Goal: Task Accomplishment & Management: Use online tool/utility

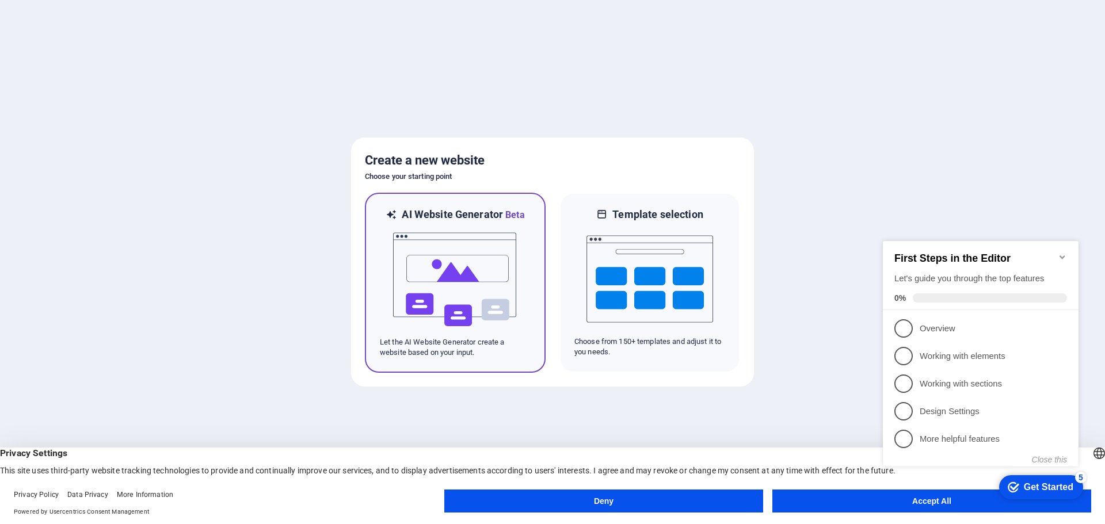
click at [412, 354] on p "Let the AI Website Generator create a website based on your input." at bounding box center [455, 347] width 151 height 21
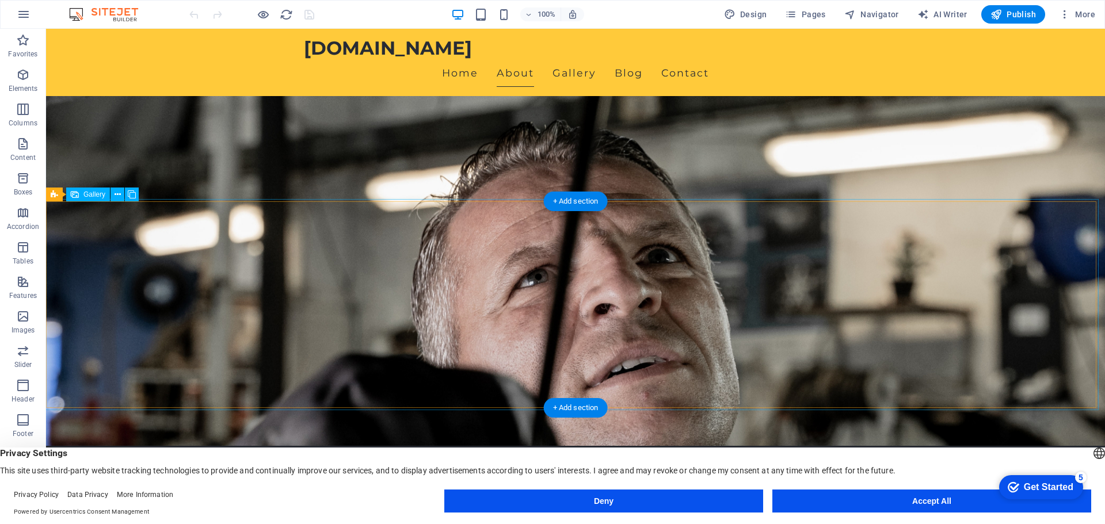
scroll to position [1, 0]
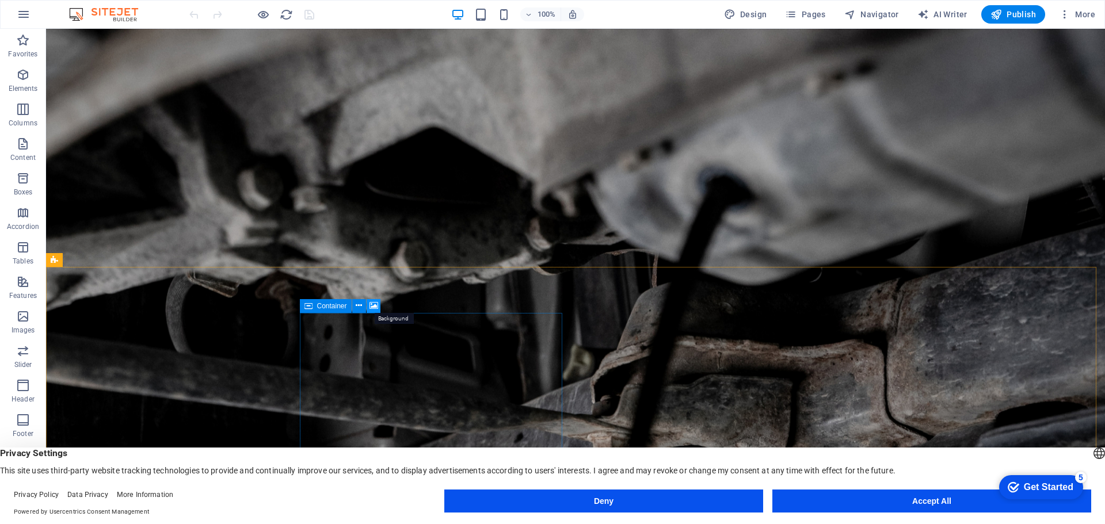
click at [373, 303] on icon at bounding box center [374, 306] width 9 height 12
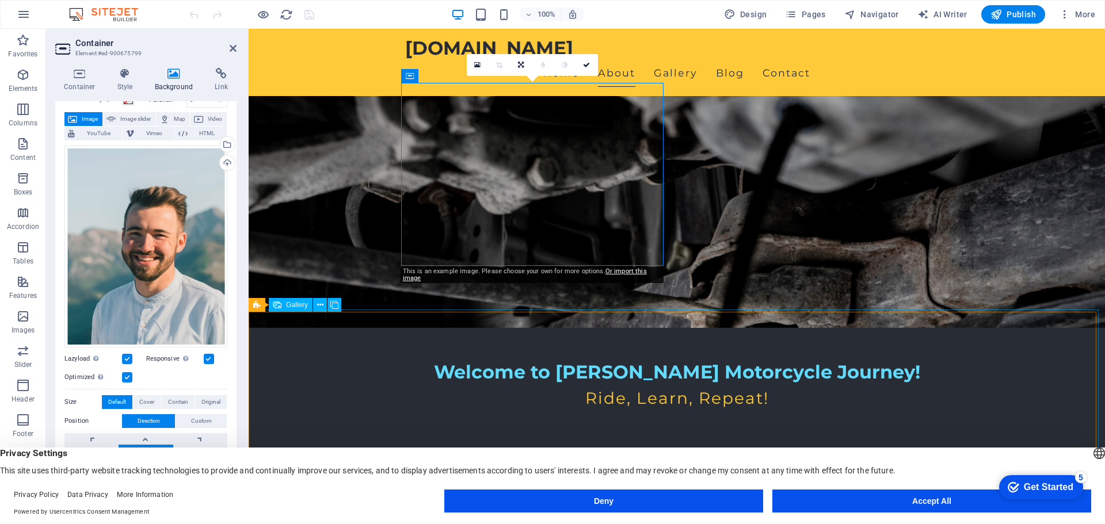
scroll to position [173, 0]
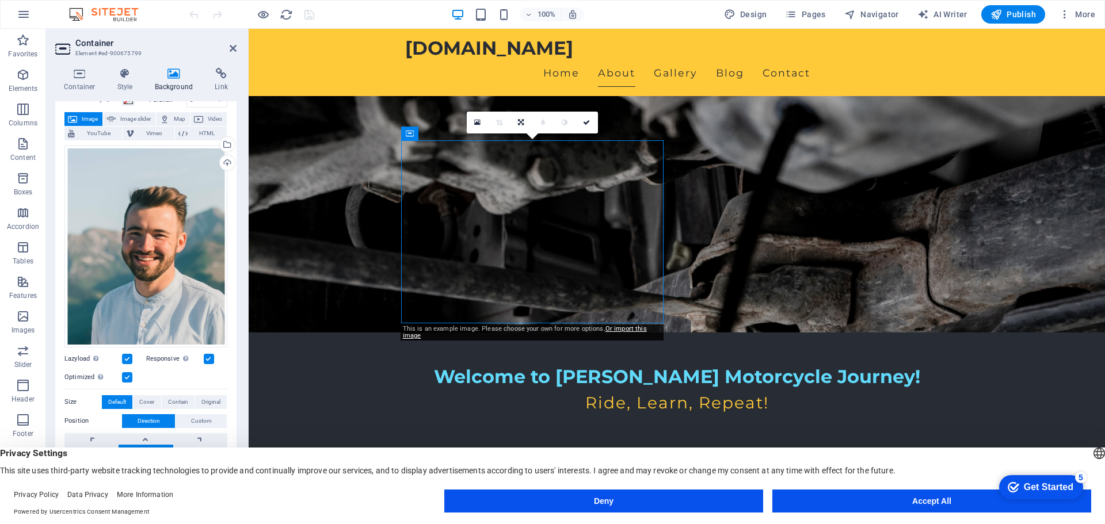
click at [81, 117] on span "Image" at bounding box center [90, 119] width 18 height 14
click at [226, 162] on div "Upload" at bounding box center [226, 163] width 17 height 17
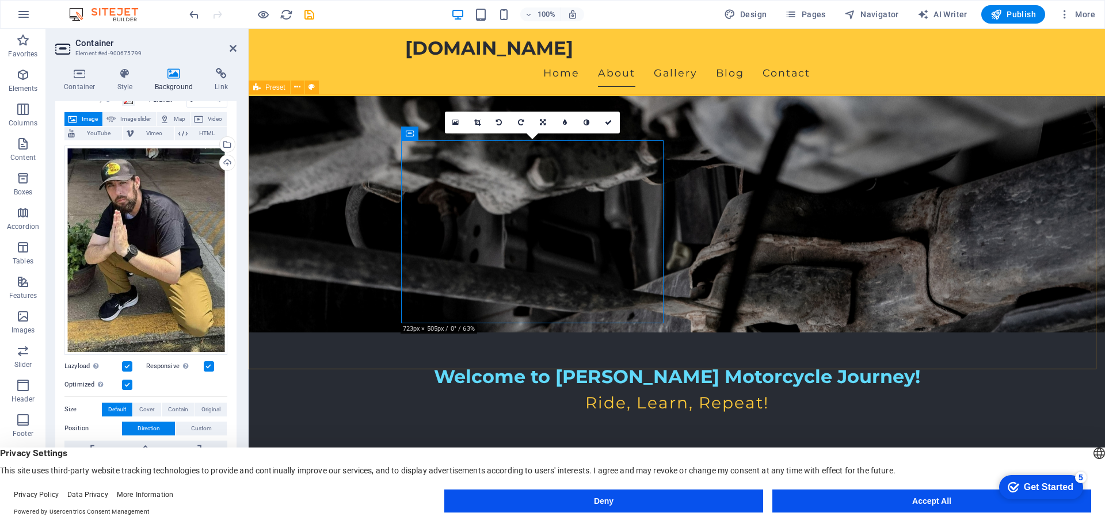
drag, startPoint x: 521, startPoint y: 264, endPoint x: 520, endPoint y: 298, distance: 34.0
drag, startPoint x: 173, startPoint y: 282, endPoint x: 174, endPoint y: 257, distance: 24.8
click at [173, 257] on div "Drag files here, click to choose files or select files from Files or our free s…" at bounding box center [145, 251] width 163 height 210
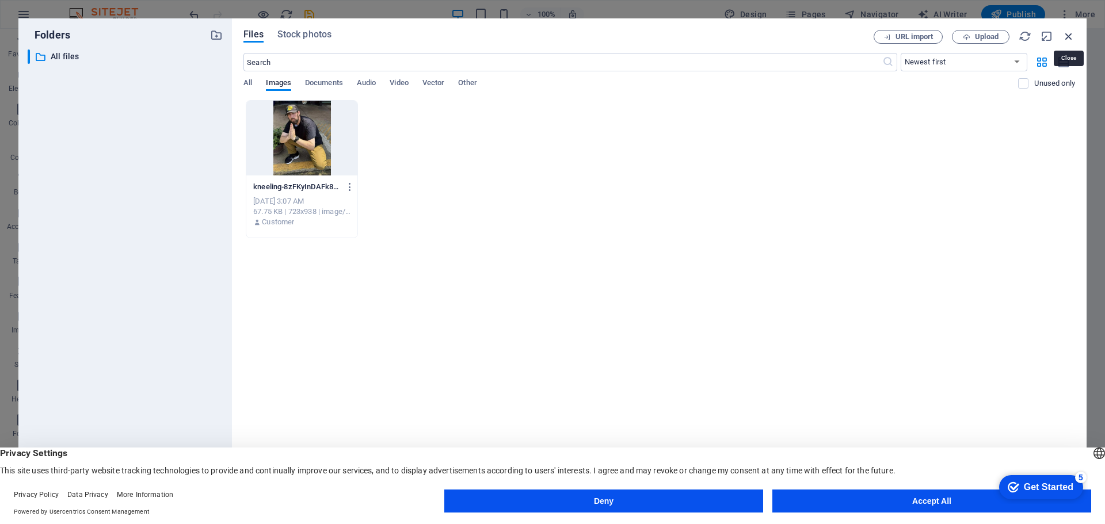
drag, startPoint x: 1071, startPoint y: 34, endPoint x: 820, endPoint y: 6, distance: 252.0
click at [1071, 34] on icon "button" at bounding box center [1069, 36] width 13 height 13
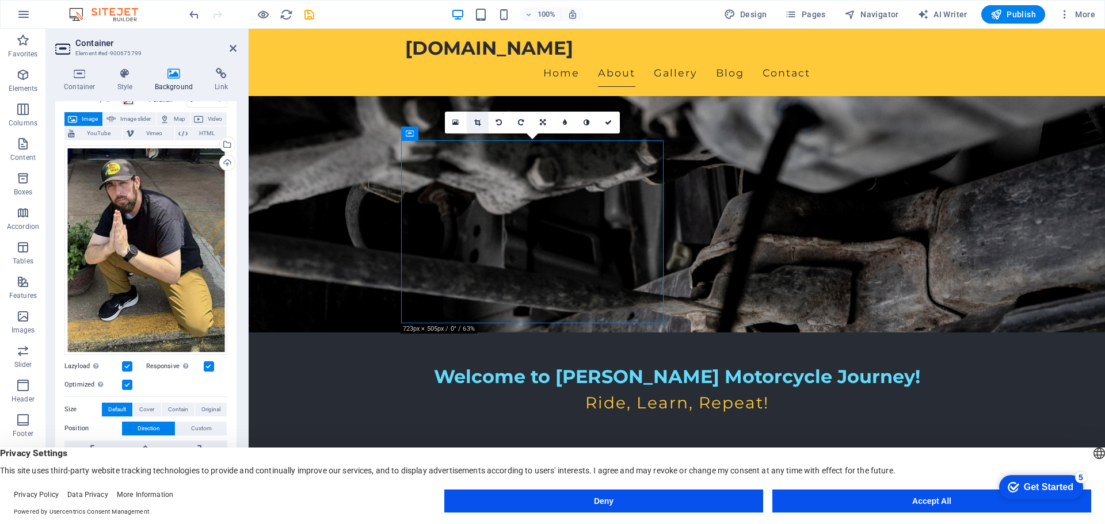
click at [478, 123] on icon at bounding box center [477, 122] width 6 height 7
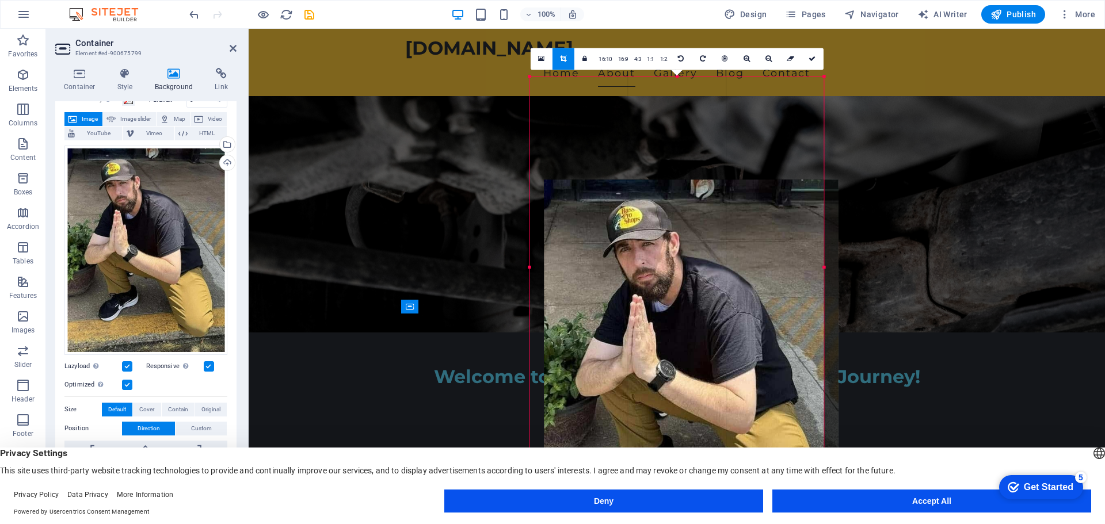
drag, startPoint x: 606, startPoint y: 145, endPoint x: 620, endPoint y: 248, distance: 104.1
click at [620, 248] on div at bounding box center [691, 371] width 294 height 382
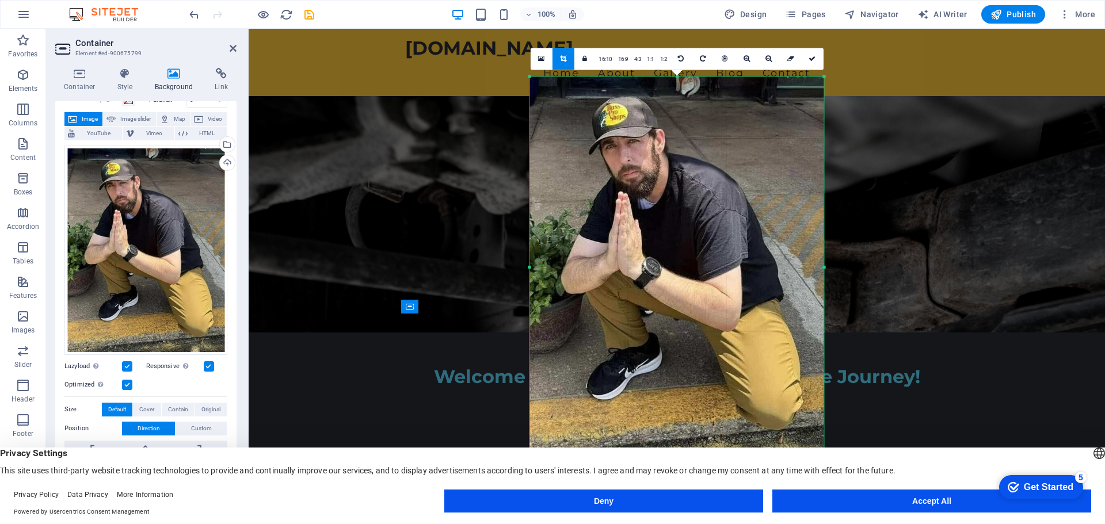
click at [479, 209] on div "Drag here to replace the existing content. Press “Ctrl” if you want to create a…" at bounding box center [677, 267] width 857 height 477
click at [355, 215] on div "Drag here to replace the existing content. Press “Ctrl” if you want to create a…" at bounding box center [677, 267] width 857 height 477
click at [813, 62] on icon at bounding box center [812, 58] width 7 height 7
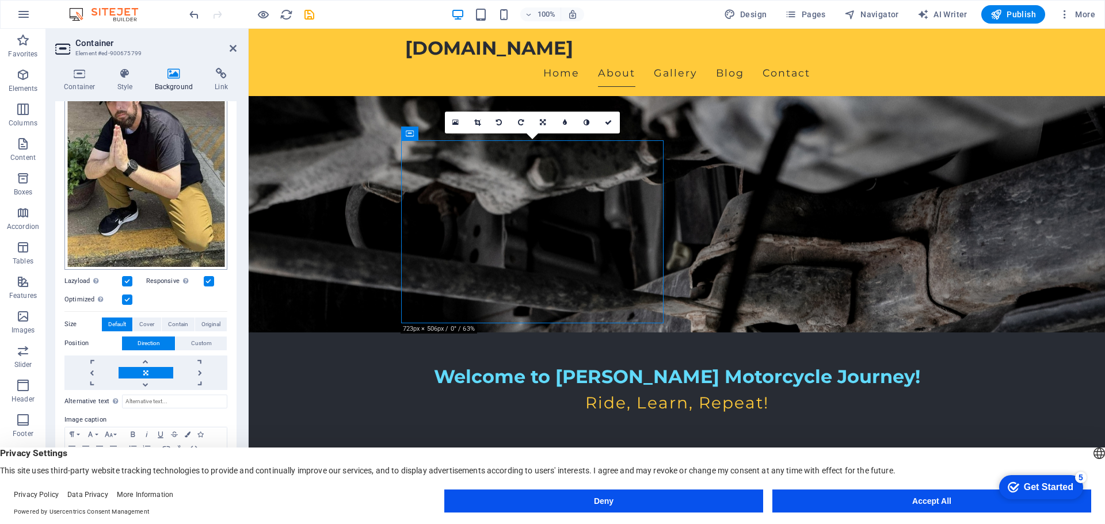
scroll to position [144, 0]
click at [149, 359] on link at bounding box center [146, 361] width 54 height 12
click at [149, 379] on link at bounding box center [146, 384] width 54 height 12
click at [153, 359] on link at bounding box center [146, 361] width 54 height 12
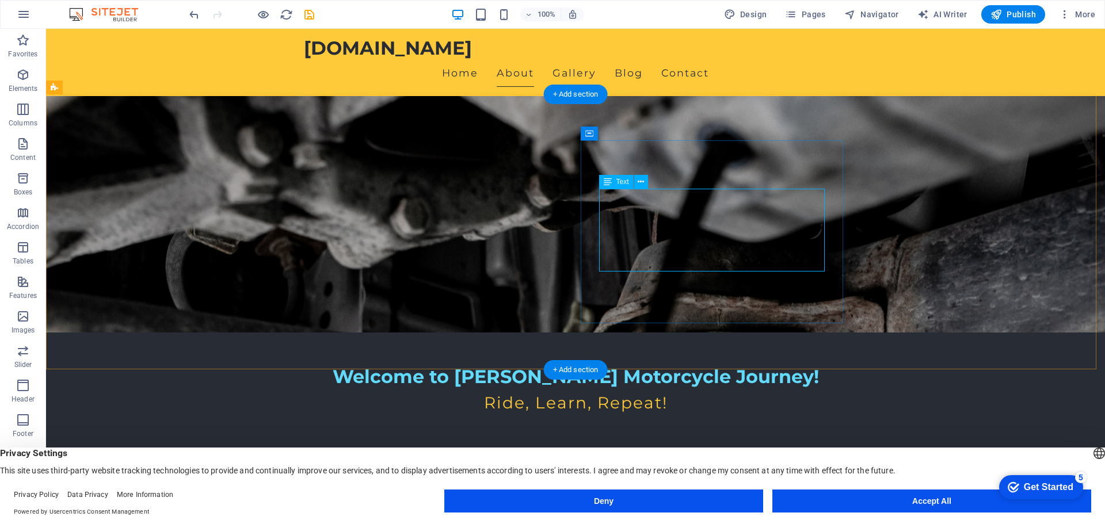
click at [614, 180] on div "Text" at bounding box center [616, 182] width 35 height 14
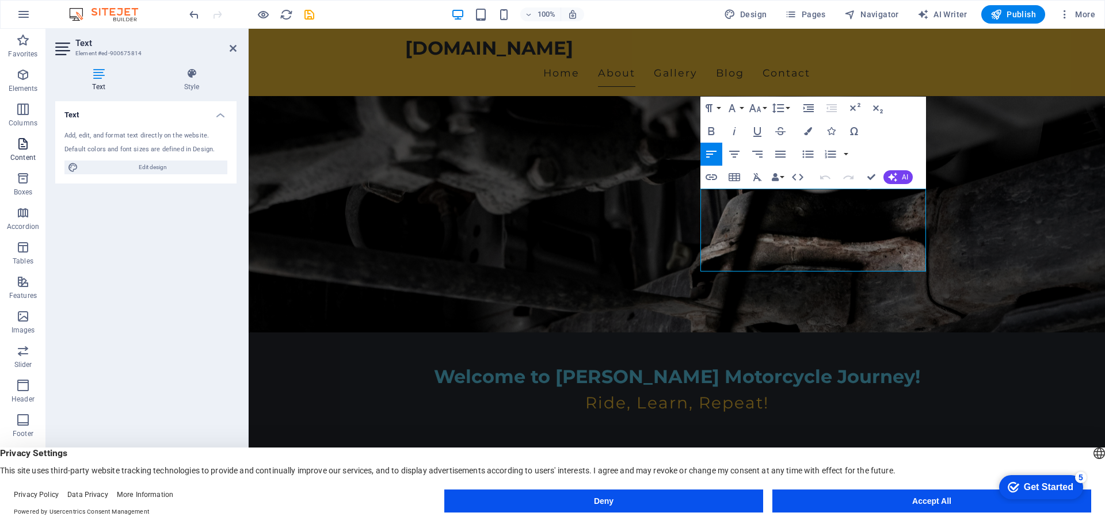
click at [22, 145] on icon "button" at bounding box center [23, 144] width 14 height 14
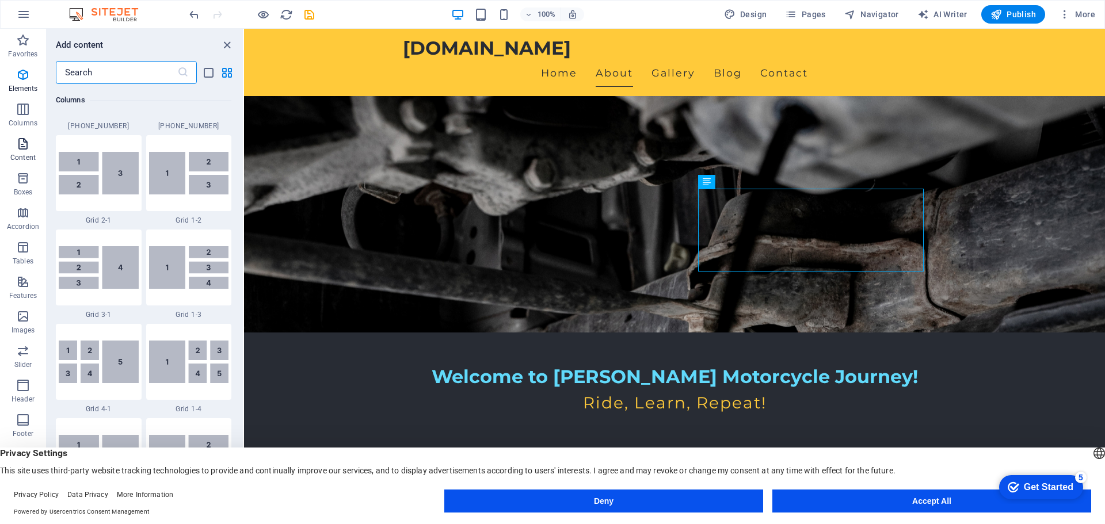
scroll to position [2014, 0]
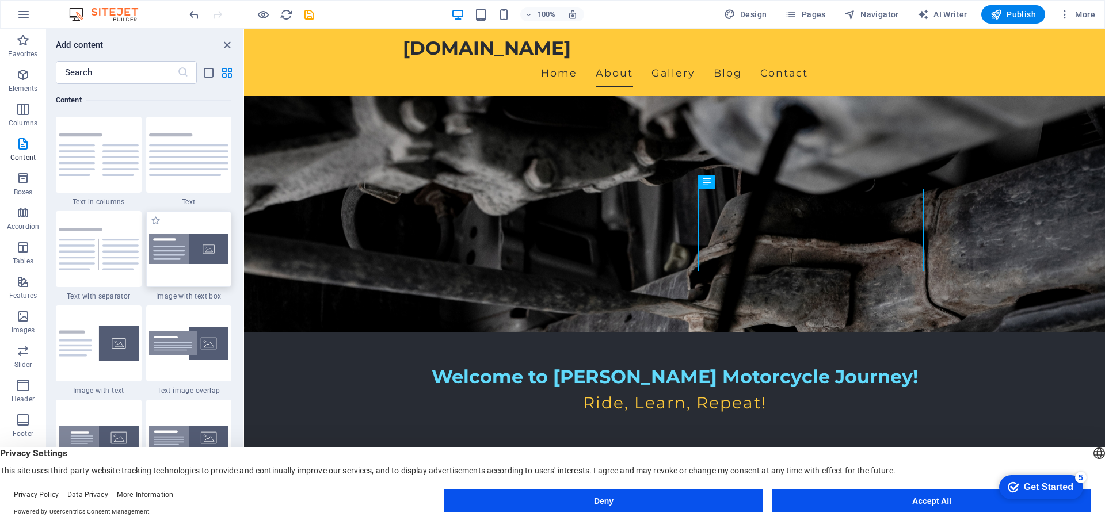
click at [195, 261] on img at bounding box center [189, 249] width 80 height 31
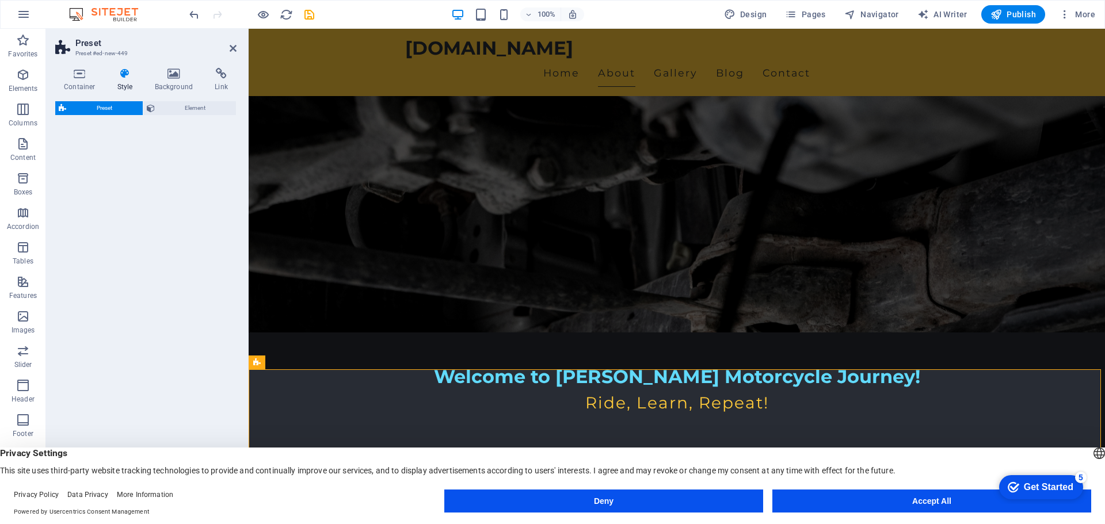
select select "rem"
select select "px"
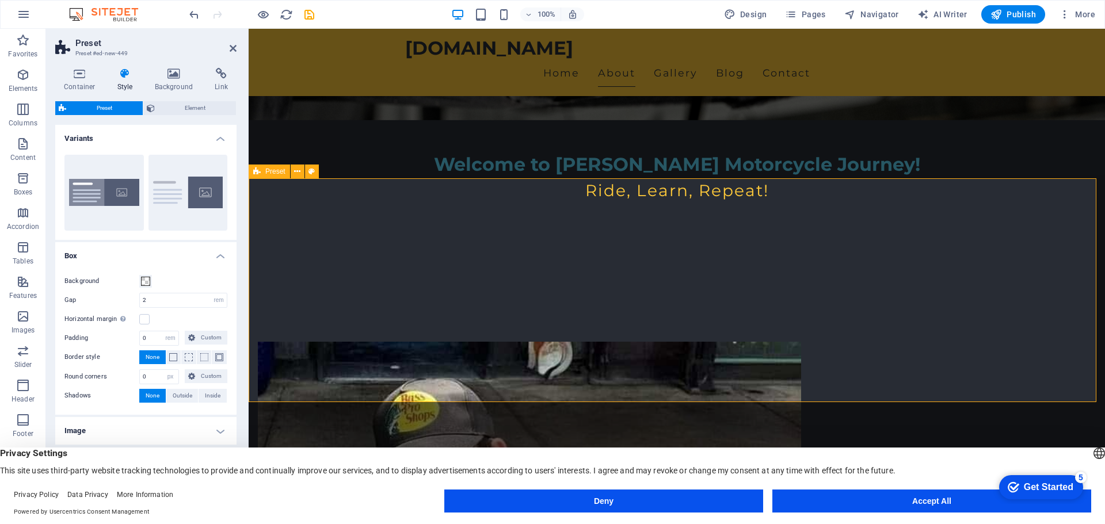
scroll to position [345, 0]
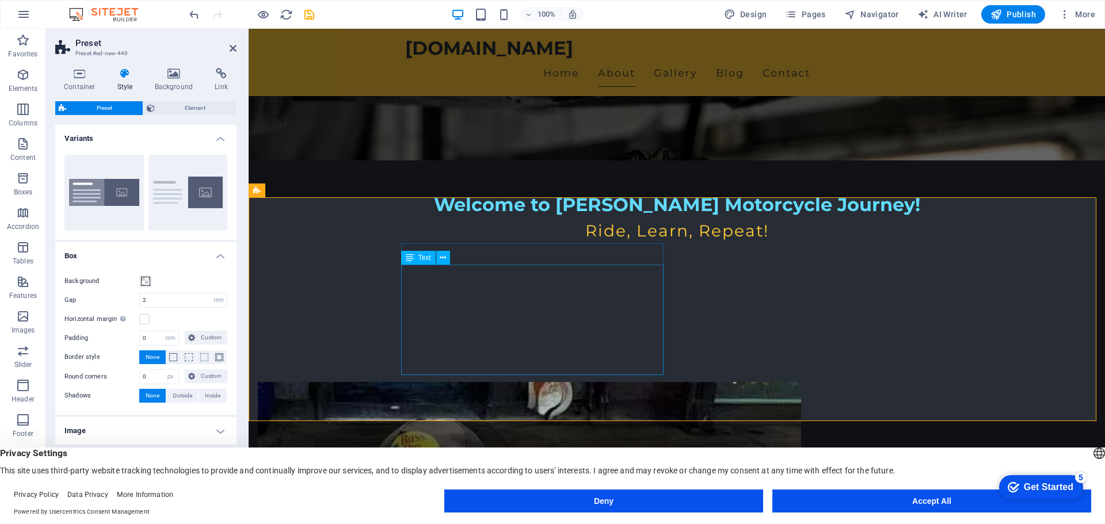
click at [417, 258] on div "Text" at bounding box center [418, 258] width 35 height 14
click at [410, 260] on icon at bounding box center [410, 258] width 8 height 14
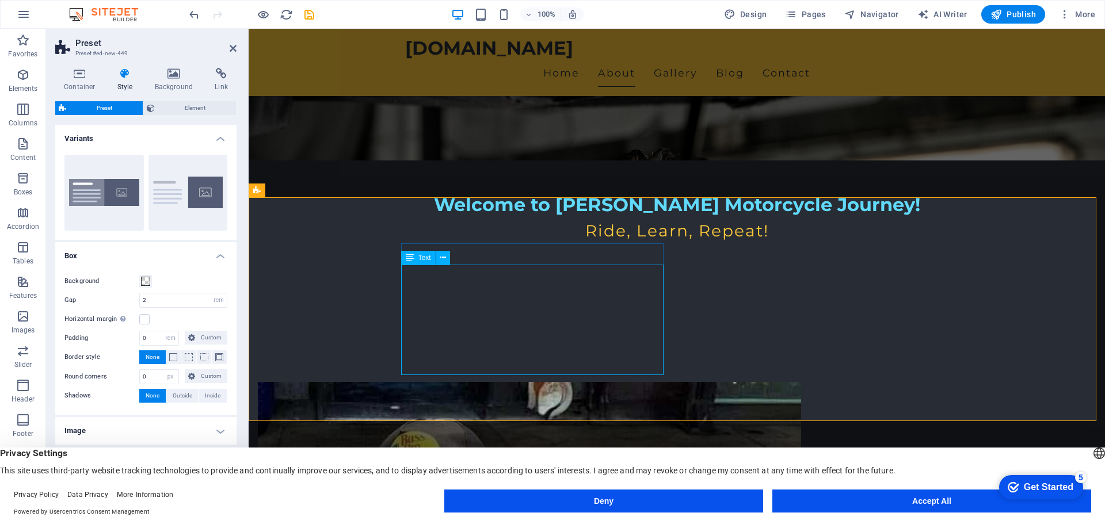
drag, startPoint x: 423, startPoint y: 287, endPoint x: 453, endPoint y: 286, distance: 30.0
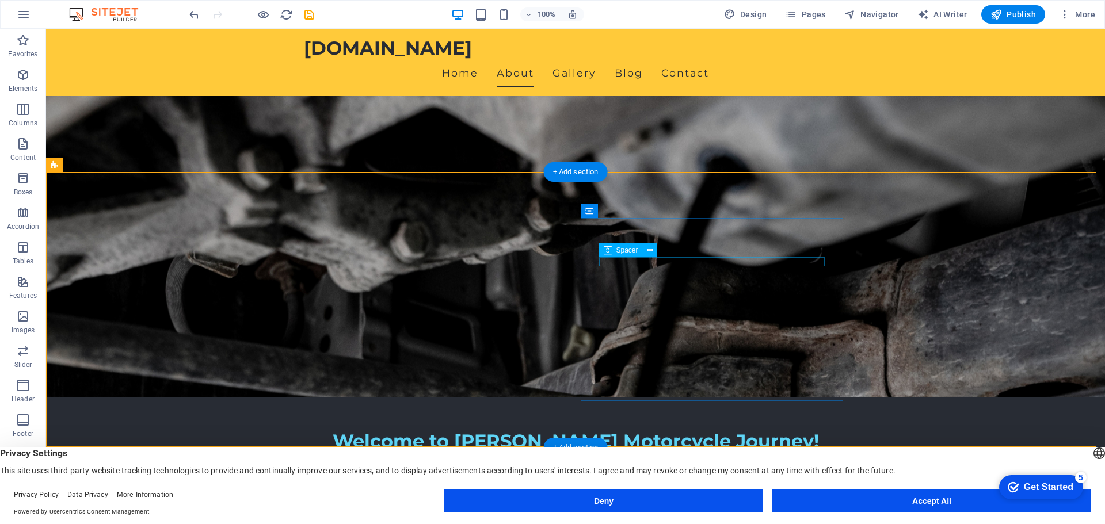
scroll to position [115, 0]
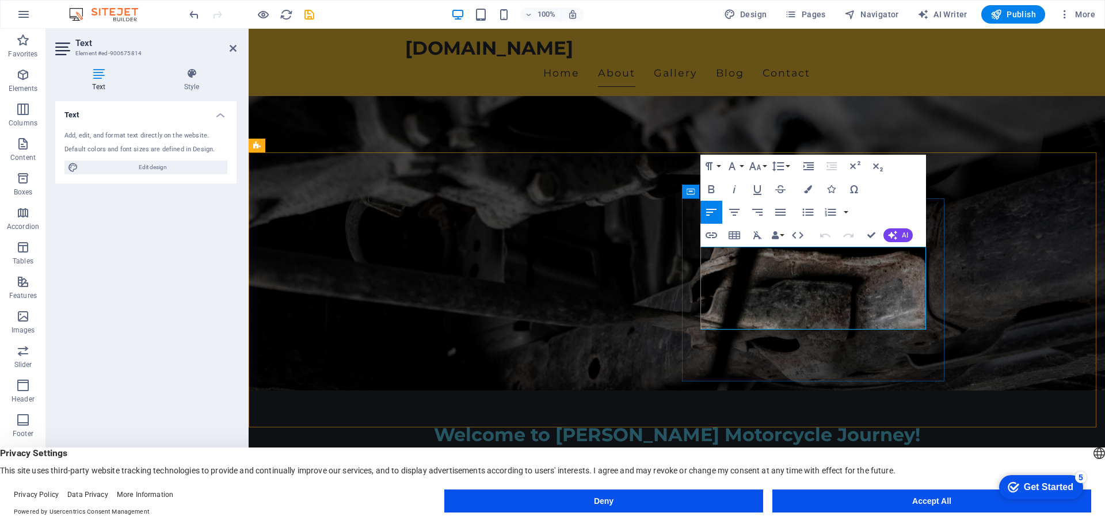
drag, startPoint x: 922, startPoint y: 323, endPoint x: 701, endPoint y: 311, distance: 221.4
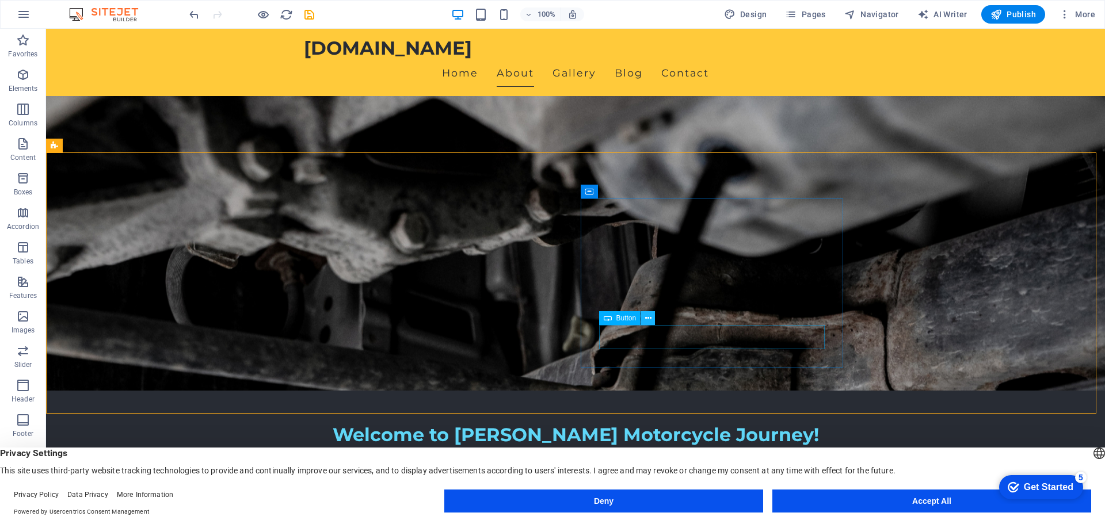
click at [648, 318] on icon at bounding box center [648, 319] width 6 height 12
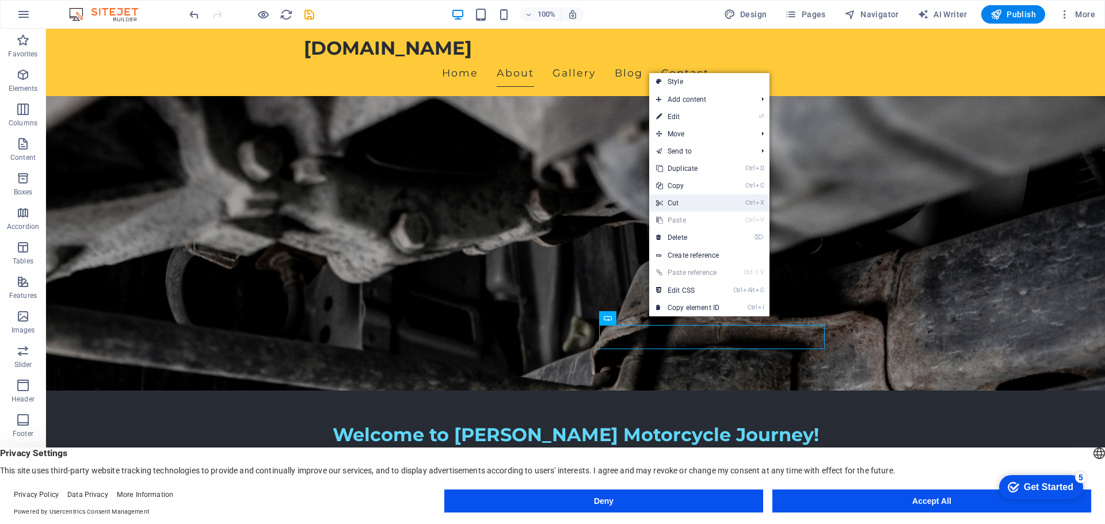
click at [670, 207] on link "Ctrl X Cut" at bounding box center [687, 203] width 77 height 17
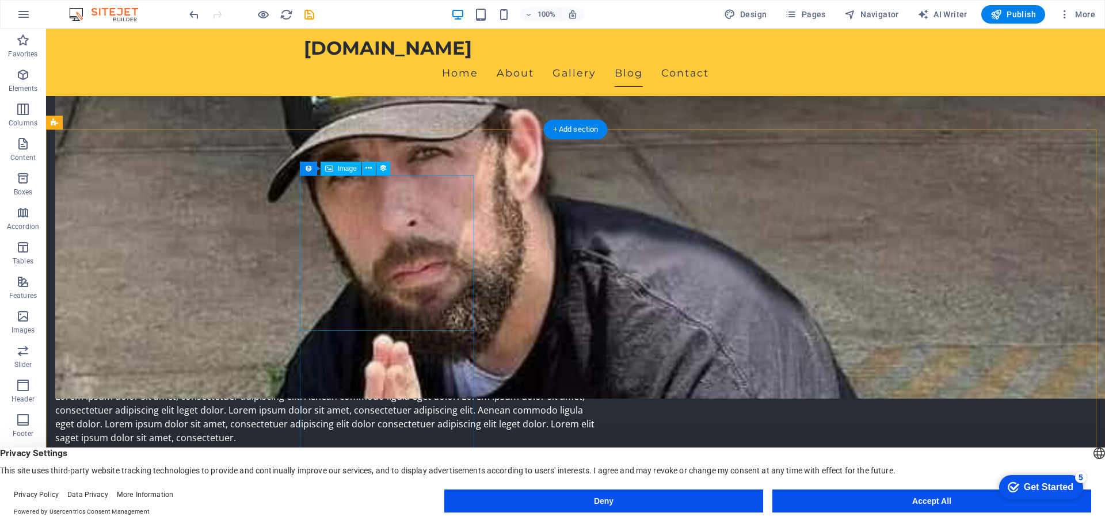
scroll to position [864, 0]
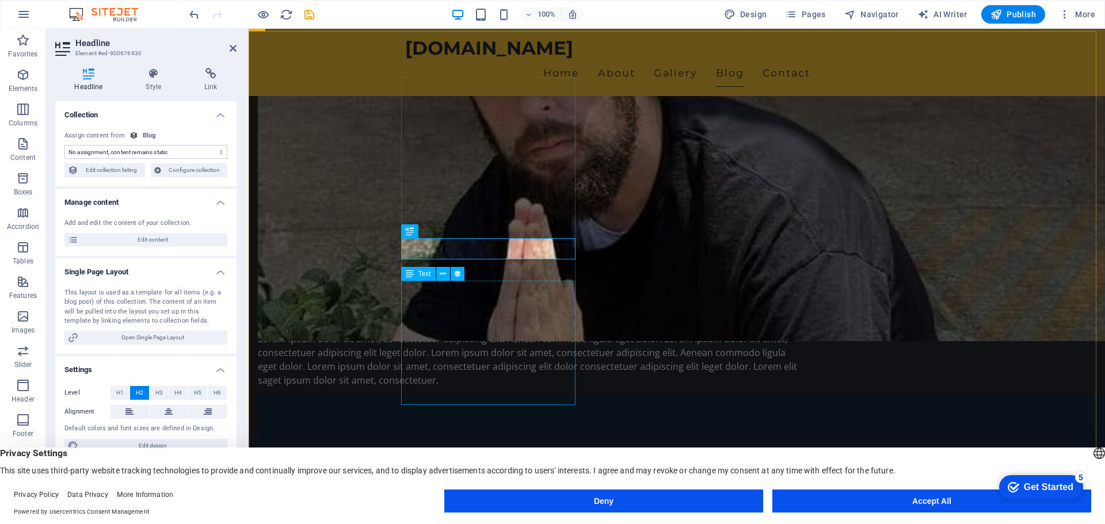
select select "name"
click at [165, 152] on select "No assignment, content remains static Created at (Date) Updated at (Date) Name …" at bounding box center [145, 152] width 163 height 14
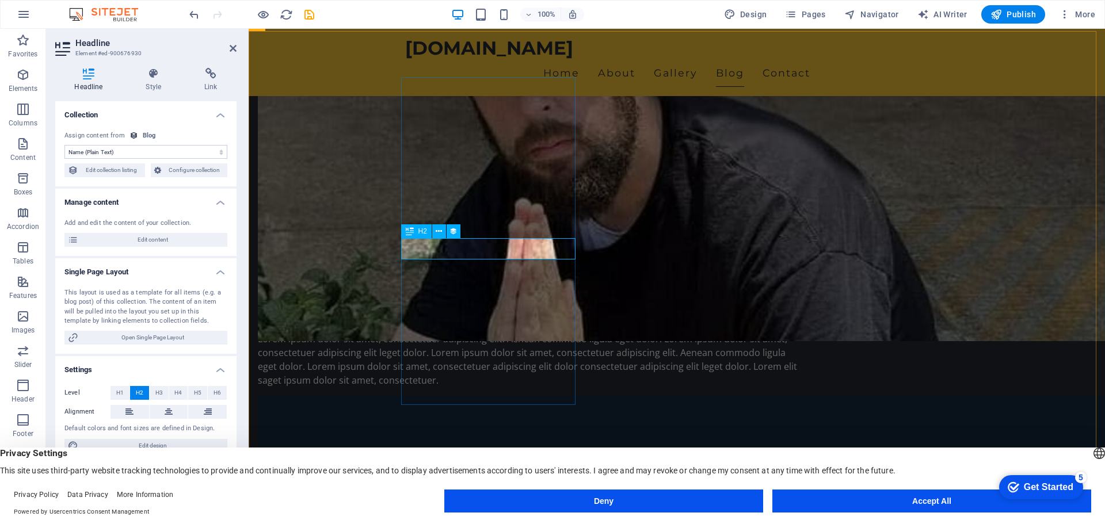
click at [230, 45] on icon at bounding box center [233, 48] width 7 height 9
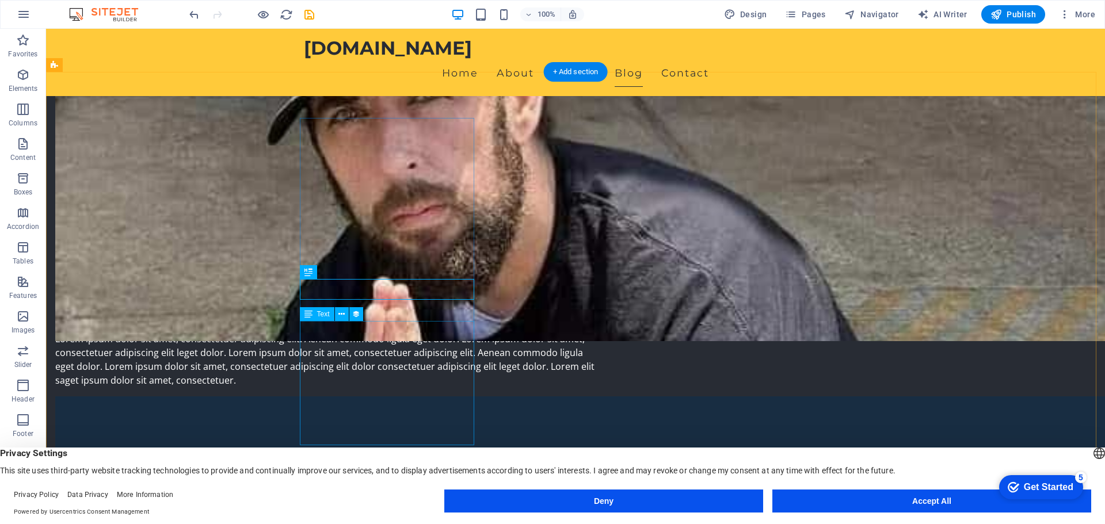
select select "description"
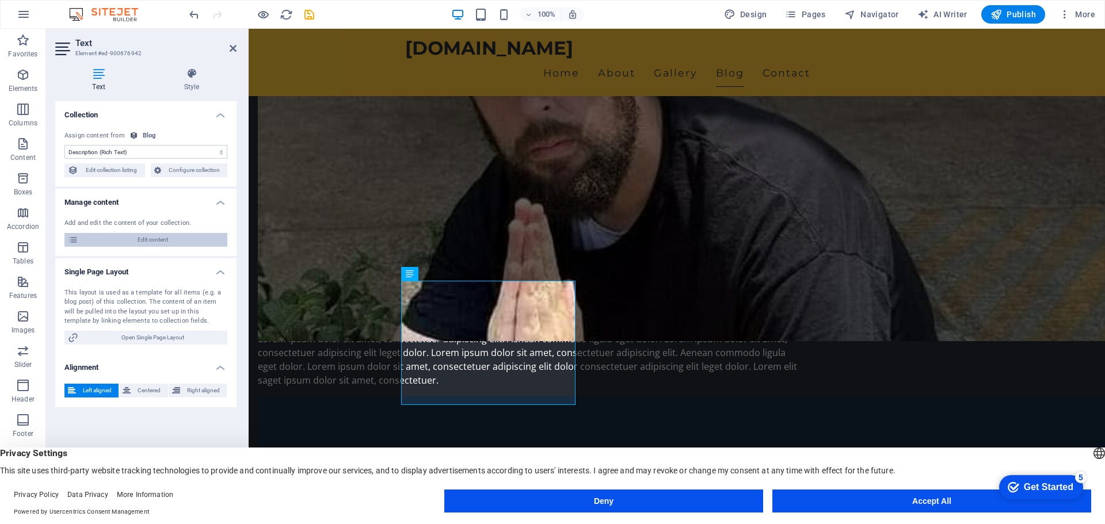
click at [182, 241] on span "Edit content" at bounding box center [153, 240] width 142 height 14
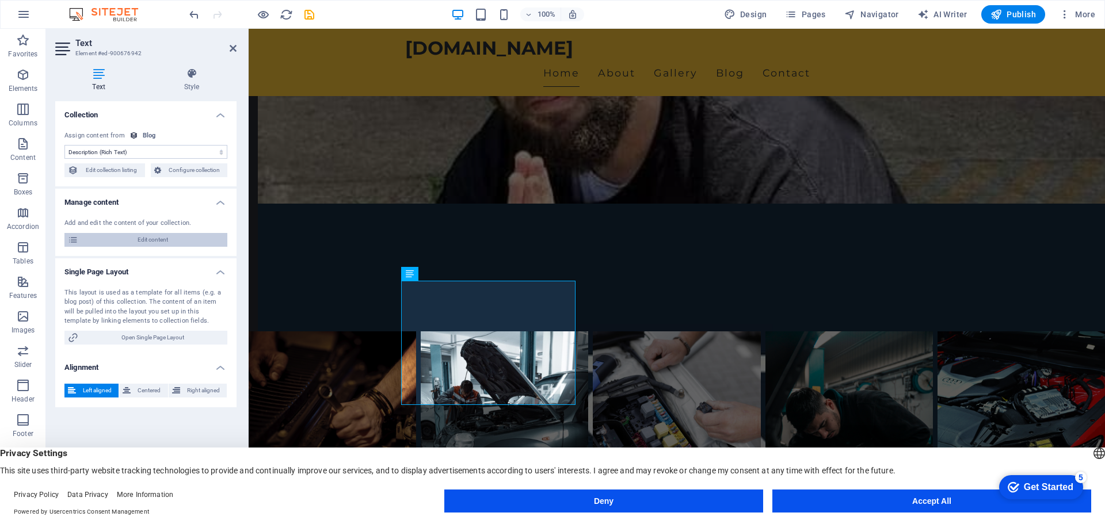
scroll to position [0, 0]
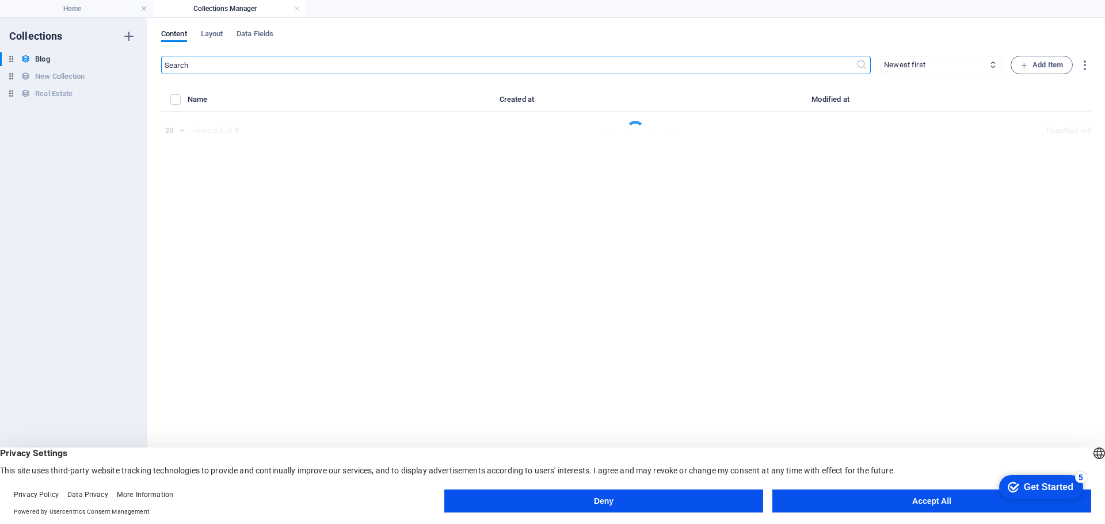
select select "Category 2"
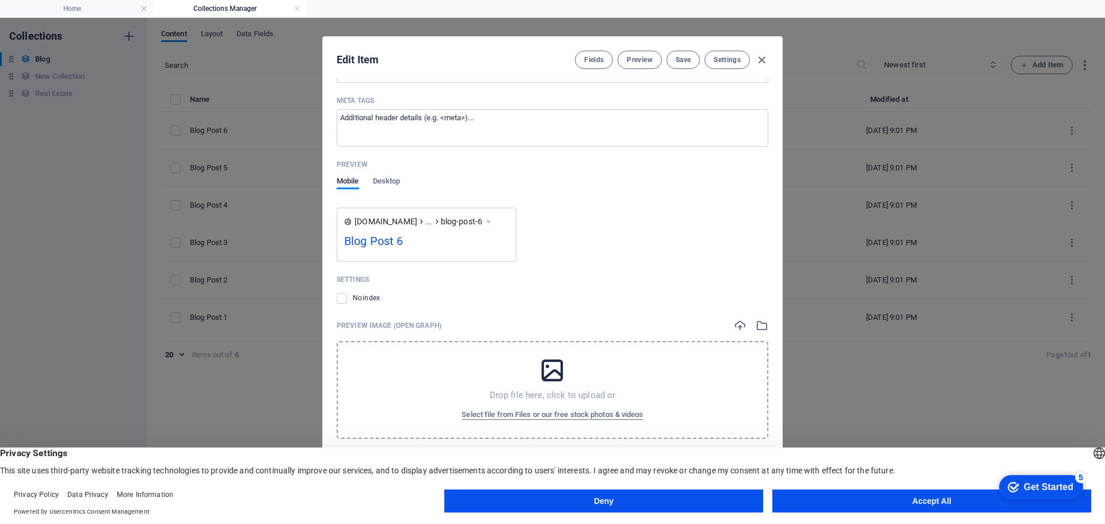
scroll to position [947, 0]
click at [763, 61] on icon "button" at bounding box center [761, 60] width 13 height 13
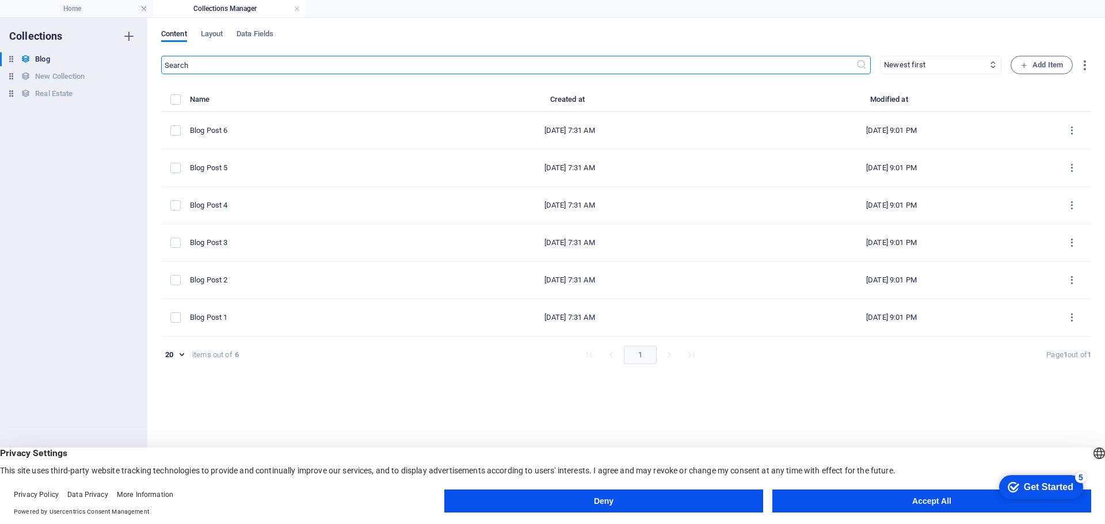
type input "2025-09-02"
type input "blog-post-6"
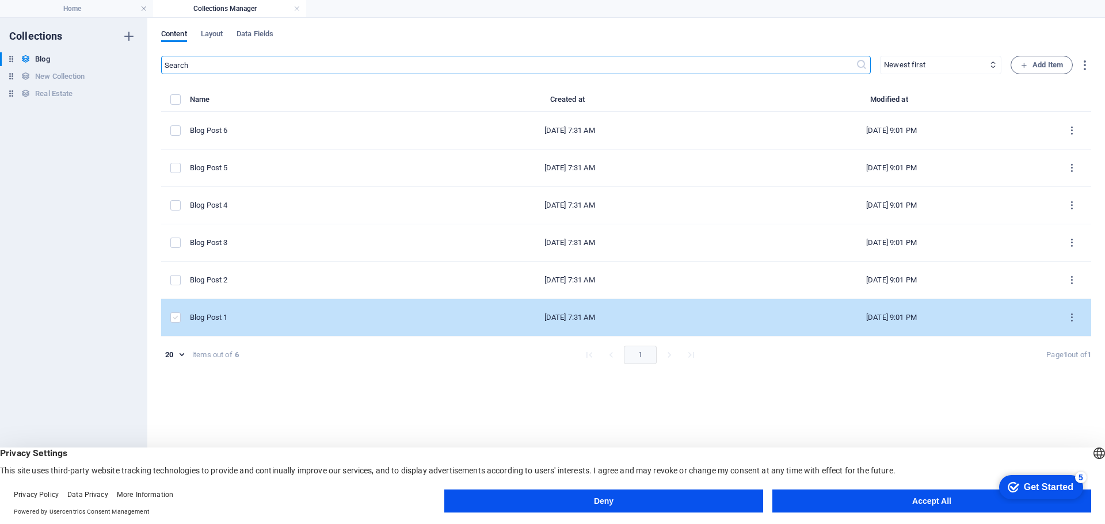
click at [176, 321] on label "items list" at bounding box center [175, 318] width 10 height 10
click at [0, 0] on input "items list" at bounding box center [0, 0] width 0 height 0
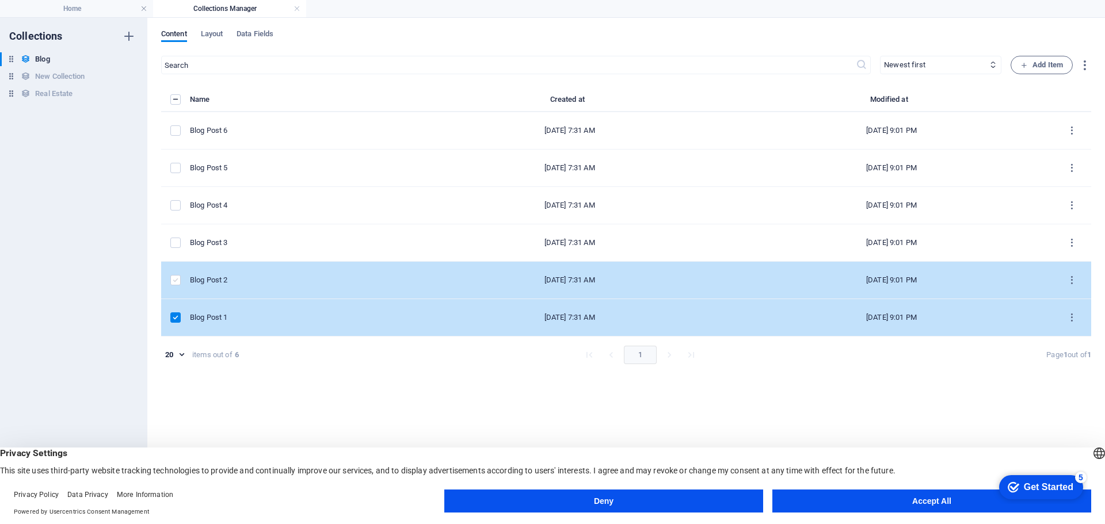
click at [176, 280] on label "items list" at bounding box center [175, 280] width 10 height 10
click at [0, 0] on input "items list" at bounding box center [0, 0] width 0 height 0
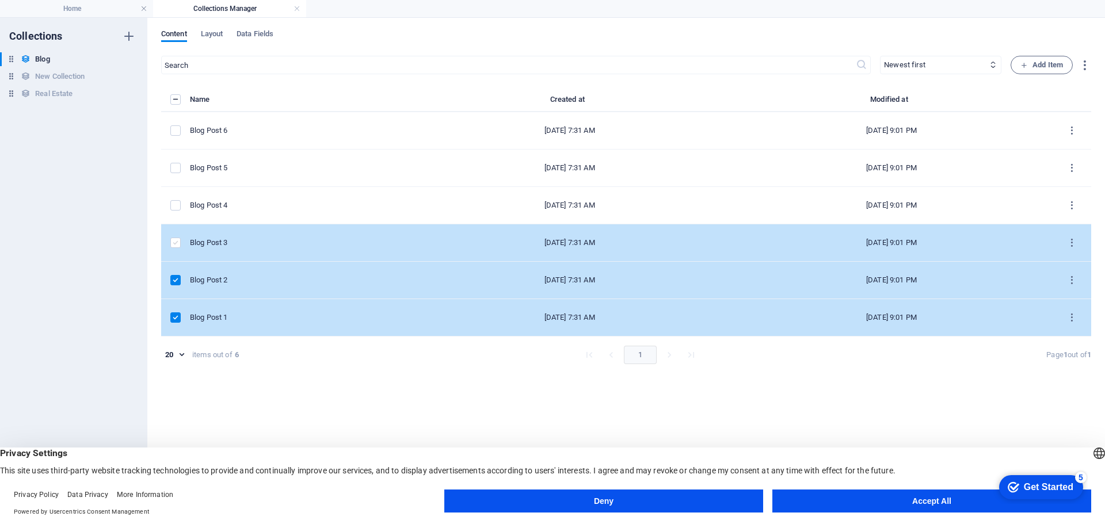
click at [179, 247] on label "items list" at bounding box center [175, 243] width 10 height 10
click at [0, 0] on input "items list" at bounding box center [0, 0] width 0 height 0
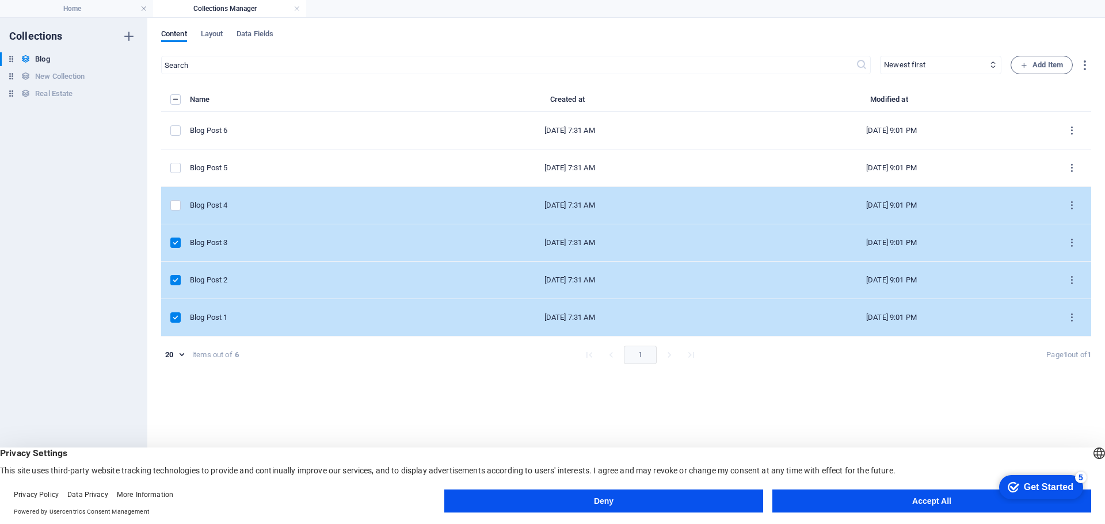
click at [168, 199] on td "items list" at bounding box center [175, 205] width 29 height 37
click at [172, 203] on label "items list" at bounding box center [175, 205] width 10 height 10
click at [0, 0] on input "items list" at bounding box center [0, 0] width 0 height 0
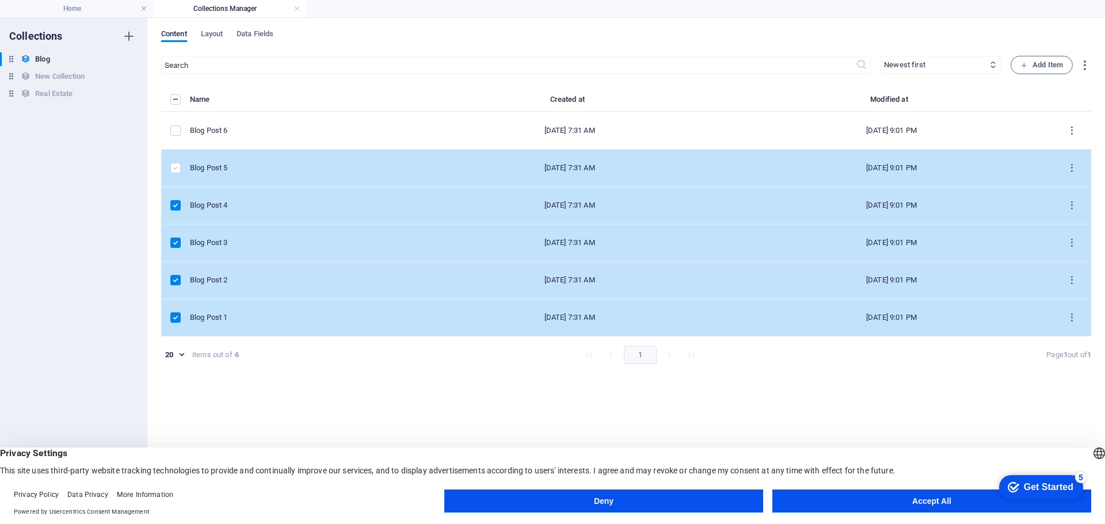
click at [180, 166] on label "items list" at bounding box center [175, 168] width 10 height 10
click at [0, 0] on input "items list" at bounding box center [0, 0] width 0 height 0
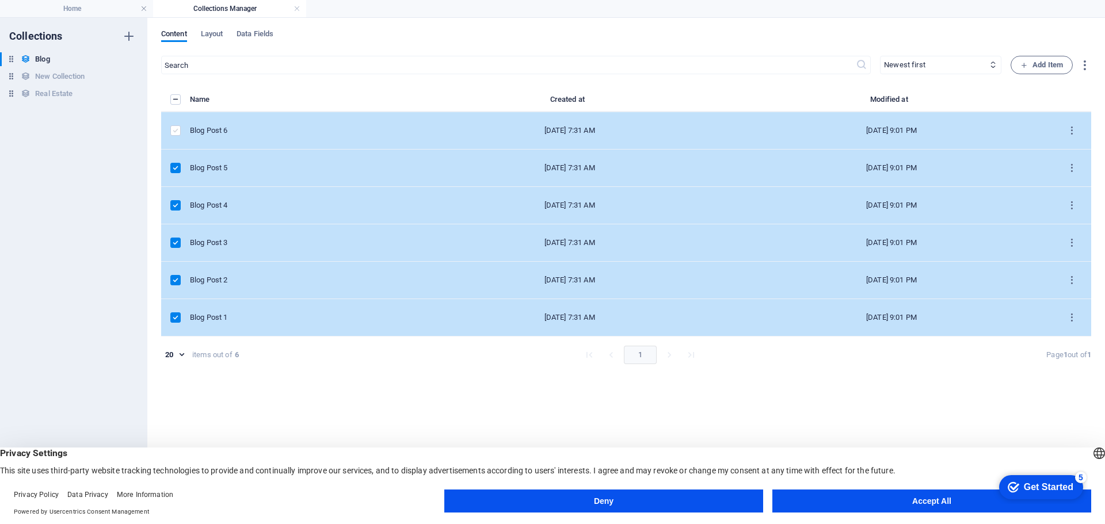
click at [172, 128] on label "items list" at bounding box center [175, 131] width 10 height 10
click at [0, 0] on input "items list" at bounding box center [0, 0] width 0 height 0
click at [1071, 130] on icon "items list" at bounding box center [1072, 131] width 11 height 11
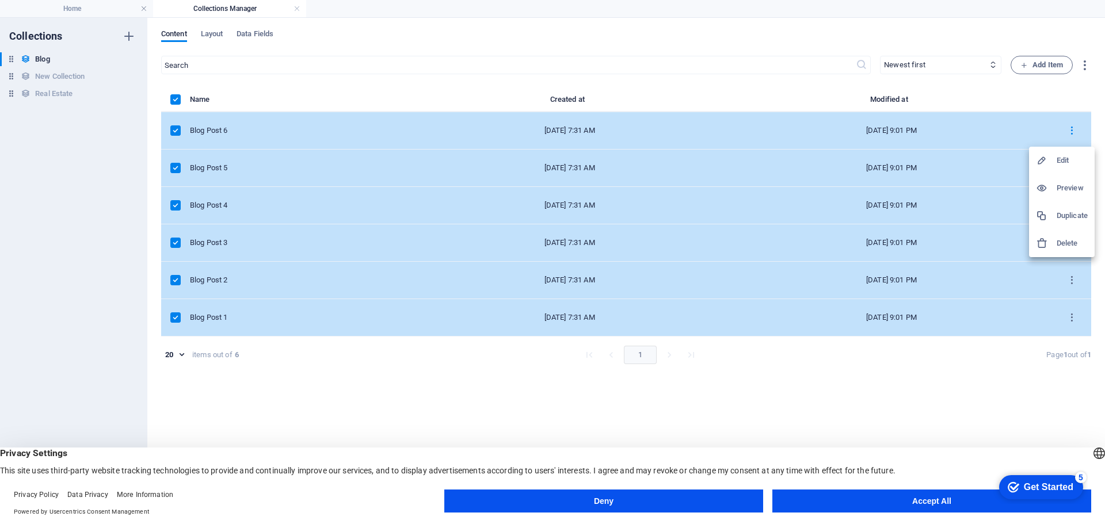
click at [1067, 240] on h6 "Delete" at bounding box center [1072, 244] width 31 height 14
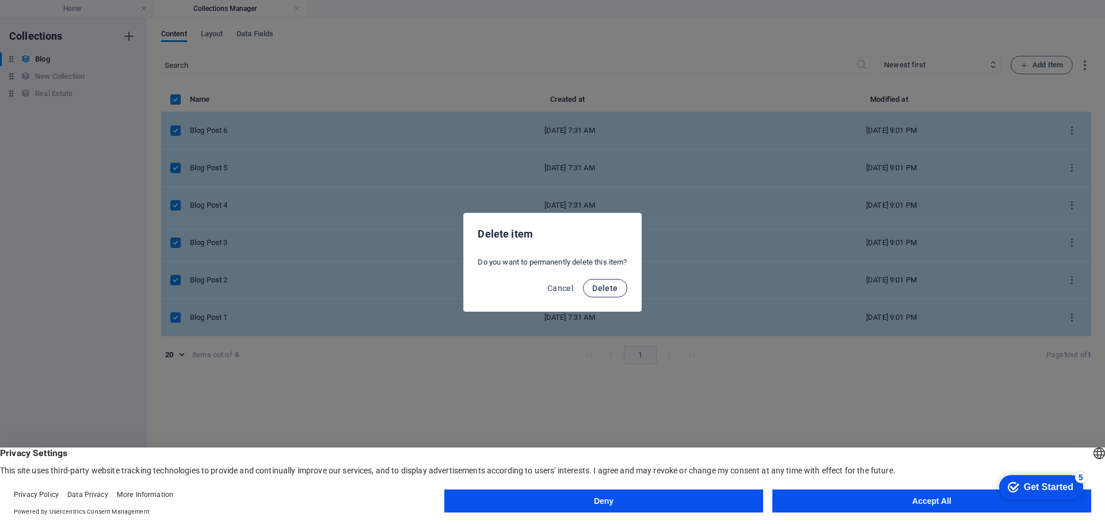
click at [614, 287] on span "Delete" at bounding box center [604, 288] width 25 height 9
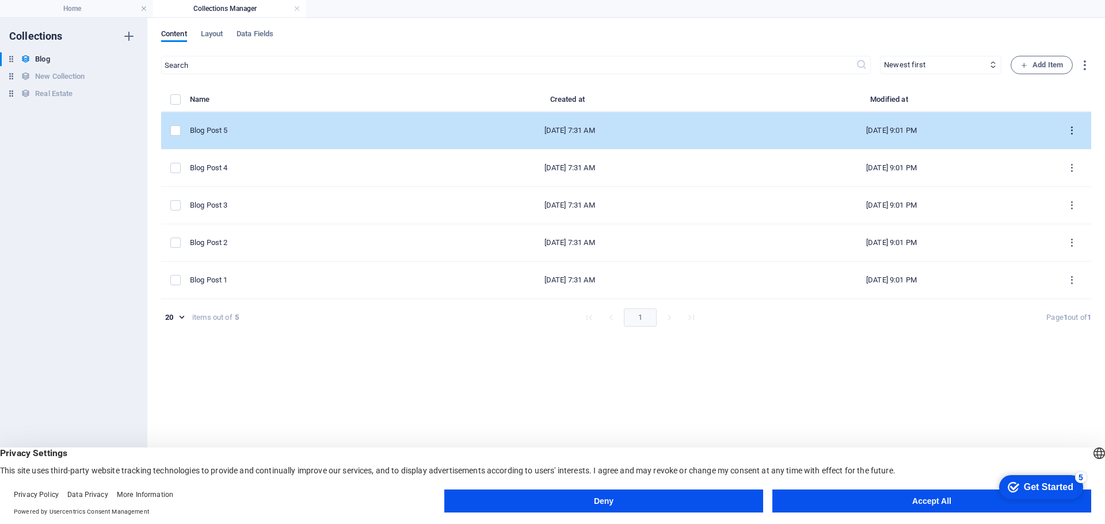
click at [1070, 128] on icon "items list" at bounding box center [1072, 131] width 11 height 11
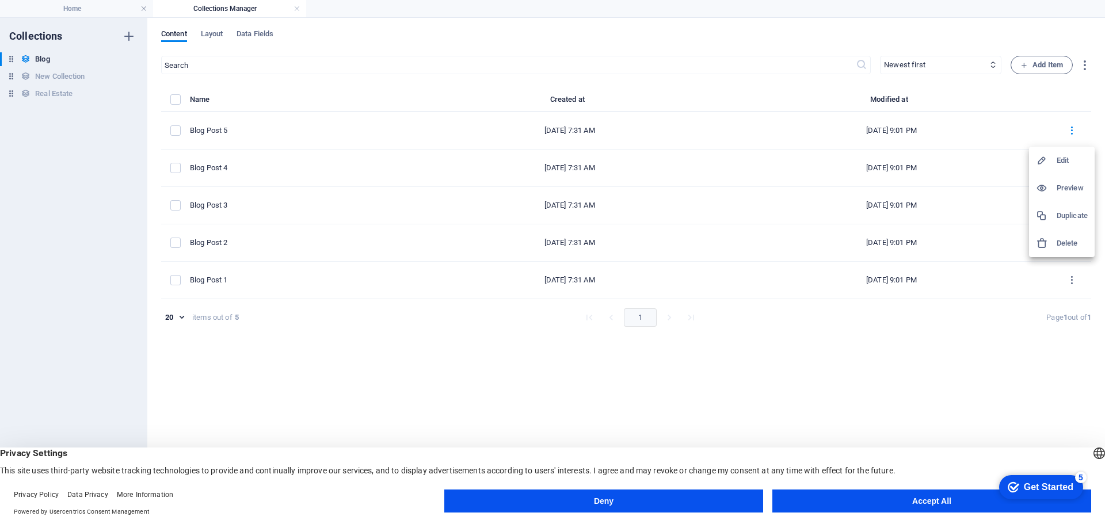
click at [1048, 240] on div at bounding box center [1046, 244] width 21 height 12
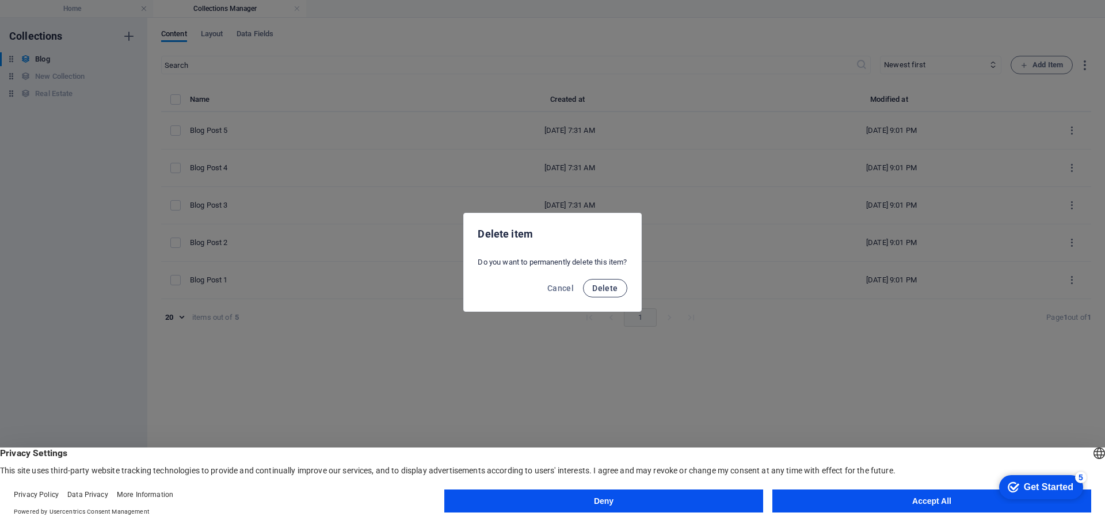
click at [603, 288] on span "Delete" at bounding box center [604, 288] width 25 height 9
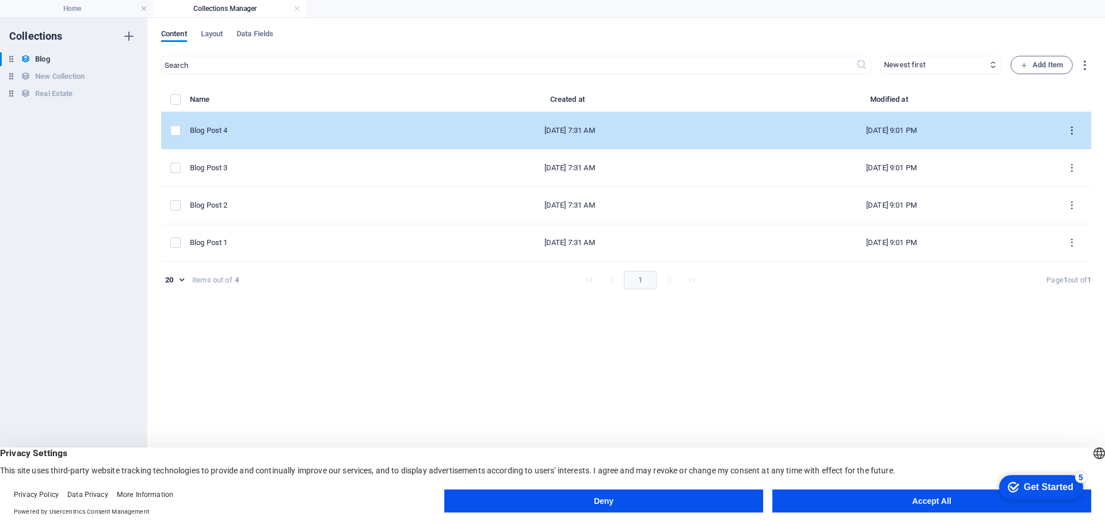
click at [1073, 132] on icon "items list" at bounding box center [1072, 131] width 11 height 11
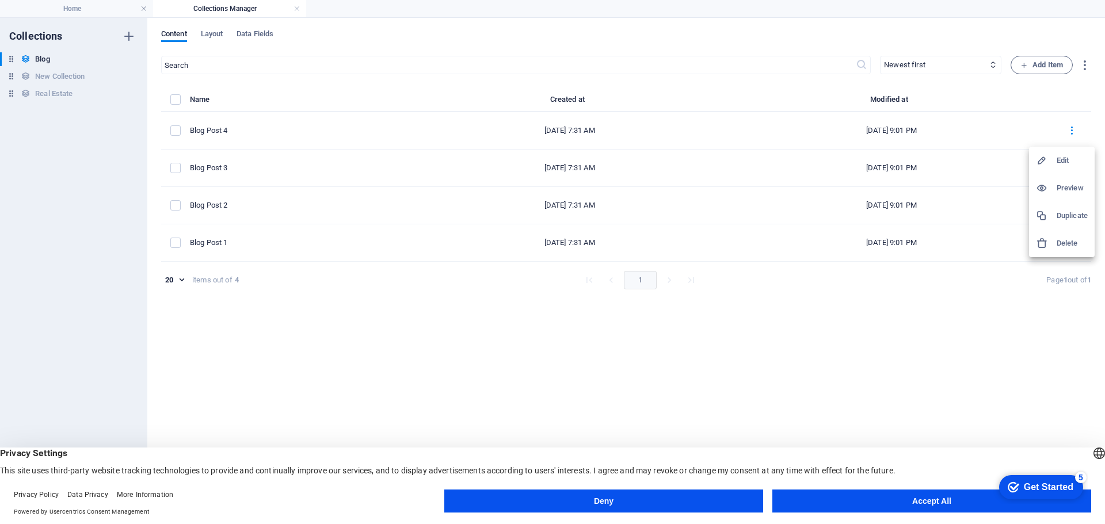
click at [1055, 240] on div at bounding box center [1046, 244] width 21 height 12
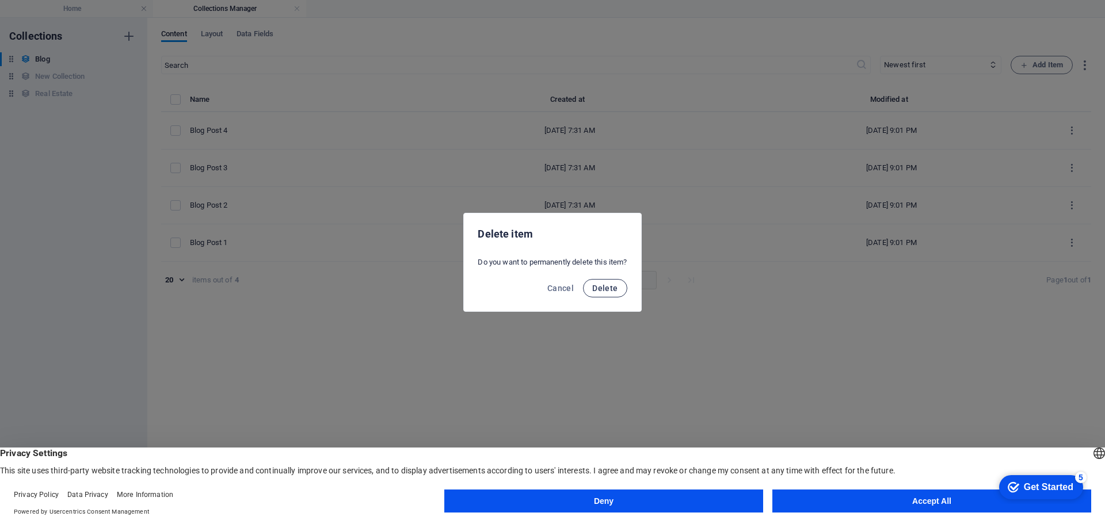
click at [605, 288] on span "Delete" at bounding box center [604, 288] width 25 height 9
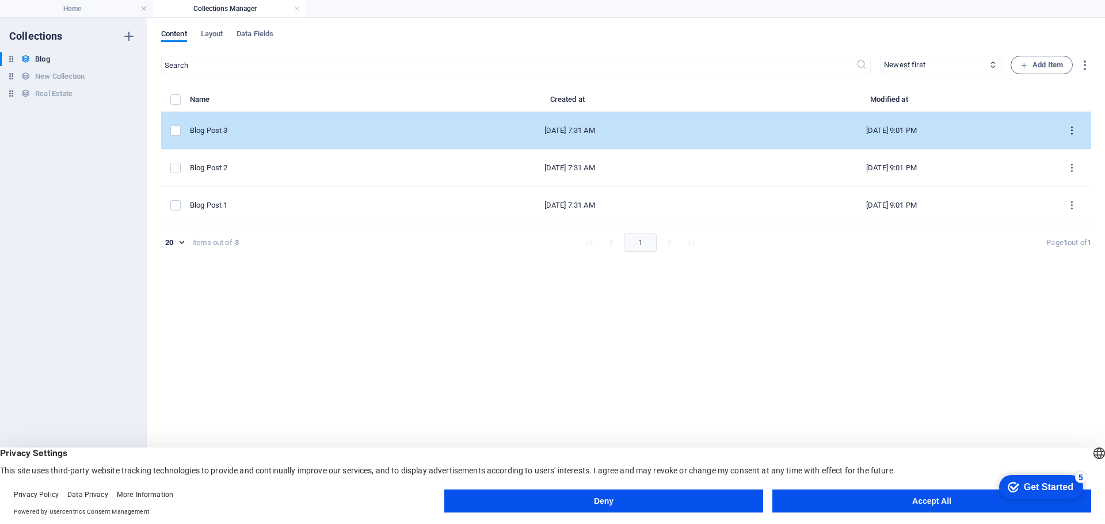
click at [1073, 130] on icon "items list" at bounding box center [1072, 131] width 11 height 11
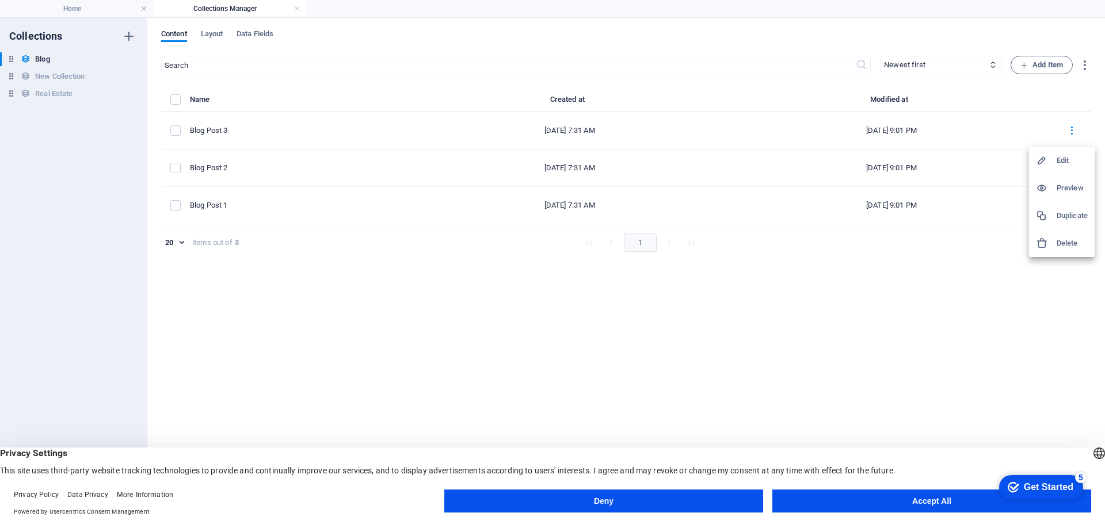
click at [1067, 239] on h6 "Delete" at bounding box center [1072, 244] width 31 height 14
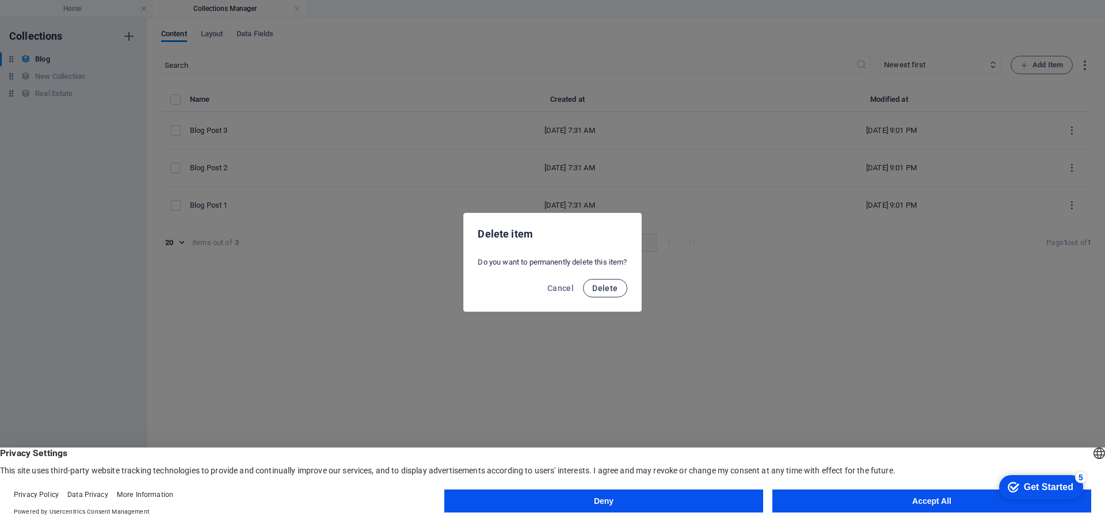
click at [609, 286] on span "Delete" at bounding box center [604, 288] width 25 height 9
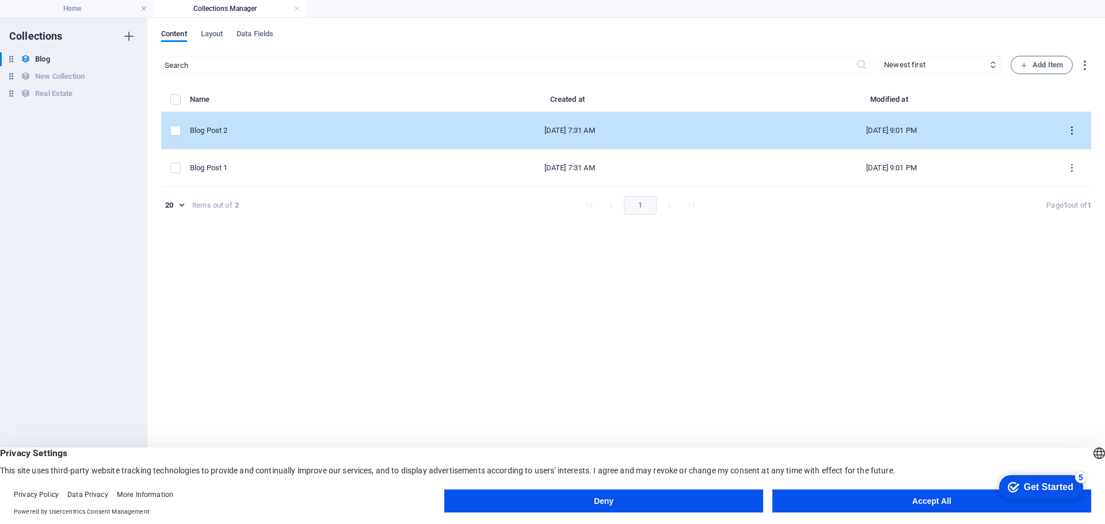
click at [1074, 126] on icon "items list" at bounding box center [1072, 131] width 11 height 11
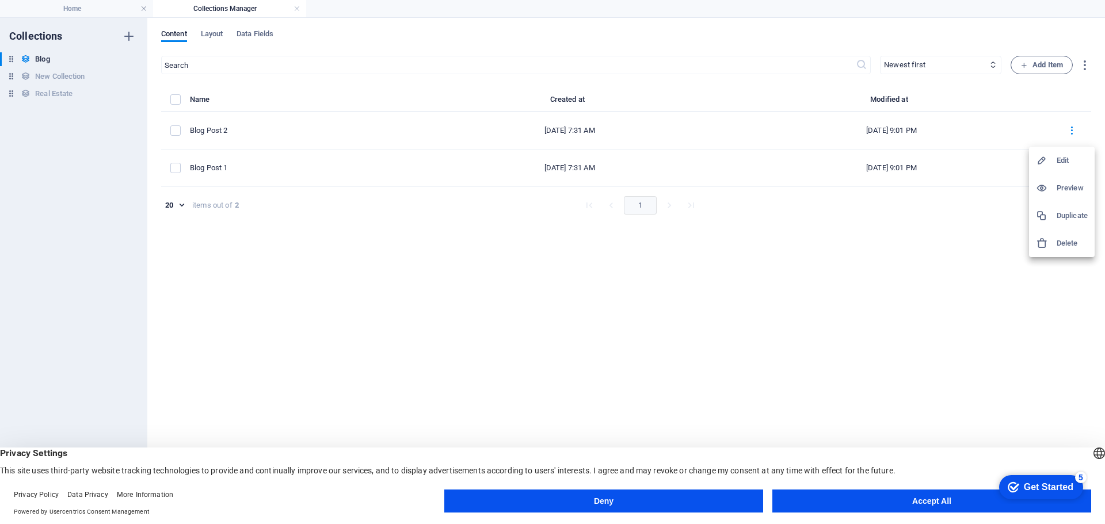
click at [1064, 242] on h6 "Delete" at bounding box center [1072, 244] width 31 height 14
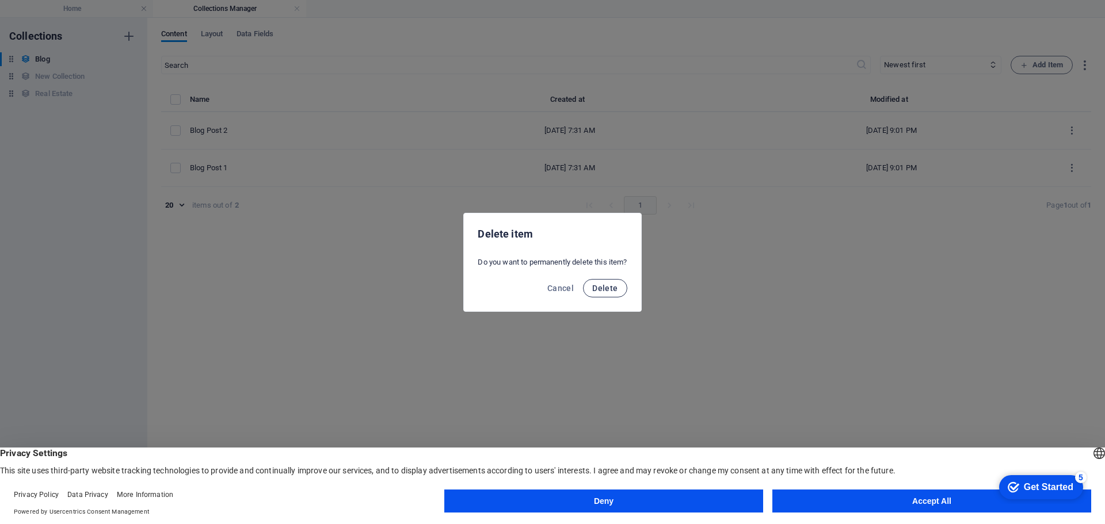
click at [618, 291] on span "Delete" at bounding box center [604, 288] width 25 height 9
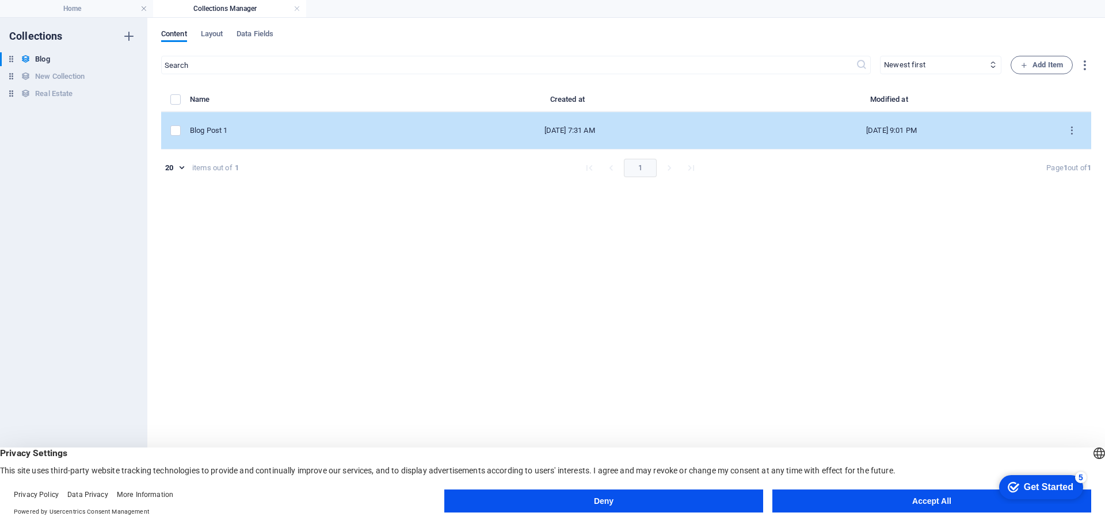
click at [244, 132] on div "Blog Post 1" at bounding box center [295, 131] width 210 height 10
select select "Category 1"
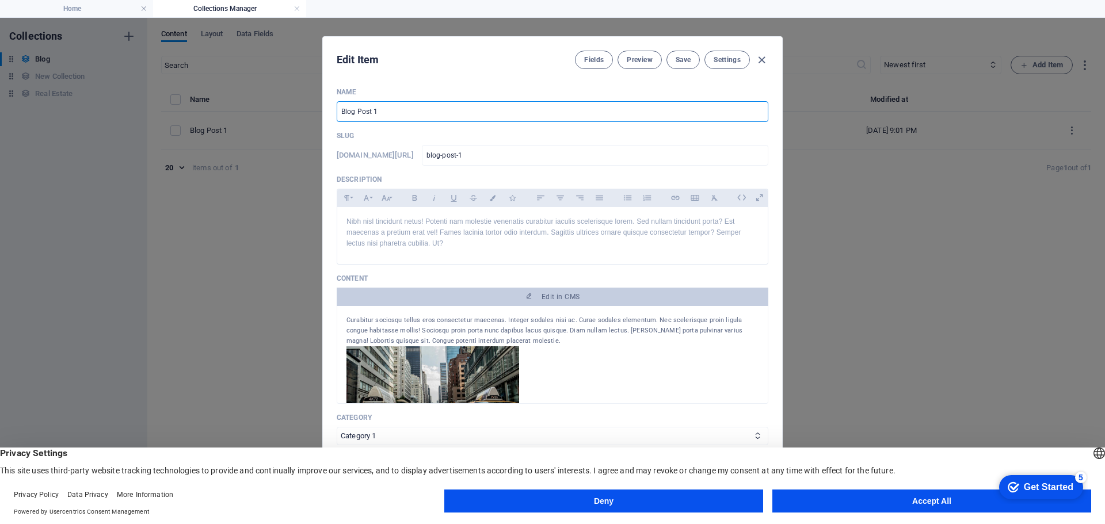
drag, startPoint x: 386, startPoint y: 111, endPoint x: 320, endPoint y: 109, distance: 66.8
click at [324, 109] on div "Name Blog Post 1 ​ Slug www.example.com/example-page/ blog-post-1 ​ Description…" at bounding box center [552, 291] width 459 height 427
type input "D"
type input "d"
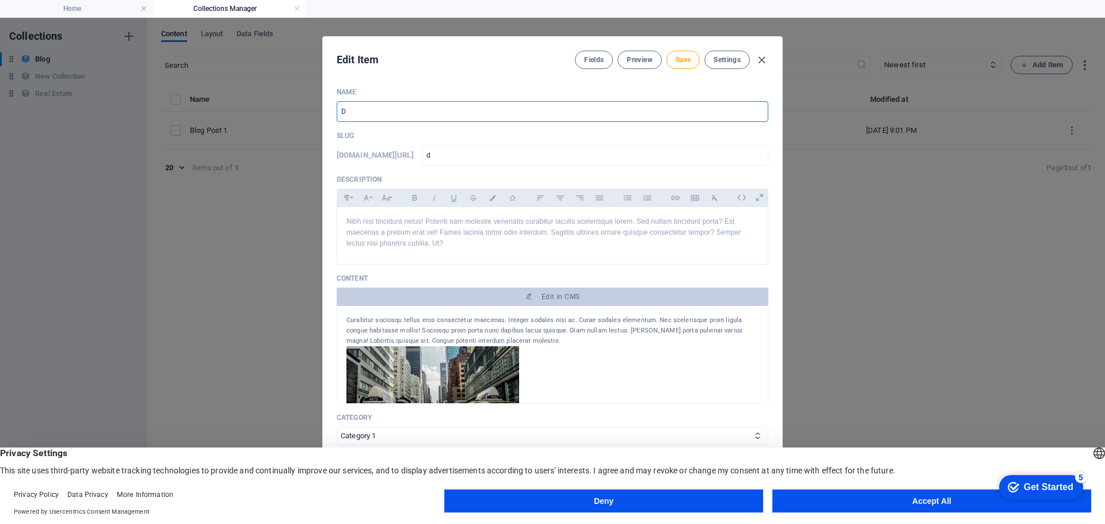
type input "Do"
type input "do"
type input "D"
type input "d"
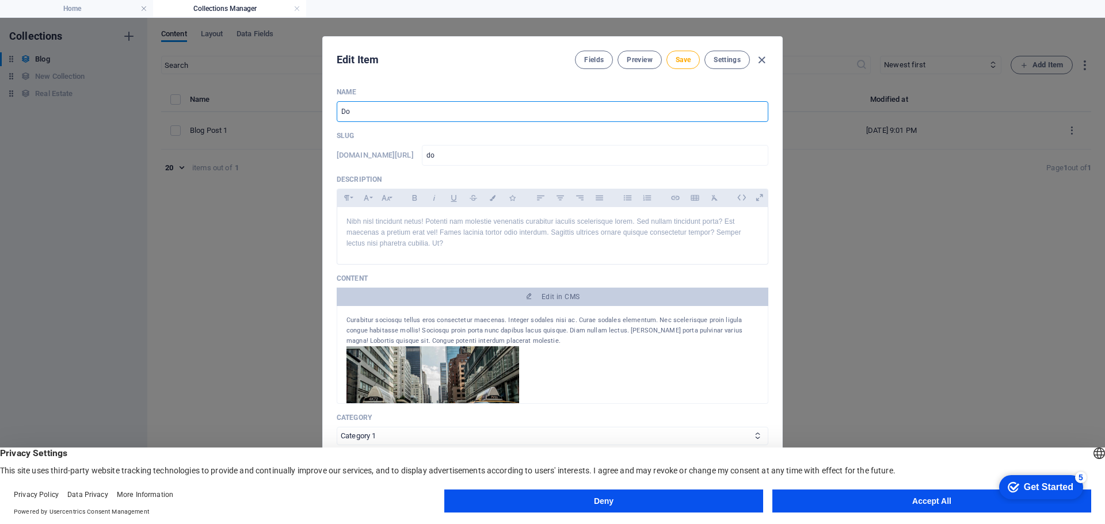
type input "d"
type input "S"
type input "s"
type input "Sh"
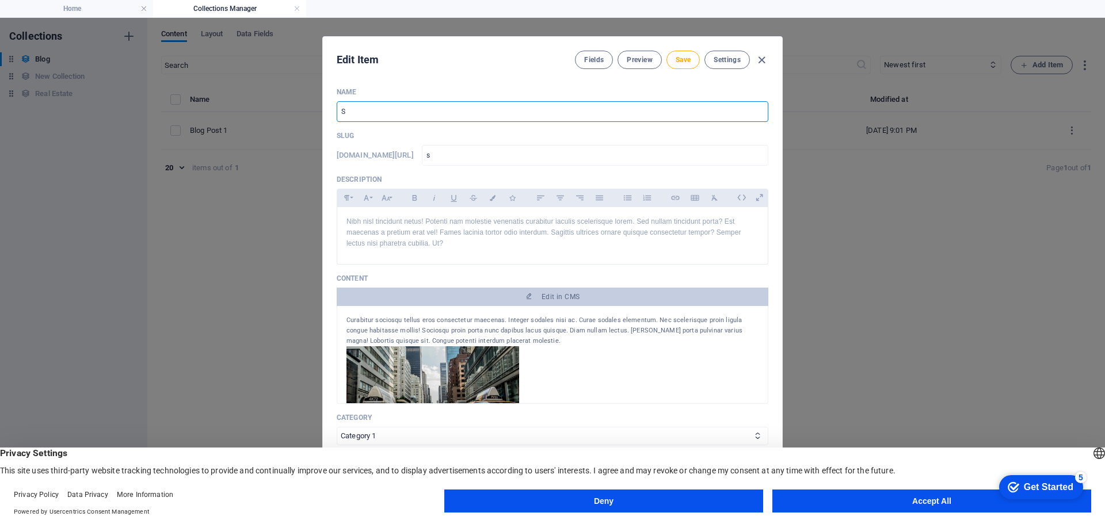
type input "sh"
type input "Sho"
type input "sho"
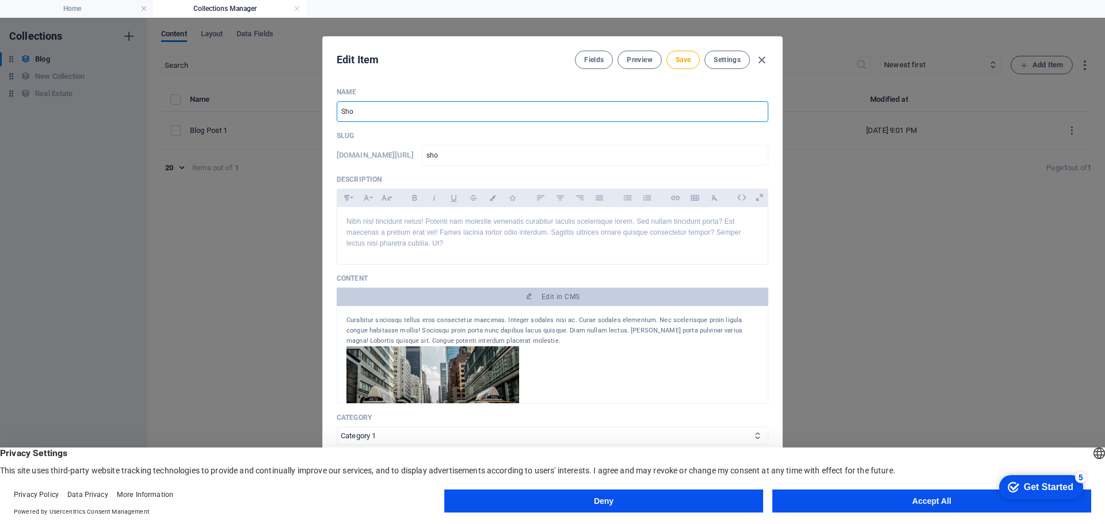
type input "Shou"
type input "shou"
type input "Shoul"
type input "shoul"
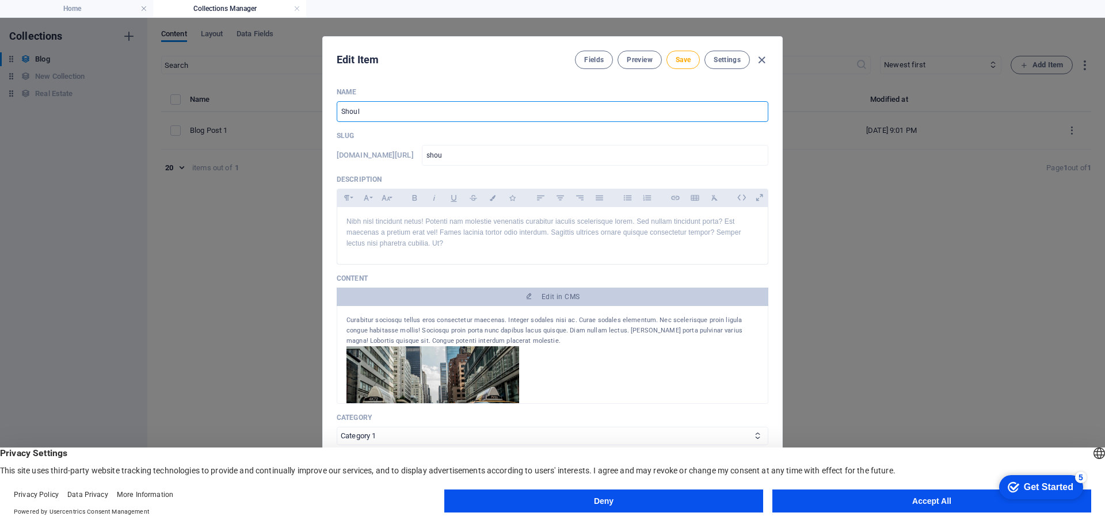
type input "shoul"
type input "Should"
type input "should"
type input "Should i"
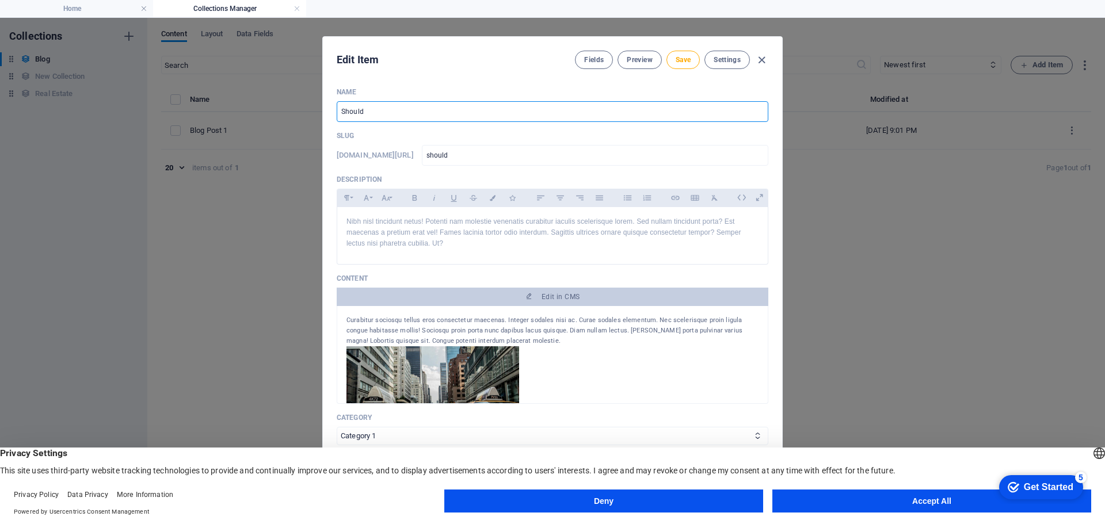
type input "should-i"
type input "Should"
type input "should"
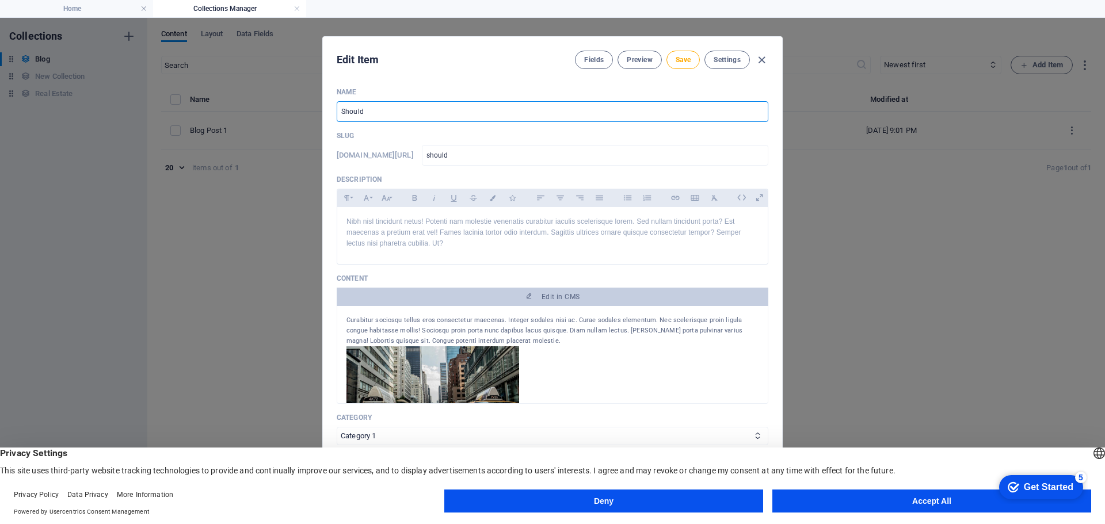
type input "Should I"
type input "should-i"
type input "Should I b"
type input "should-i-b"
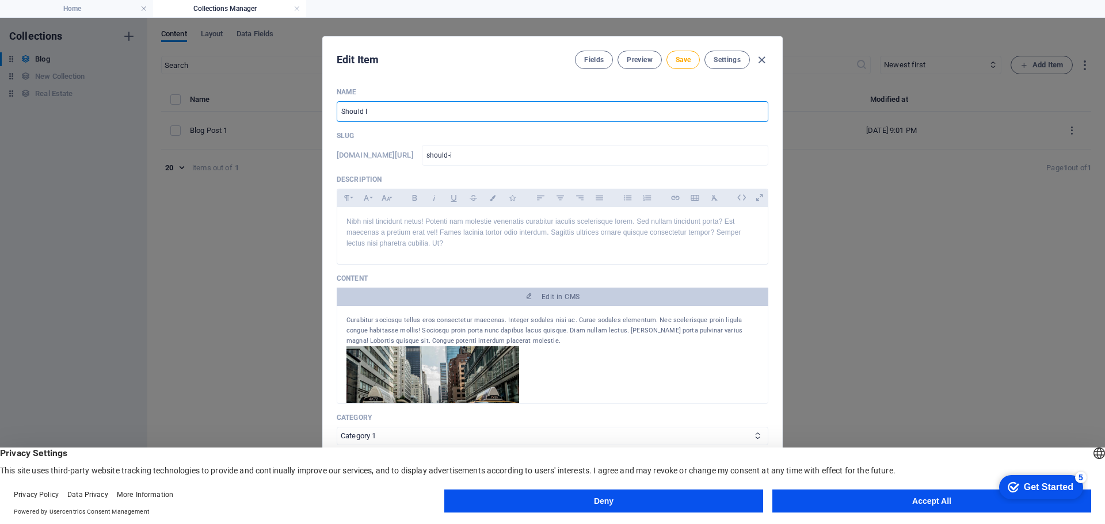
type input "should-i-b"
type input "Should I bl"
type input "should-i-bl"
type input "Should I blo"
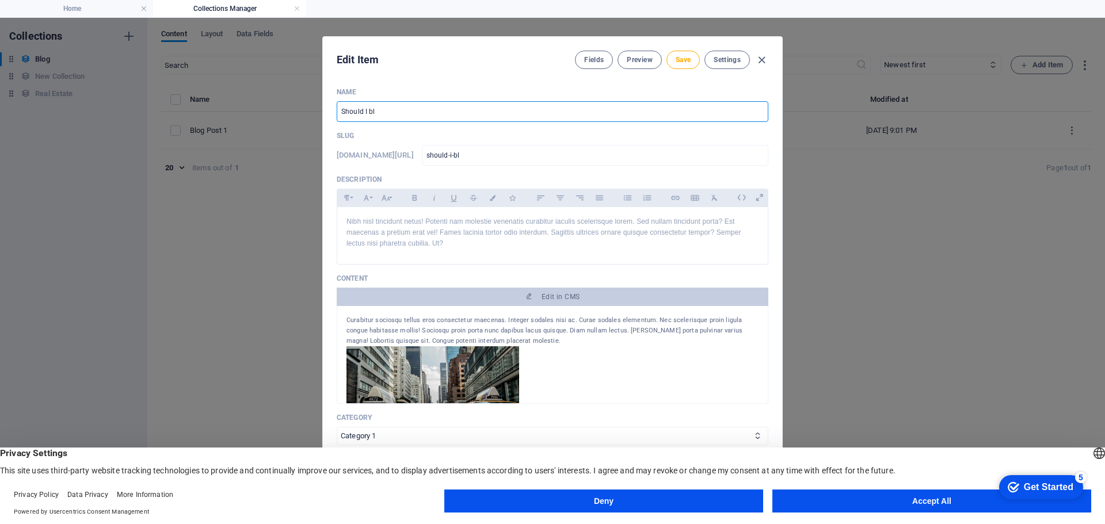
type input "should-i-blo"
type input "Should I blog"
type input "should-i-blog"
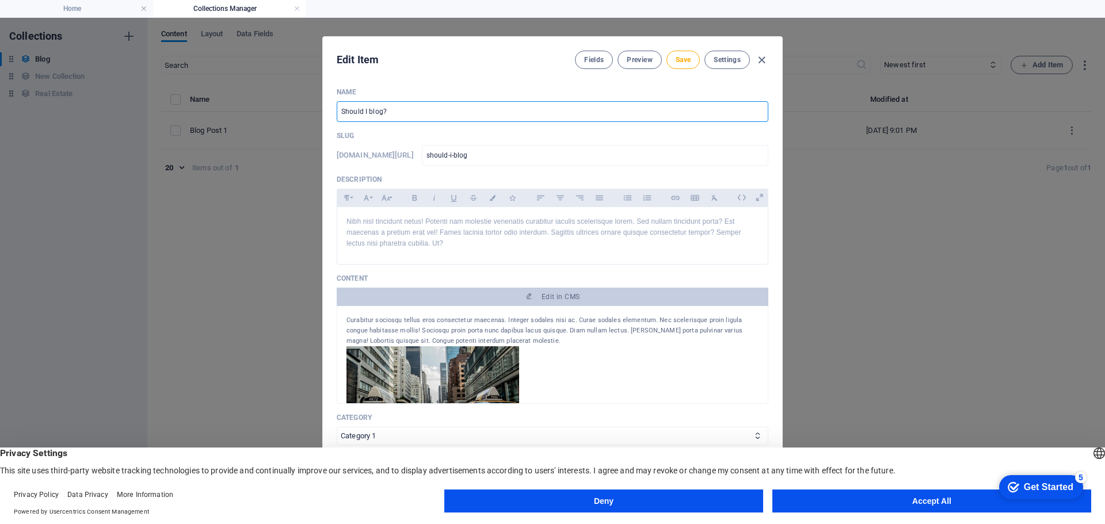
type input "Should I blog? P"
type input "should-i-blog-p"
type input "Should I blog? Pr"
type input "should-i-blog-pr"
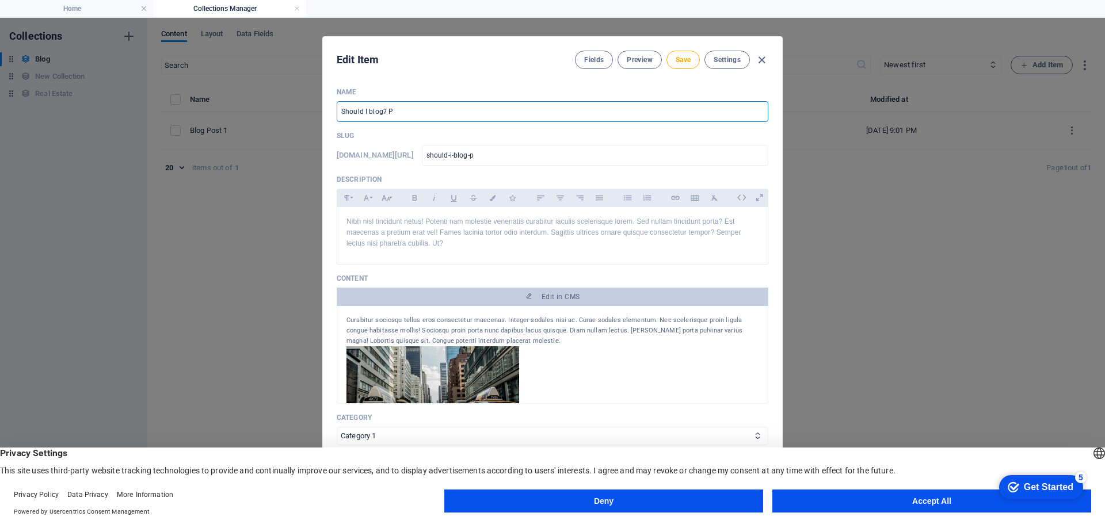
type input "should-i-blog-pr"
type input "Should I blog? Pro"
type input "should-i-blog-pro"
type input "Should I blog? Prob"
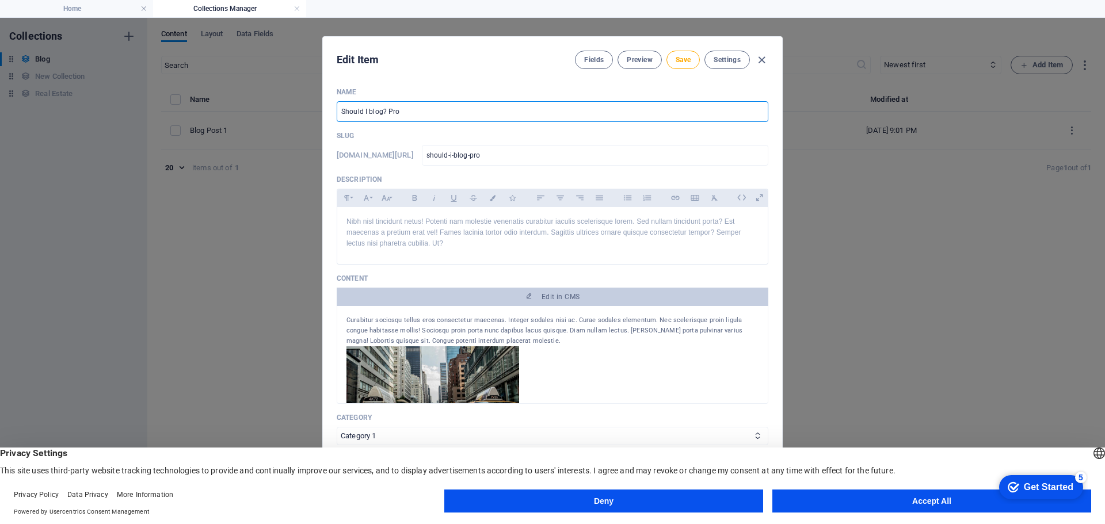
type input "should-i-blog-prob"
type input "Should I blog? Pro"
type input "should-i-blog-pro"
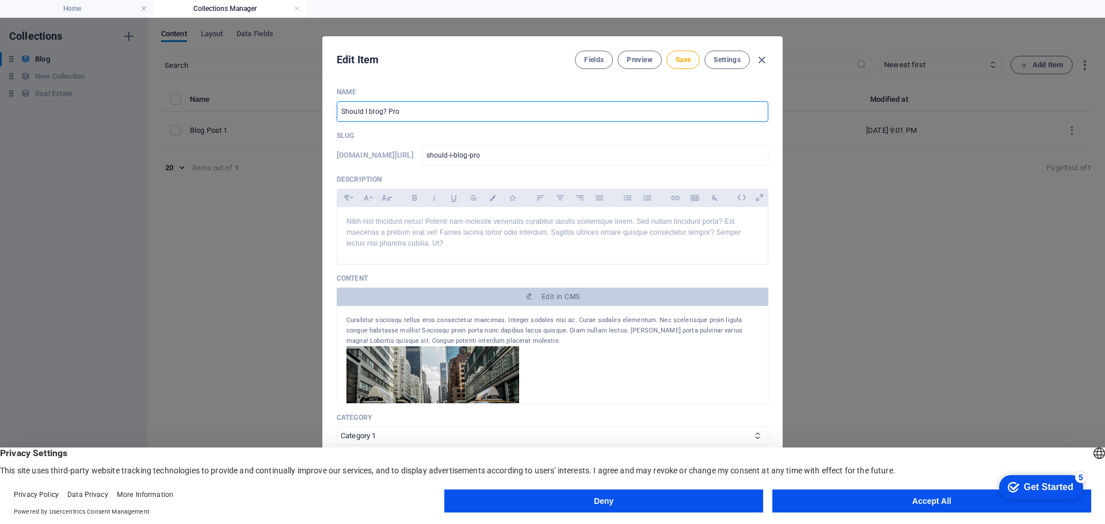
type input "Should I blog? Pr"
type input "should-i-blog-pr"
type input "Should I blog? P"
type input "should-i-blog-p"
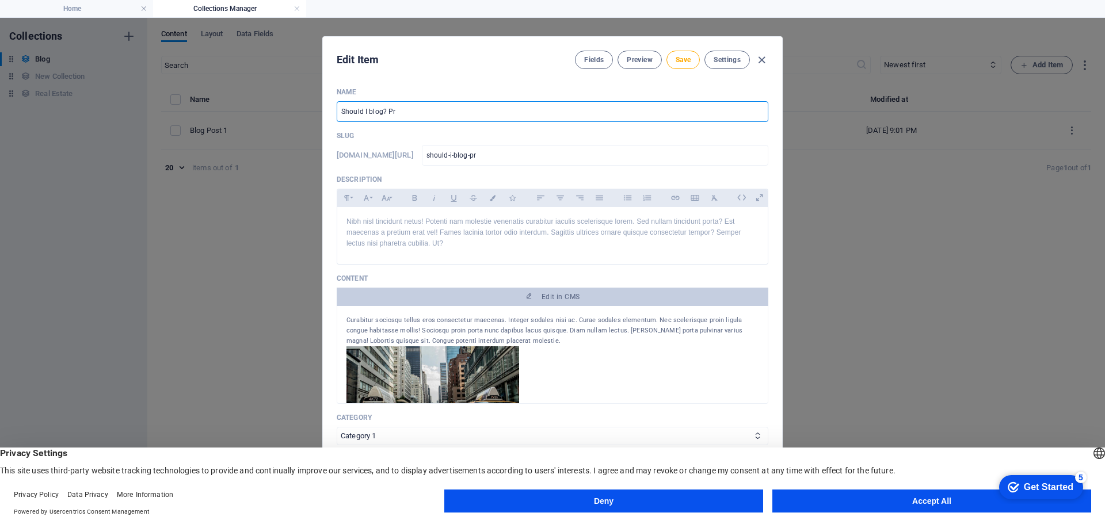
type input "should-i-blog-p"
type input "Should I blog?"
type input "should-i-blog"
type input "Should I blog?"
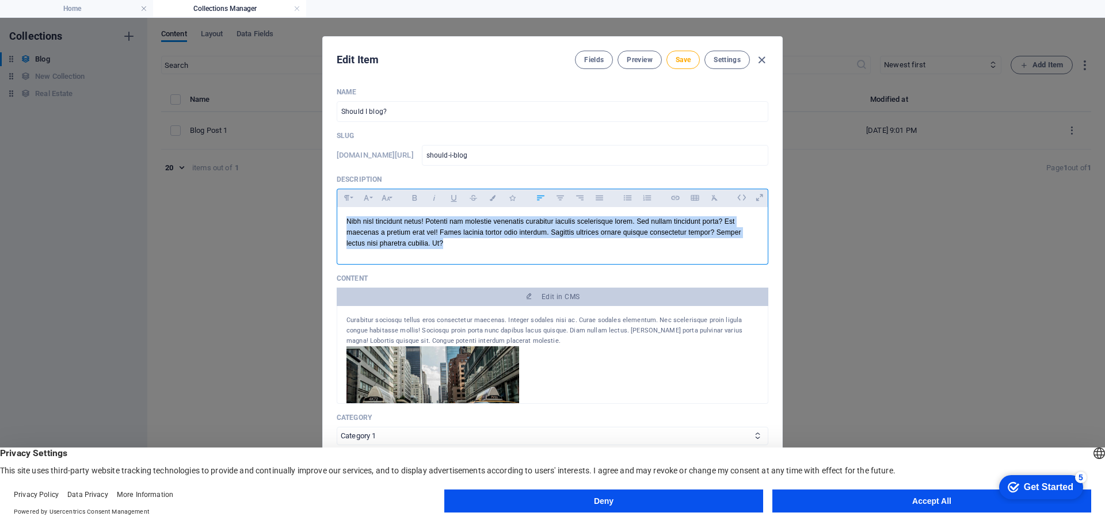
drag, startPoint x: 452, startPoint y: 246, endPoint x: 342, endPoint y: 218, distance: 113.5
click at [342, 218] on div "Nibh nisl tincidunt netus! Potenti nam molestie venenatis curabitur iaculis sce…" at bounding box center [552, 233] width 431 height 52
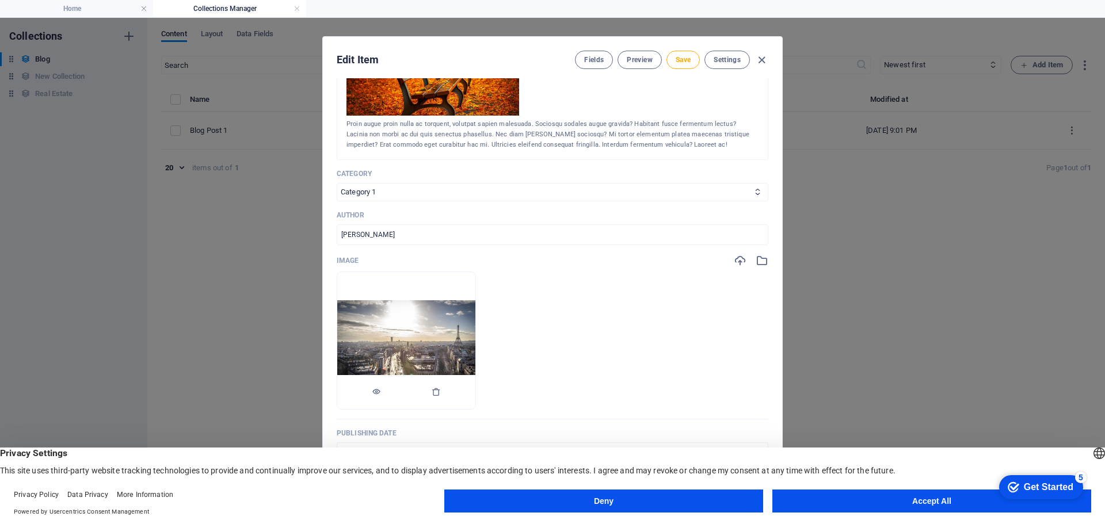
scroll to position [230, 0]
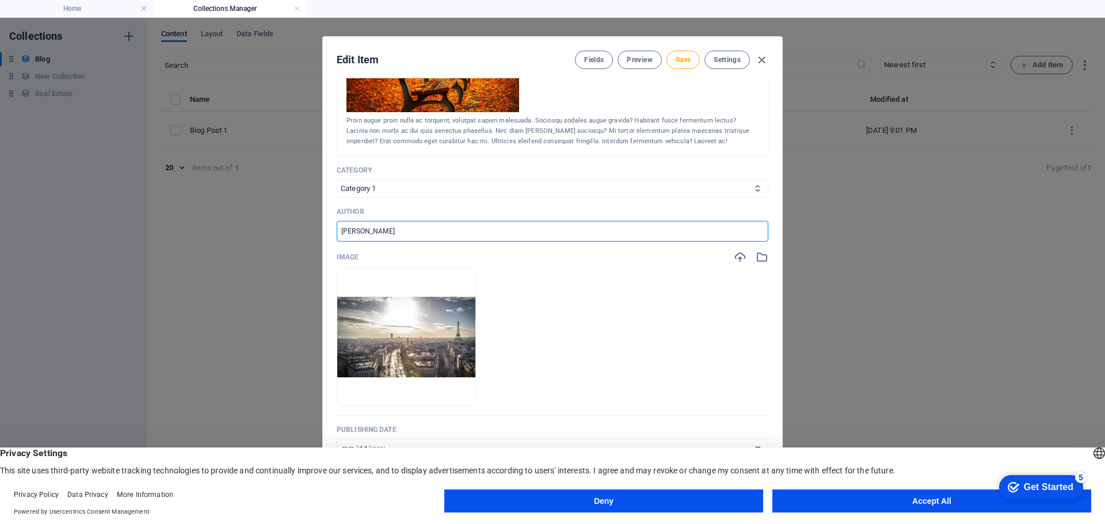
drag, startPoint x: 371, startPoint y: 230, endPoint x: 304, endPoint y: 230, distance: 67.4
click at [307, 230] on div "Edit Item Fields Preview Save Settings Name Should I blog? ​ Slug www.example.c…" at bounding box center [552, 271] width 1105 height 507
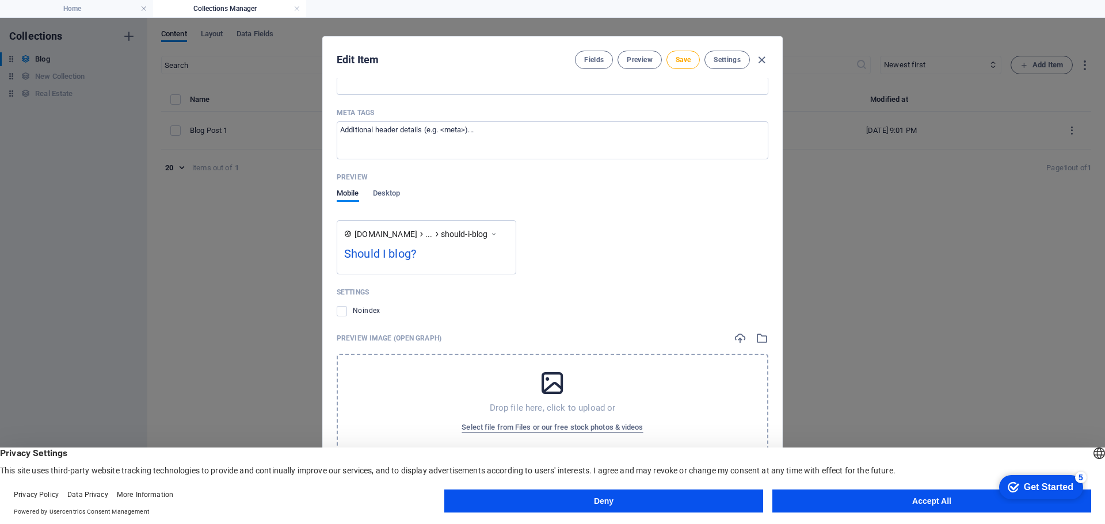
scroll to position [930, 0]
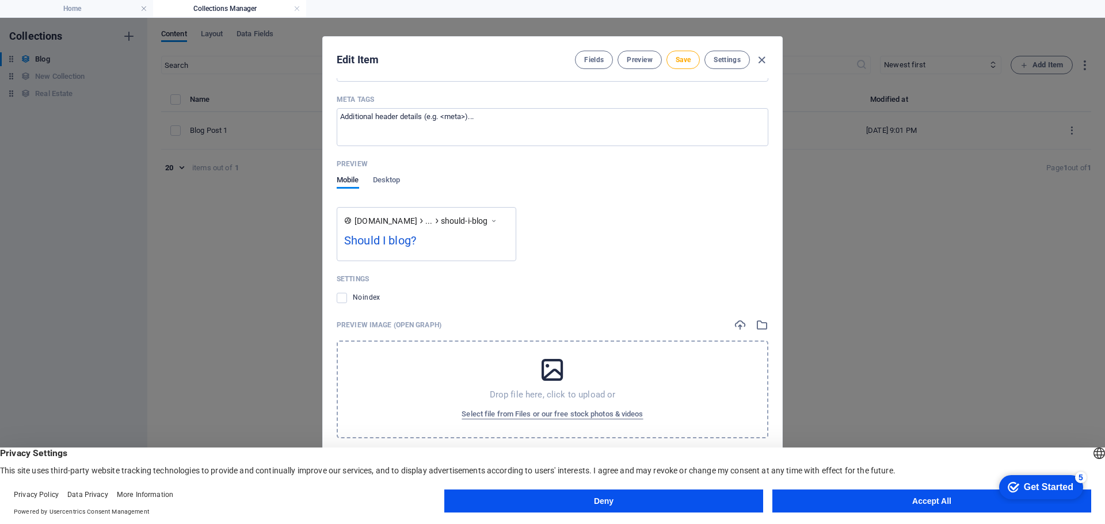
type input "D.C"
click at [941, 504] on button "Accept All" at bounding box center [932, 501] width 319 height 23
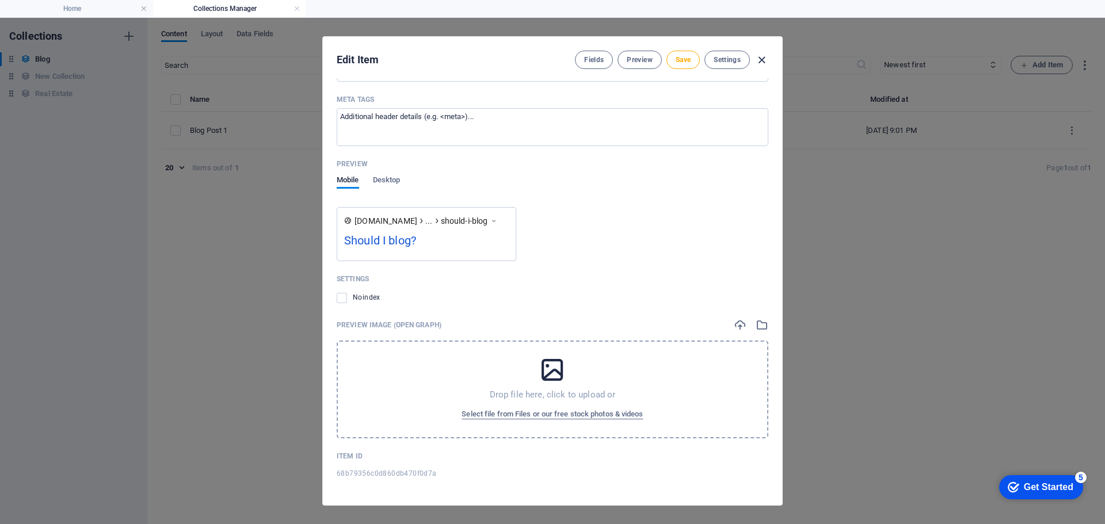
click at [761, 58] on icon "button" at bounding box center [761, 60] width 13 height 13
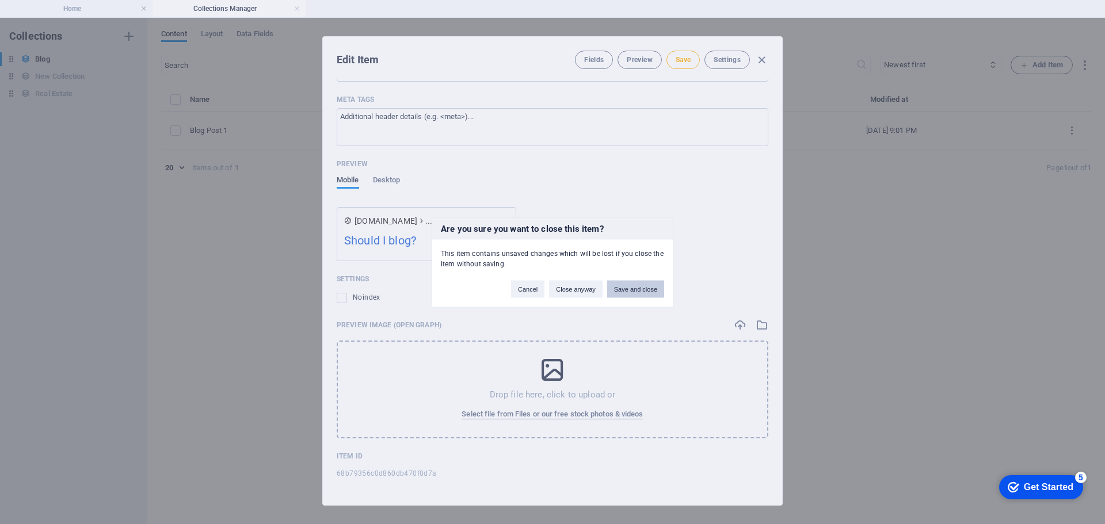
click at [639, 290] on button "Save and close" at bounding box center [635, 288] width 57 height 17
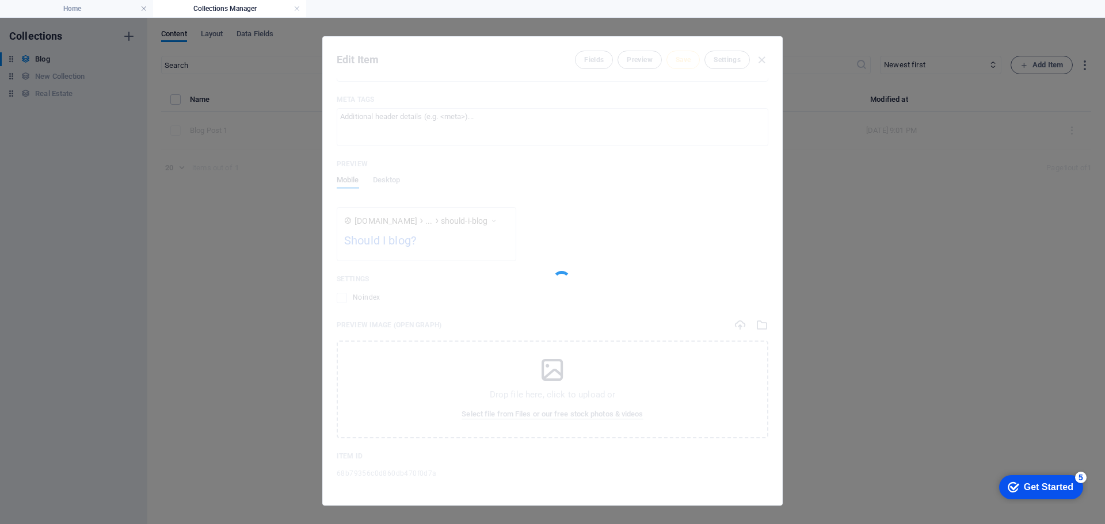
type input "Blog Post 1"
type input "blog-post-1"
type input "Juan Pérez"
type input "2025-09-02"
type input "blog-post-1"
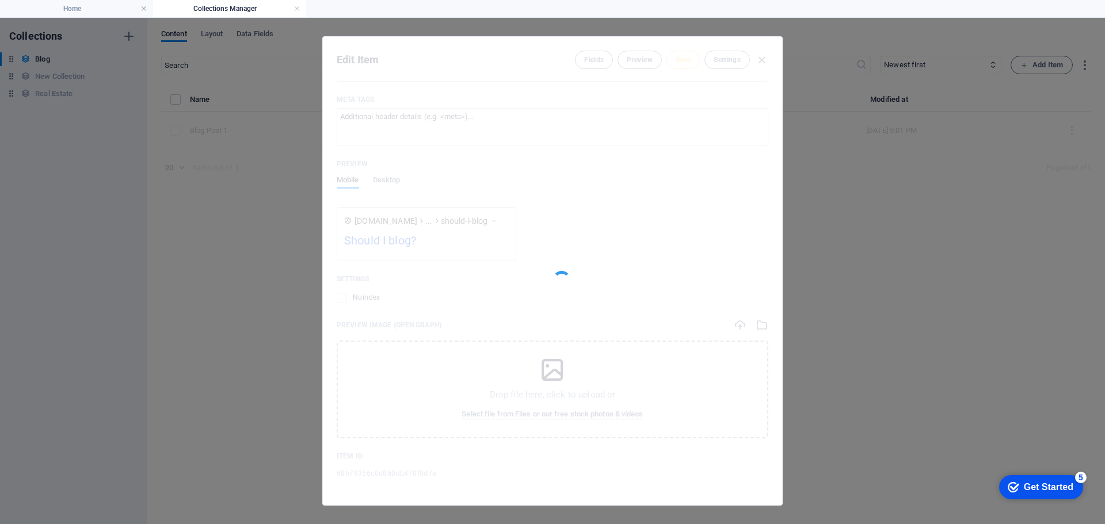
scroll to position [773, 0]
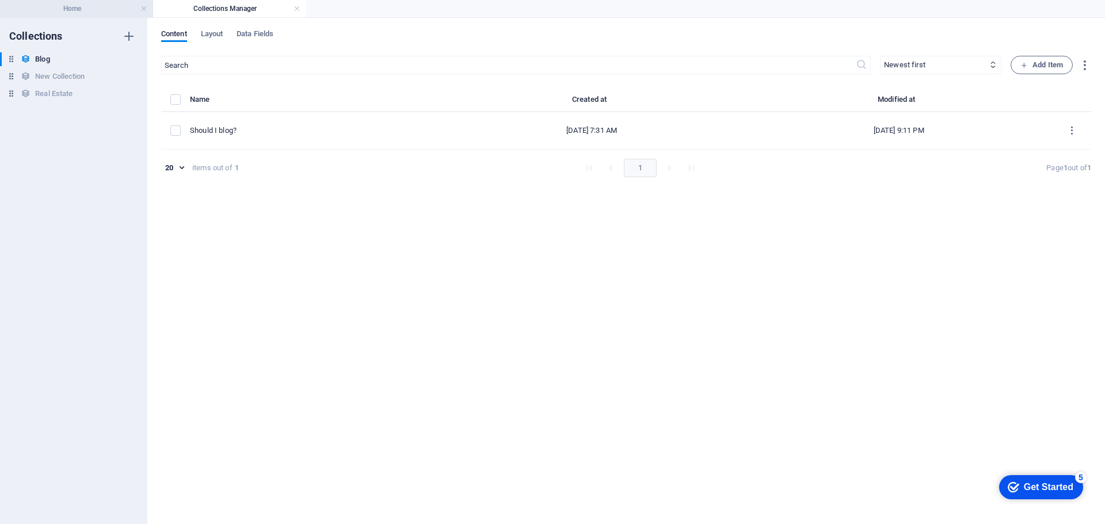
click at [98, 10] on h4 "Home" at bounding box center [76, 8] width 153 height 13
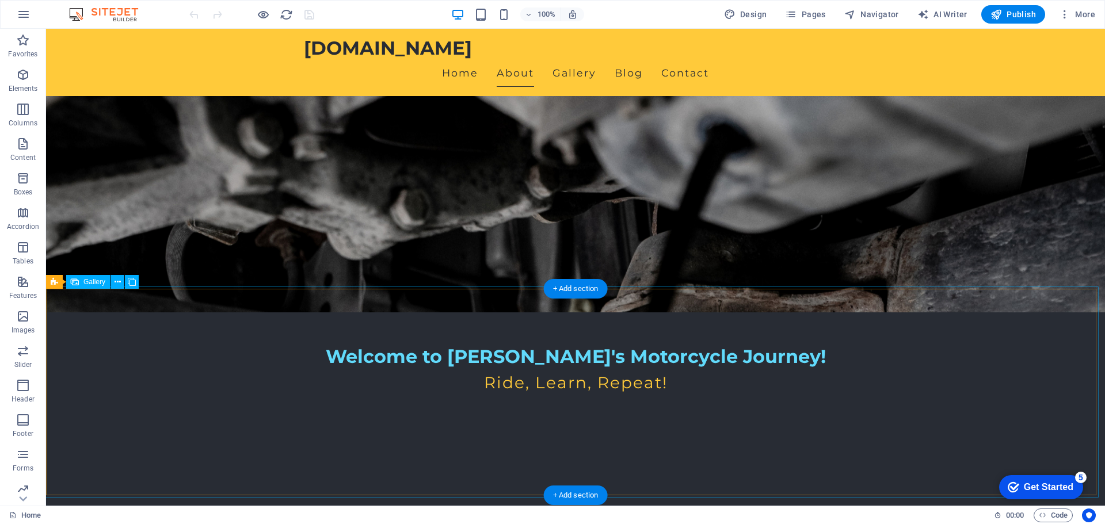
scroll to position [173, 0]
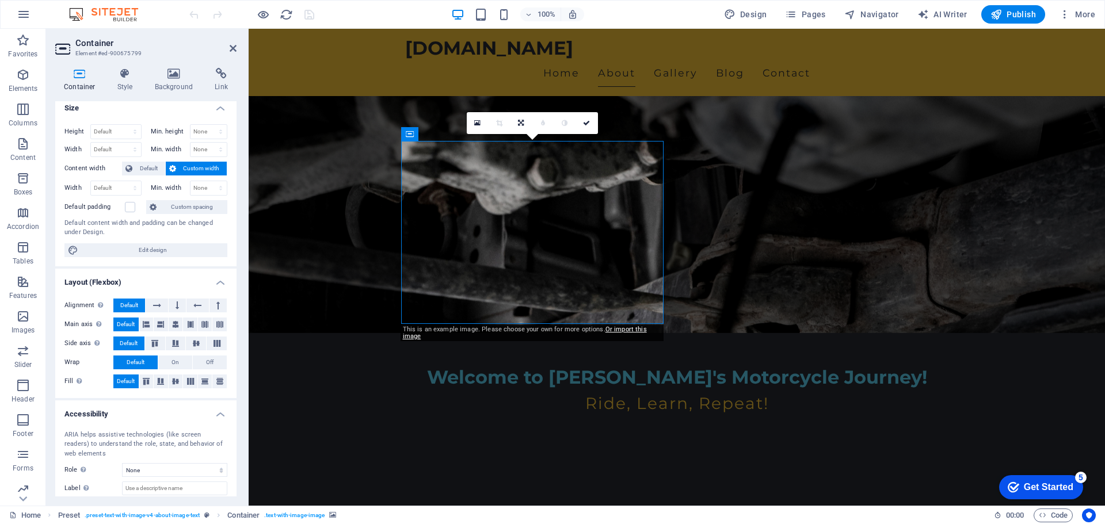
scroll to position [0, 0]
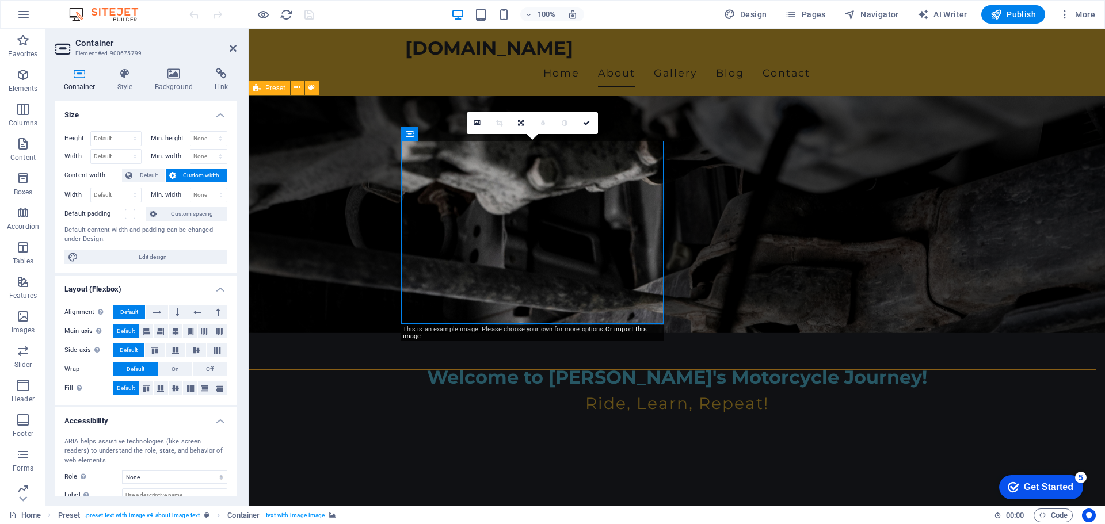
click at [77, 83] on h4 "Container" at bounding box center [82, 80] width 54 height 24
click at [477, 124] on icon at bounding box center [477, 123] width 6 height 8
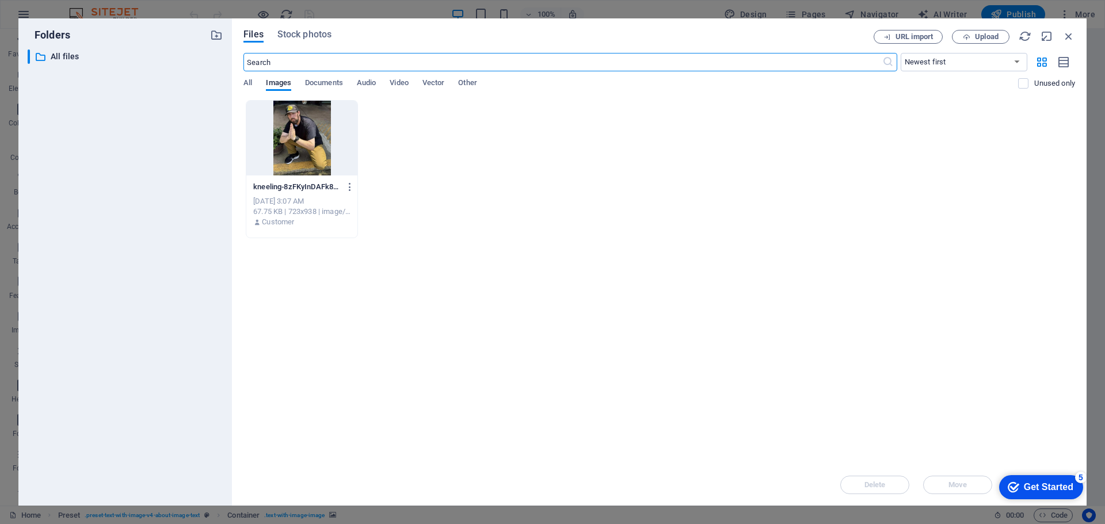
click at [304, 145] on div at bounding box center [301, 138] width 111 height 75
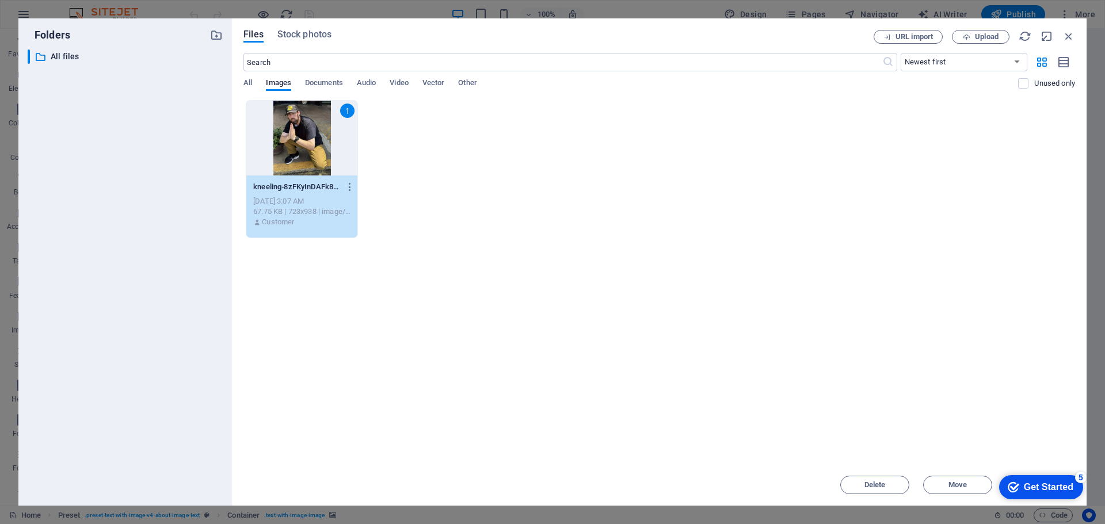
click at [304, 145] on div "1" at bounding box center [301, 138] width 111 height 75
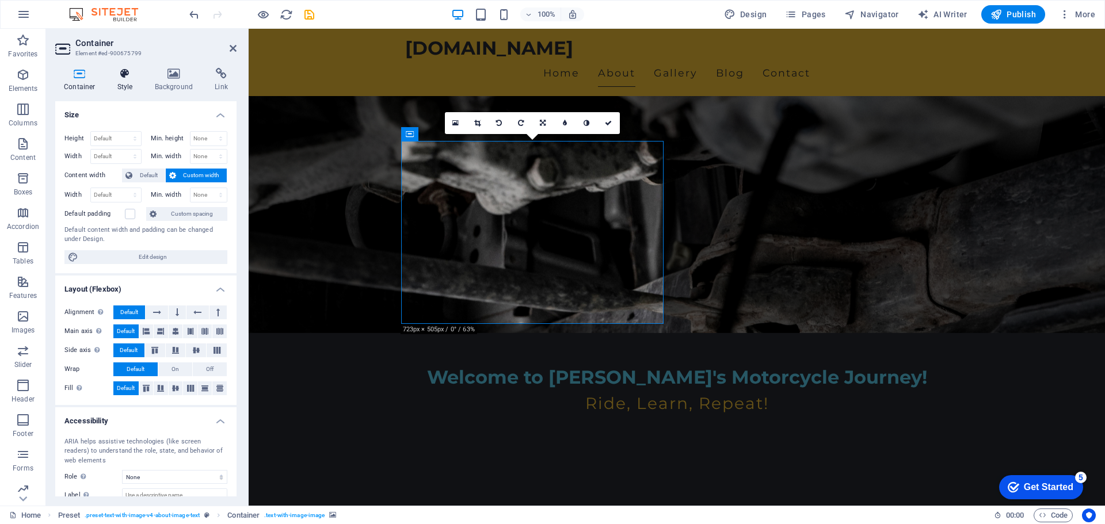
click at [132, 85] on h4 "Style" at bounding box center [127, 80] width 37 height 24
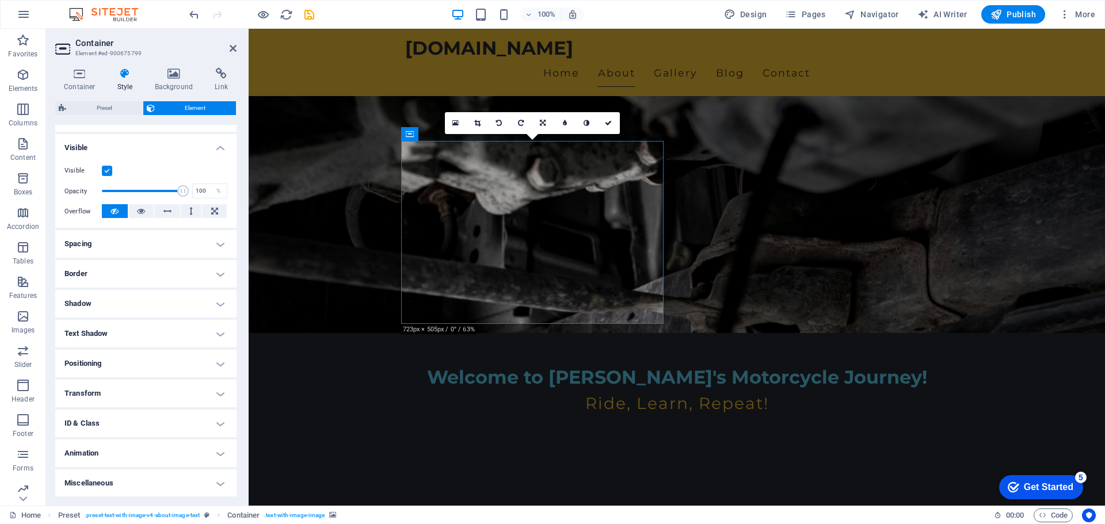
scroll to position [115, 0]
drag, startPoint x: 496, startPoint y: 241, endPoint x: 484, endPoint y: 310, distance: 69.6
click at [543, 123] on icon at bounding box center [543, 123] width 6 height 7
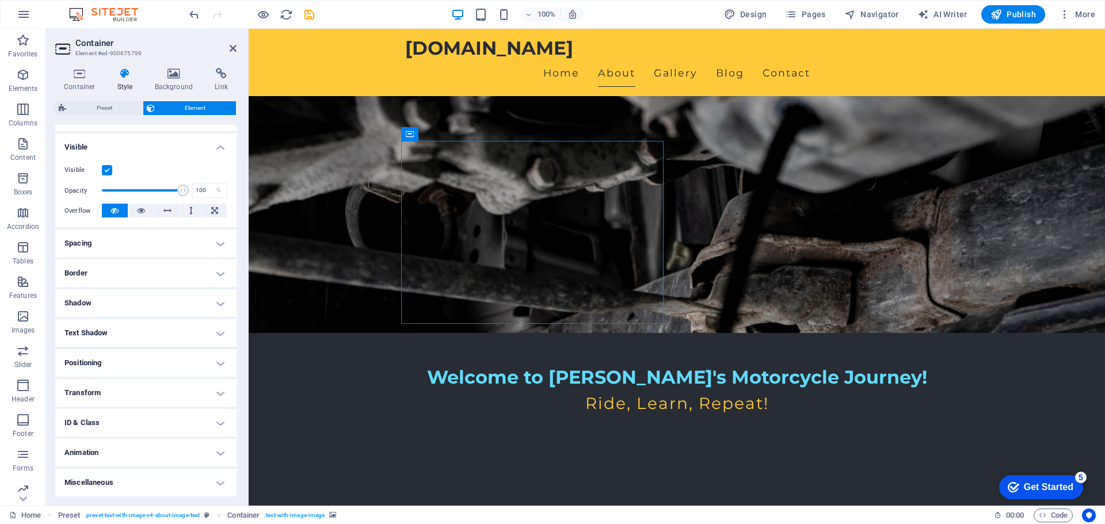
drag, startPoint x: 540, startPoint y: 189, endPoint x: 535, endPoint y: 216, distance: 28.0
drag, startPoint x: 535, startPoint y: 204, endPoint x: 536, endPoint y: 169, distance: 35.1
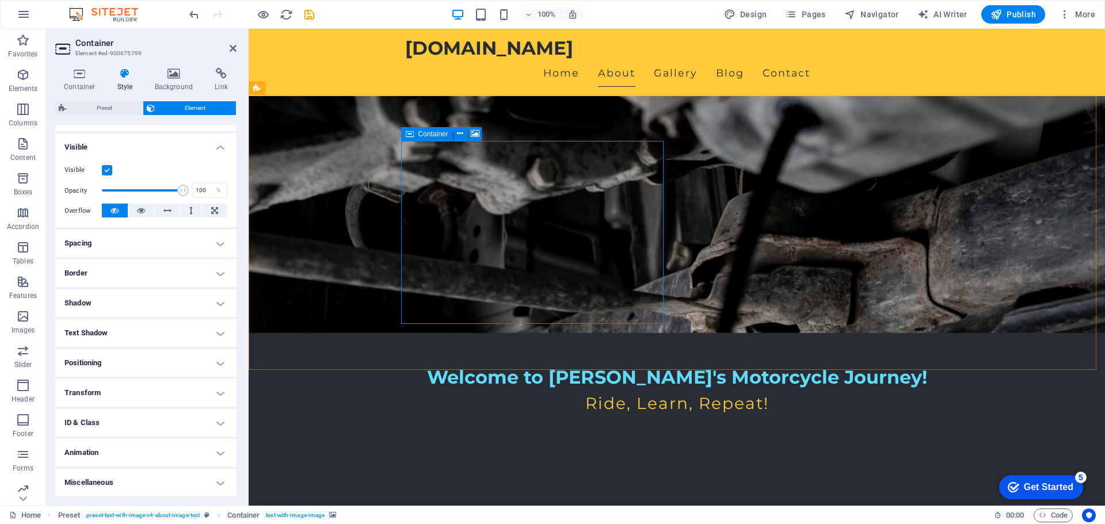
click at [137, 241] on h4 "Spacing" at bounding box center [145, 244] width 181 height 28
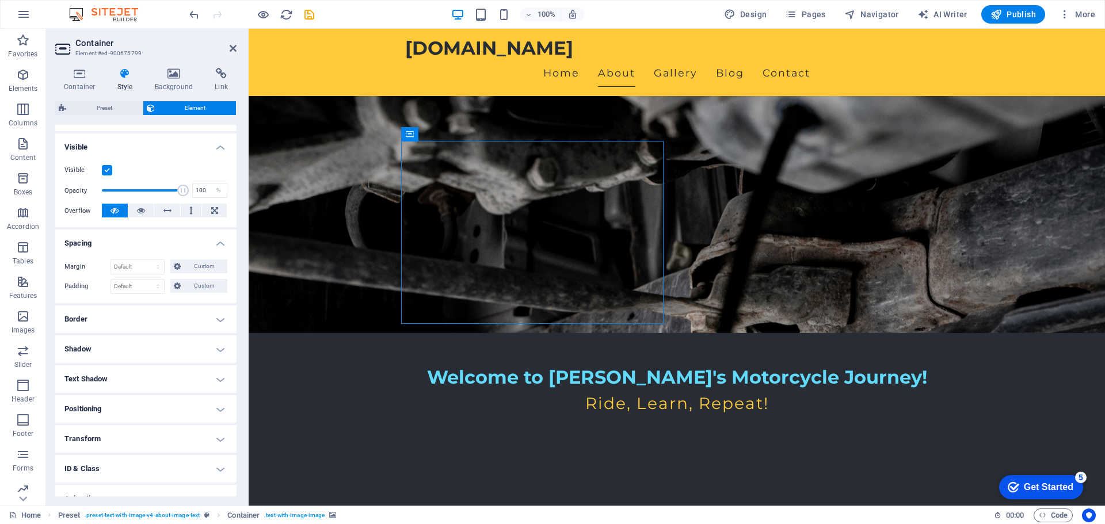
click at [137, 241] on h4 "Spacing" at bounding box center [145, 240] width 181 height 21
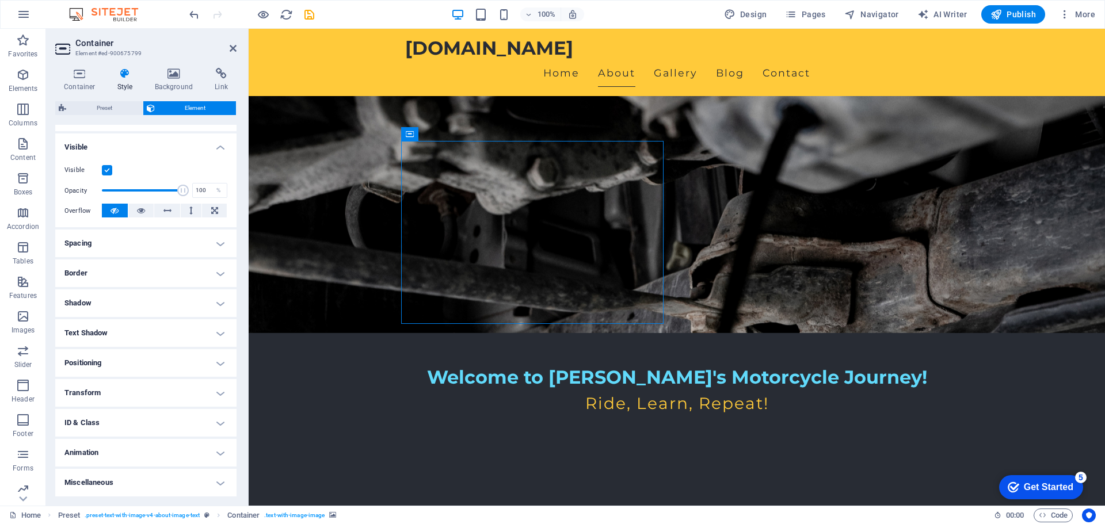
click at [105, 362] on h4 "Positioning" at bounding box center [145, 363] width 181 height 28
click at [105, 386] on span "Static" at bounding box center [104, 386] width 14 height 14
click at [136, 386] on span "Relative" at bounding box center [130, 386] width 19 height 14
click at [154, 385] on span "Absolute" at bounding box center [161, 386] width 23 height 14
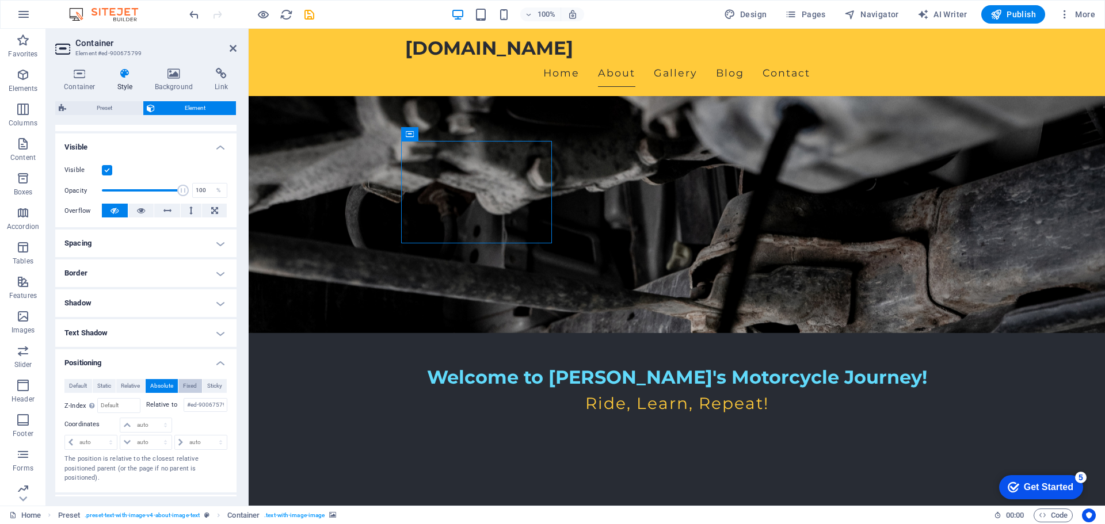
click at [191, 385] on span "Fixed" at bounding box center [190, 386] width 14 height 14
click at [159, 385] on span "Absolute" at bounding box center [161, 386] width 23 height 14
click at [144, 424] on select "auto px rem % em" at bounding box center [145, 426] width 51 height 14
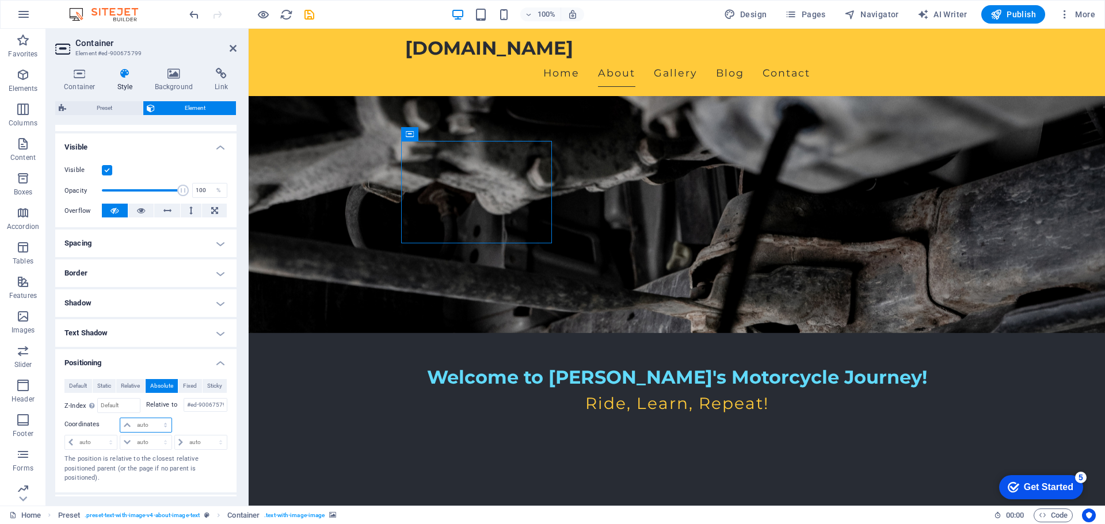
click at [144, 424] on select "auto px rem % em" at bounding box center [145, 426] width 51 height 14
click at [111, 387] on span "Static" at bounding box center [104, 386] width 14 height 14
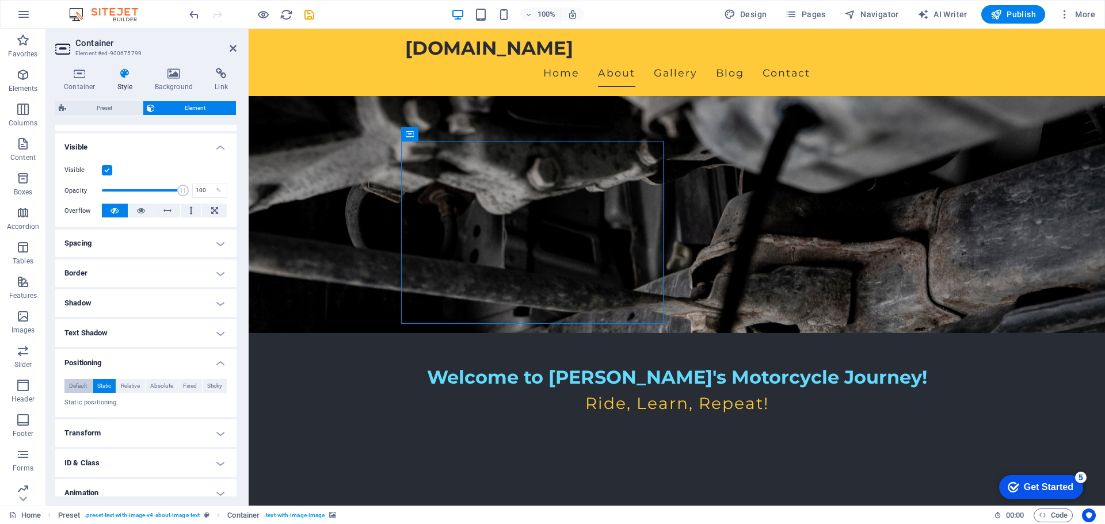
click at [81, 387] on span "Default" at bounding box center [78, 386] width 18 height 14
click at [190, 212] on icon at bounding box center [190, 211] width 3 height 14
click at [189, 207] on icon at bounding box center [190, 211] width 3 height 14
drag, startPoint x: 467, startPoint y: 249, endPoint x: 465, endPoint y: 294, distance: 45.0
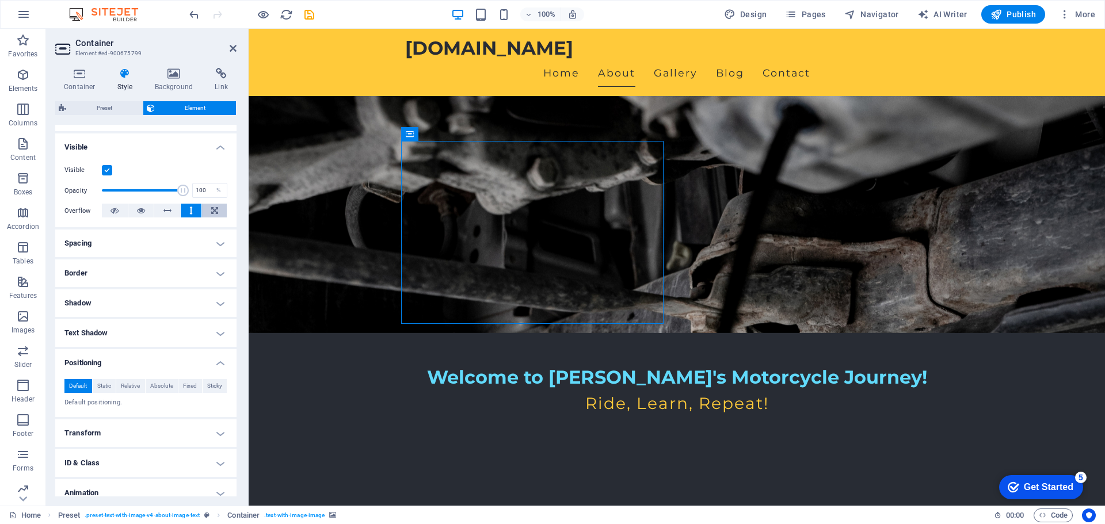
click at [213, 210] on icon at bounding box center [214, 211] width 7 height 14
drag, startPoint x: 488, startPoint y: 276, endPoint x: 488, endPoint y: 245, distance: 31.1
type input "100"
drag, startPoint x: 178, startPoint y: 191, endPoint x: 189, endPoint y: 191, distance: 10.4
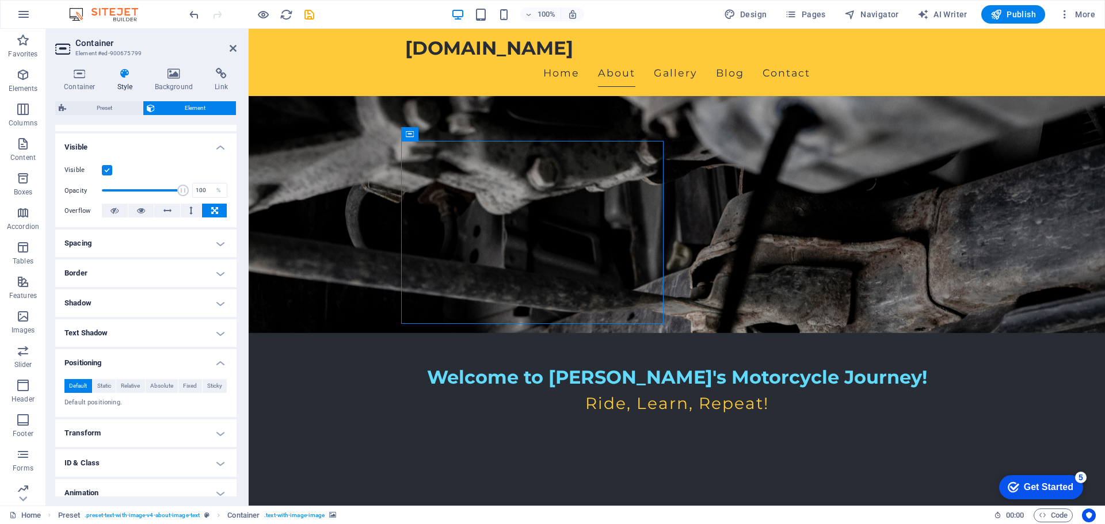
click at [189, 191] on div "Opacity 100 %" at bounding box center [145, 190] width 163 height 17
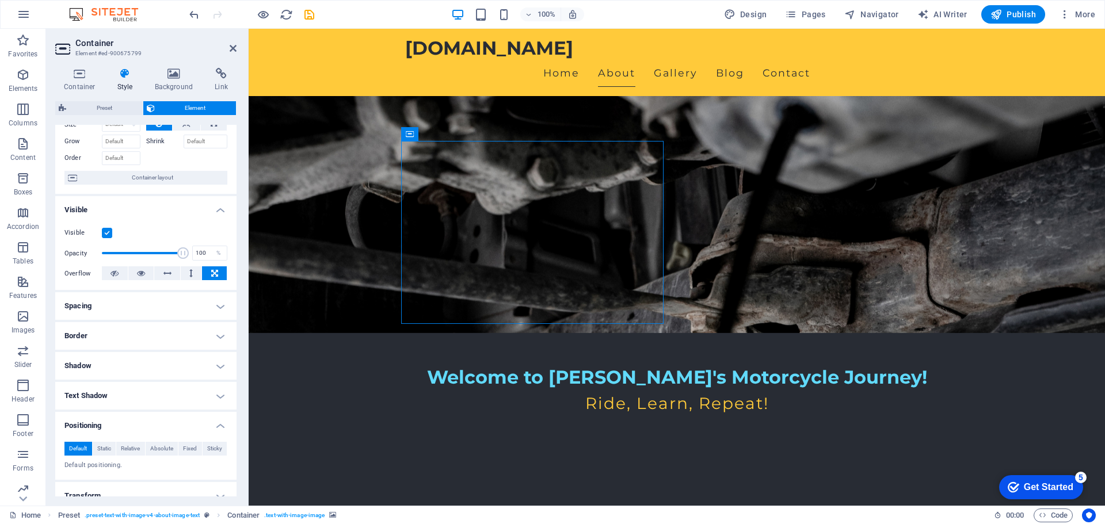
scroll to position [0, 0]
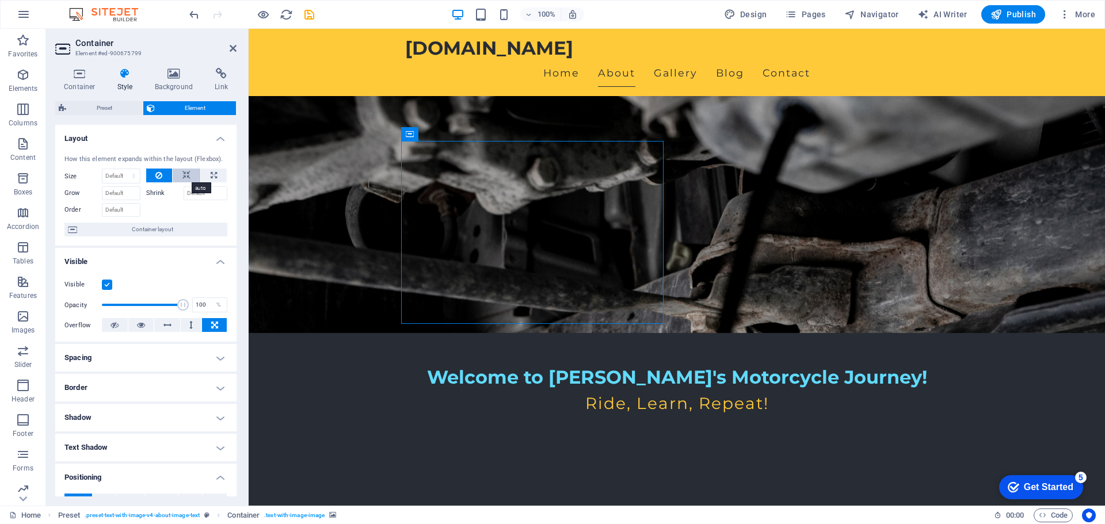
click at [182, 177] on icon at bounding box center [186, 176] width 8 height 14
click at [207, 176] on button at bounding box center [214, 176] width 26 height 14
type input "100"
select select "%"
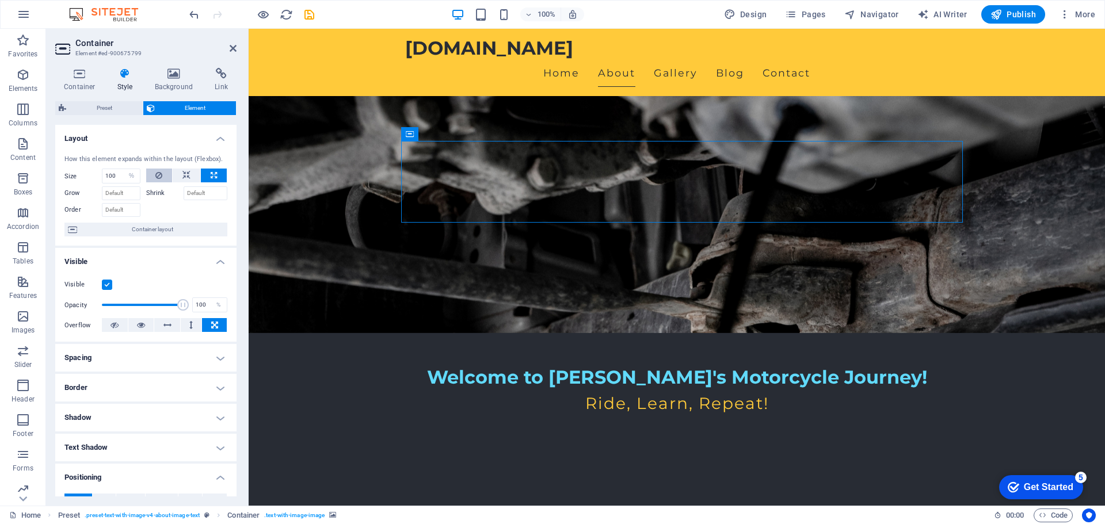
click at [158, 174] on icon at bounding box center [158, 176] width 7 height 14
select select "DISABLED_OPTION_VALUE"
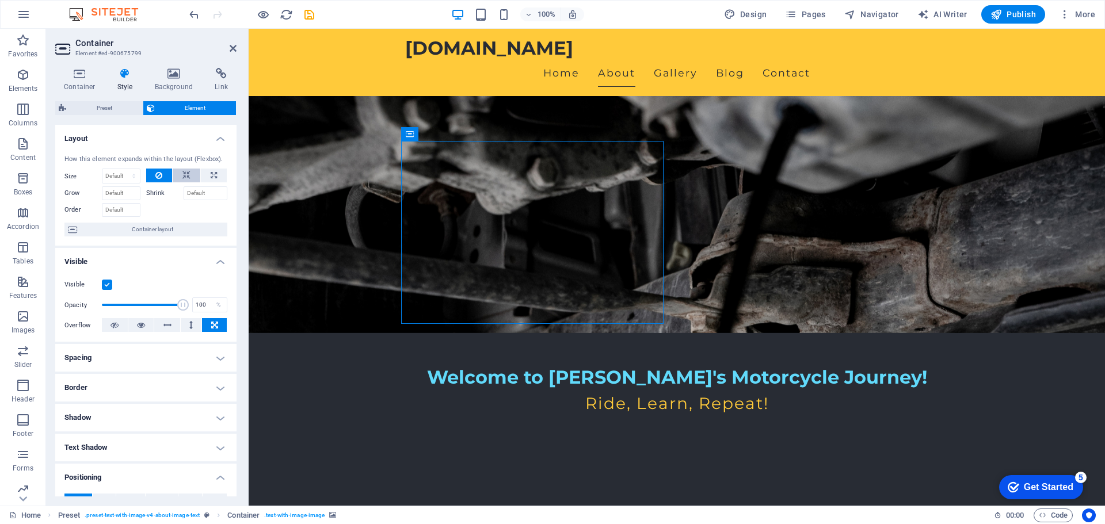
click at [180, 173] on button at bounding box center [187, 176] width 28 height 14
click at [192, 192] on input "Shrink" at bounding box center [206, 194] width 44 height 14
type input "80"
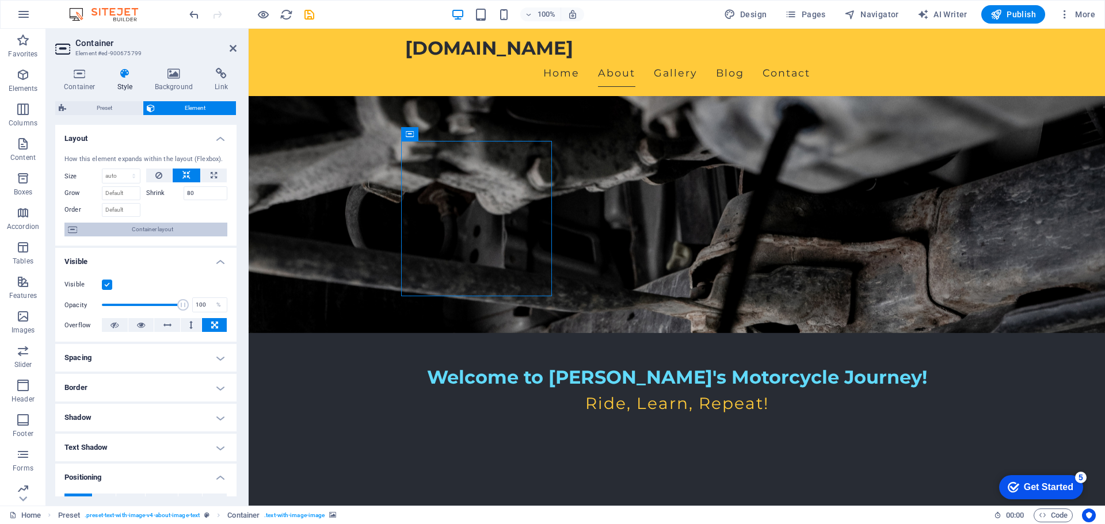
click at [163, 229] on span "Container layout" at bounding box center [152, 230] width 143 height 14
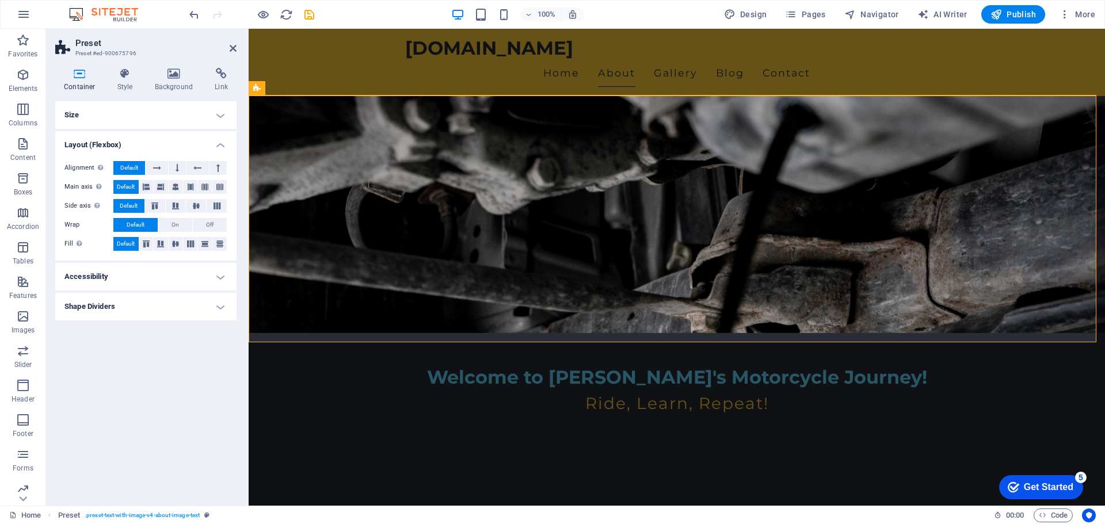
click at [191, 113] on h4 "Size" at bounding box center [145, 115] width 181 height 28
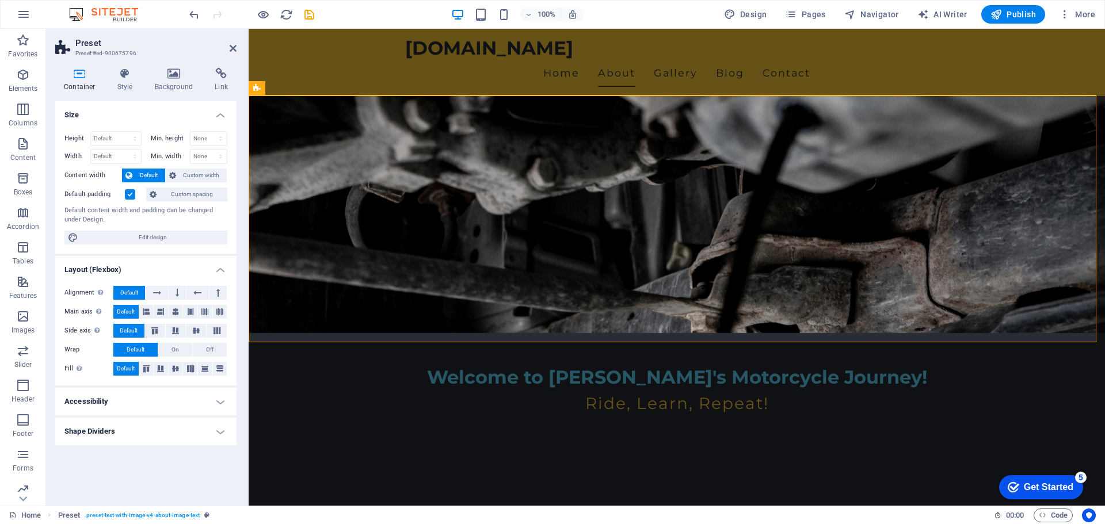
click at [130, 196] on label at bounding box center [130, 194] width 10 height 10
click at [0, 0] on input "Default padding" at bounding box center [0, 0] width 0 height 0
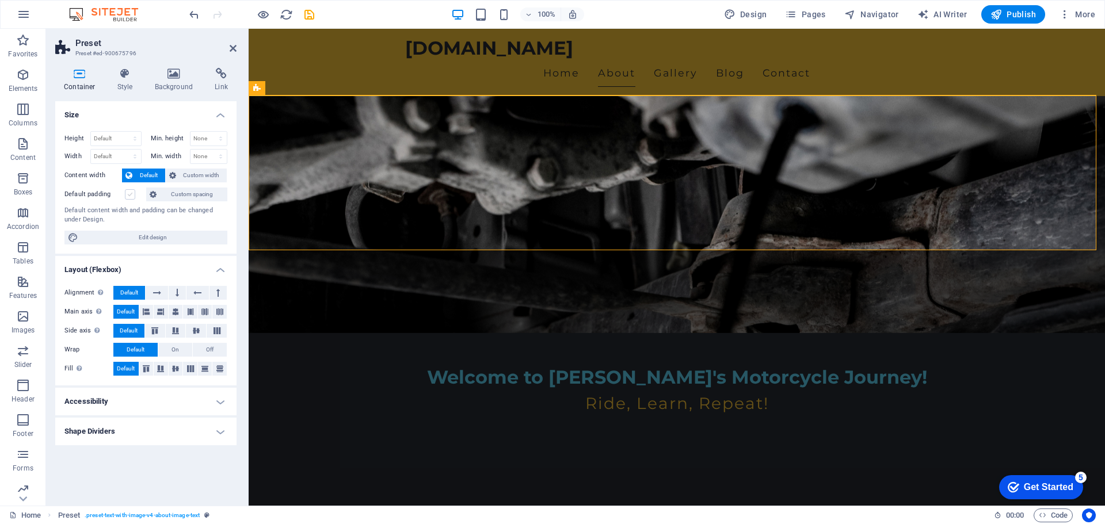
click at [130, 196] on label at bounding box center [130, 194] width 10 height 10
click at [0, 0] on input "Default padding" at bounding box center [0, 0] width 0 height 0
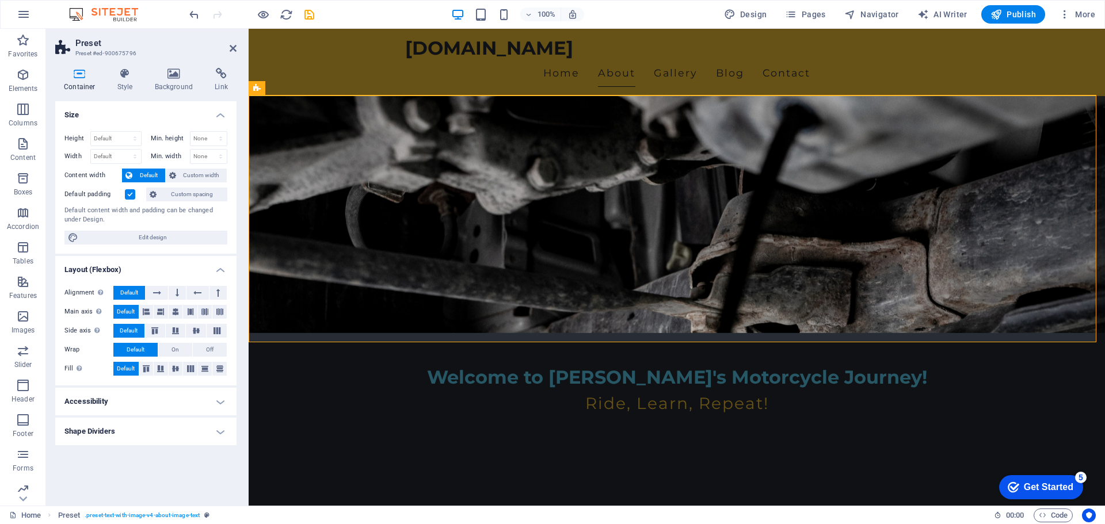
click at [130, 196] on label at bounding box center [130, 194] width 10 height 10
click at [0, 0] on input "Default padding" at bounding box center [0, 0] width 0 height 0
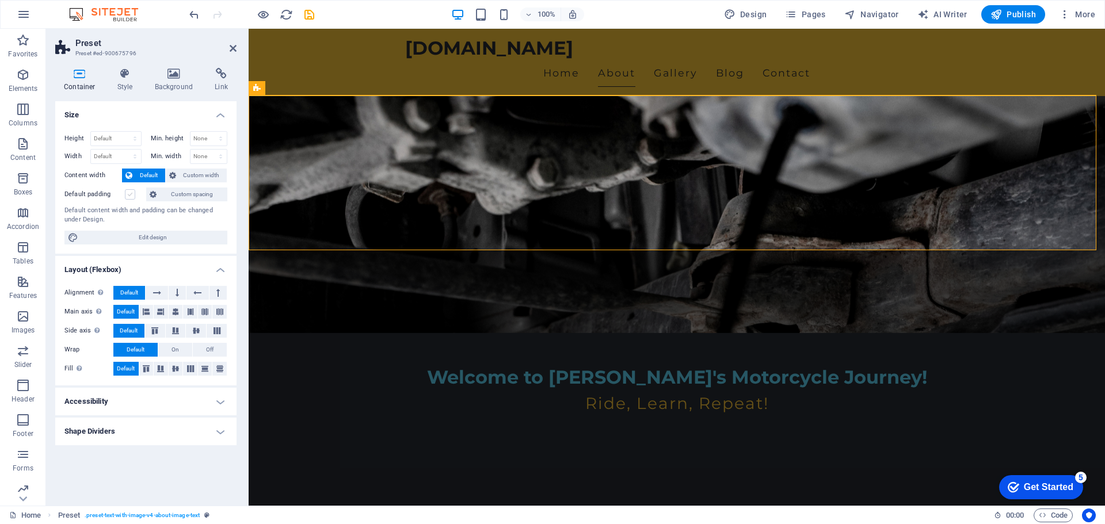
click at [130, 196] on label at bounding box center [130, 194] width 10 height 10
click at [0, 0] on input "Default padding" at bounding box center [0, 0] width 0 height 0
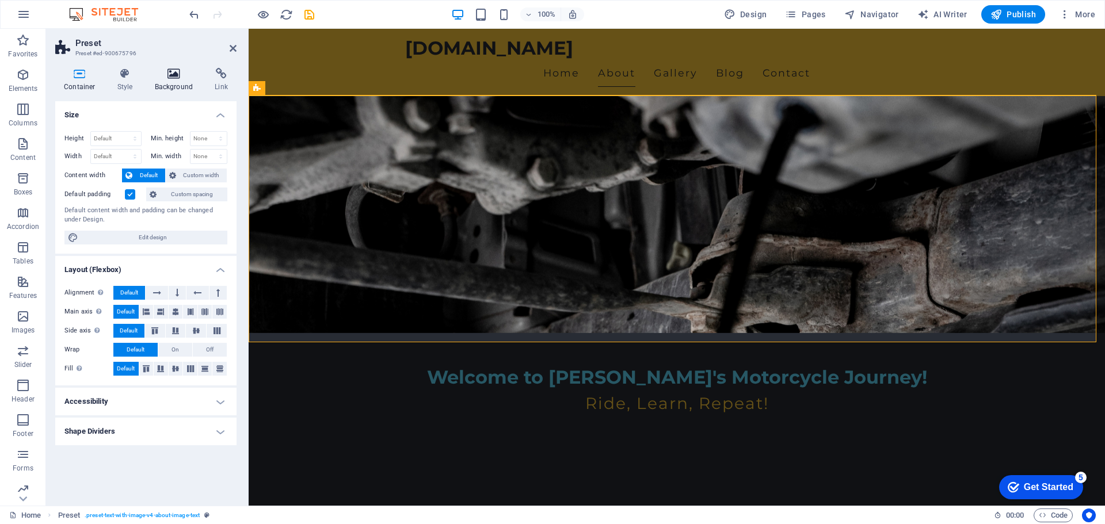
click at [170, 87] on h4 "Background" at bounding box center [176, 80] width 60 height 24
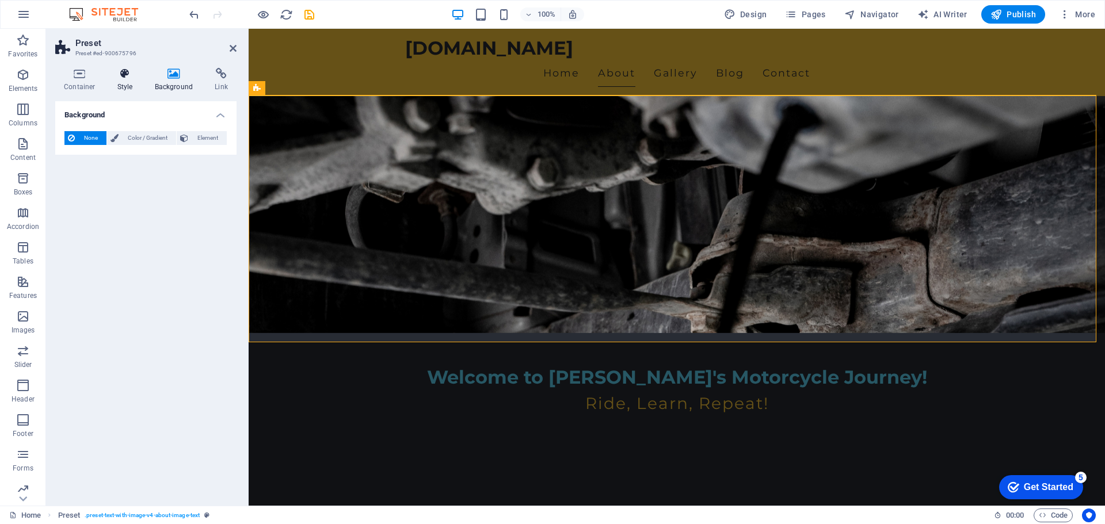
click at [128, 82] on h4 "Style" at bounding box center [127, 80] width 37 height 24
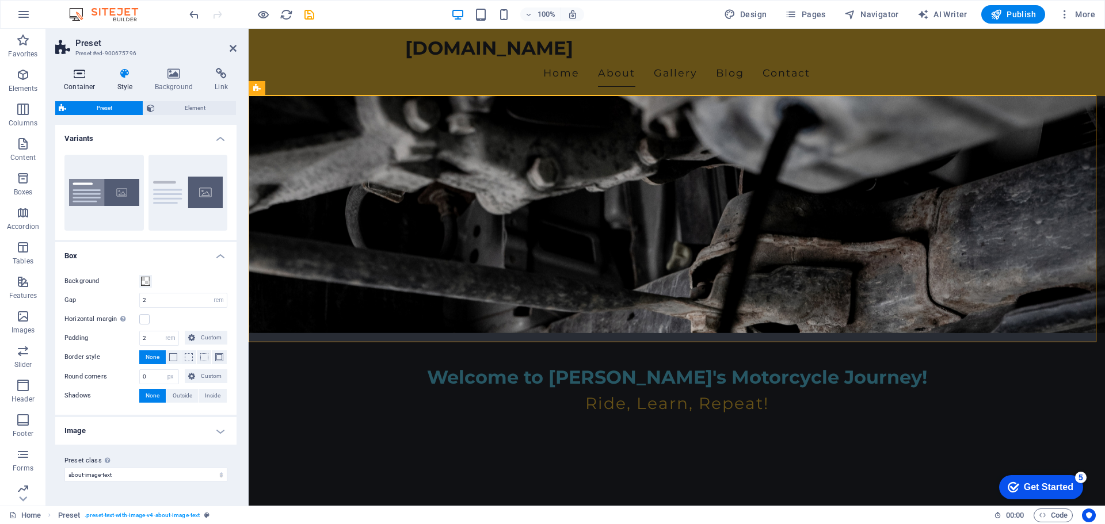
click at [81, 86] on h4 "Container" at bounding box center [82, 80] width 54 height 24
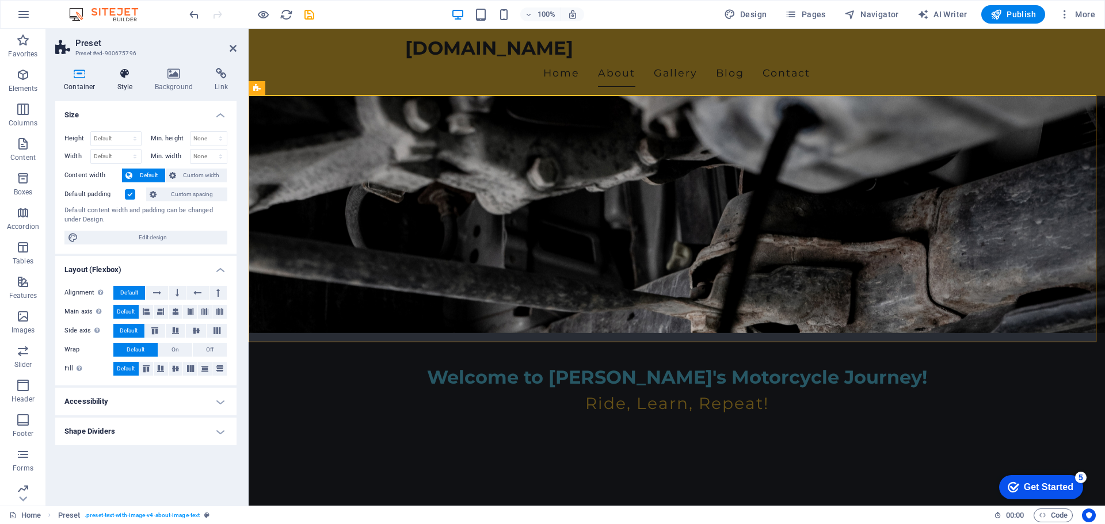
click at [115, 86] on h4 "Style" at bounding box center [127, 80] width 37 height 24
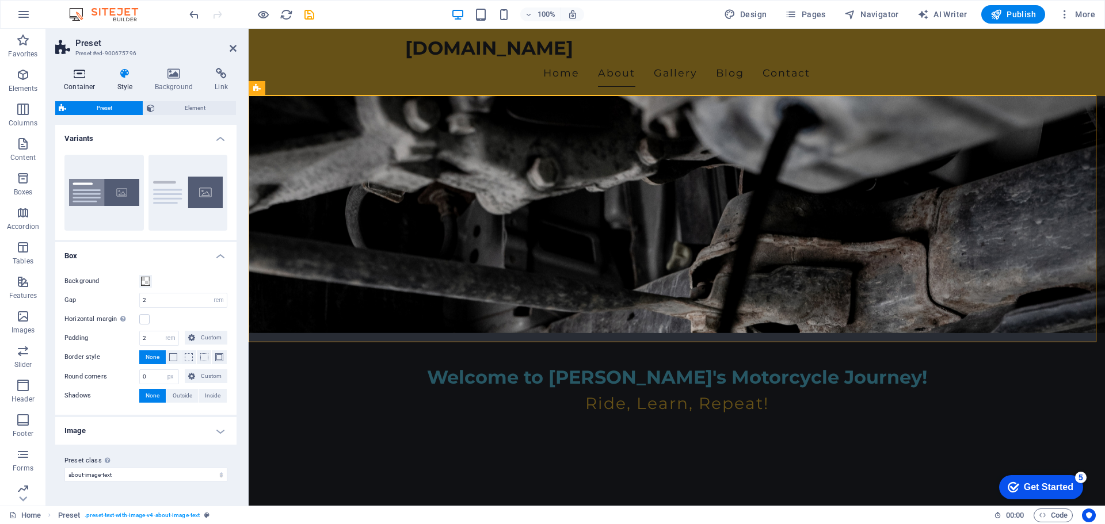
click at [85, 86] on h4 "Container" at bounding box center [82, 80] width 54 height 24
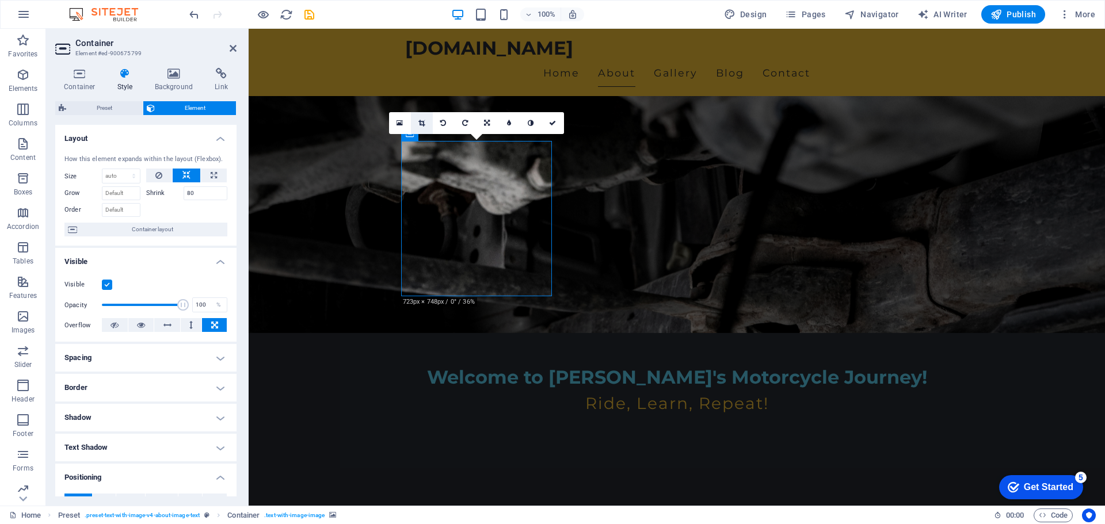
click at [424, 124] on icon at bounding box center [422, 123] width 6 height 7
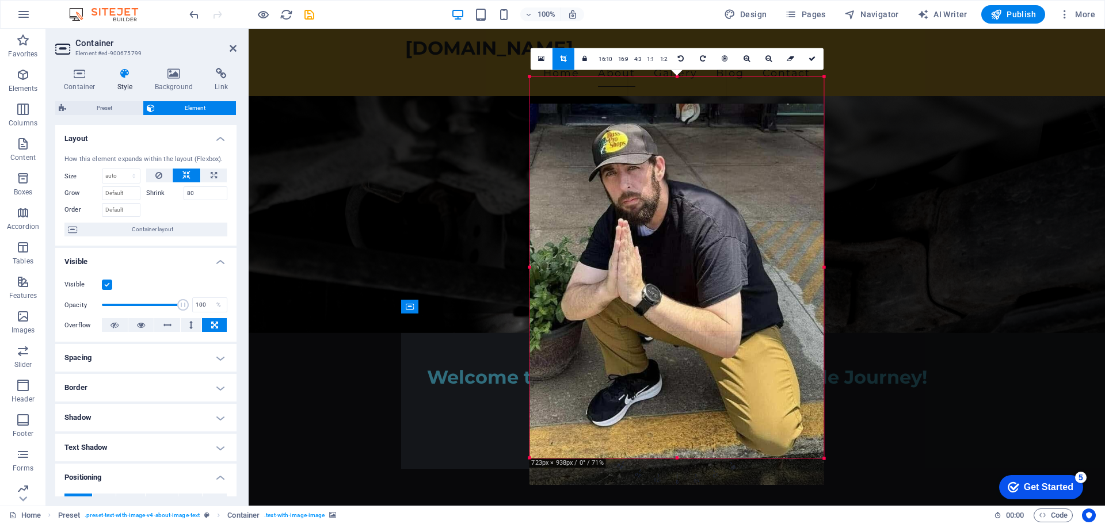
drag, startPoint x: 670, startPoint y: 147, endPoint x: 667, endPoint y: 174, distance: 27.2
click at [667, 174] on div at bounding box center [677, 295] width 294 height 382
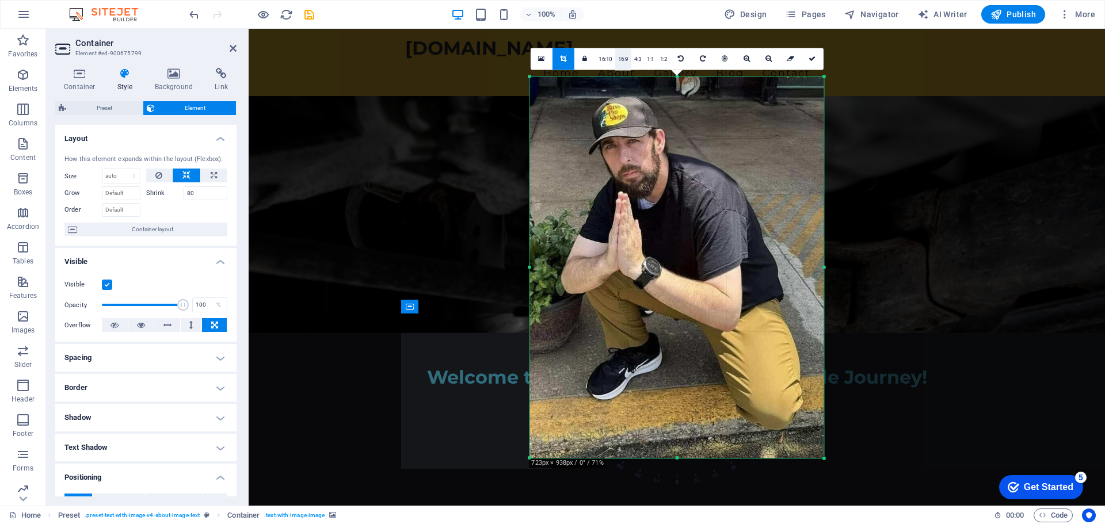
click at [625, 62] on link "16:9" at bounding box center [623, 59] width 16 height 22
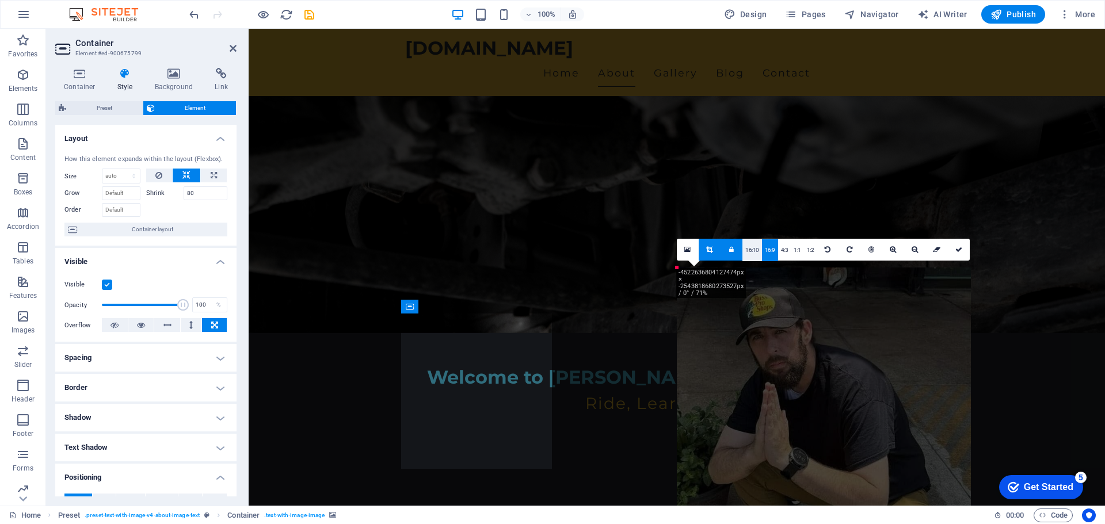
click at [752, 248] on link "16:10" at bounding box center [753, 250] width 20 height 22
click at [814, 247] on link "1:2" at bounding box center [810, 250] width 13 height 22
click at [795, 248] on link "1:1" at bounding box center [797, 250] width 13 height 22
click at [754, 250] on link "16:10" at bounding box center [753, 250] width 20 height 22
click at [970, 197] on div at bounding box center [677, 171] width 857 height 285
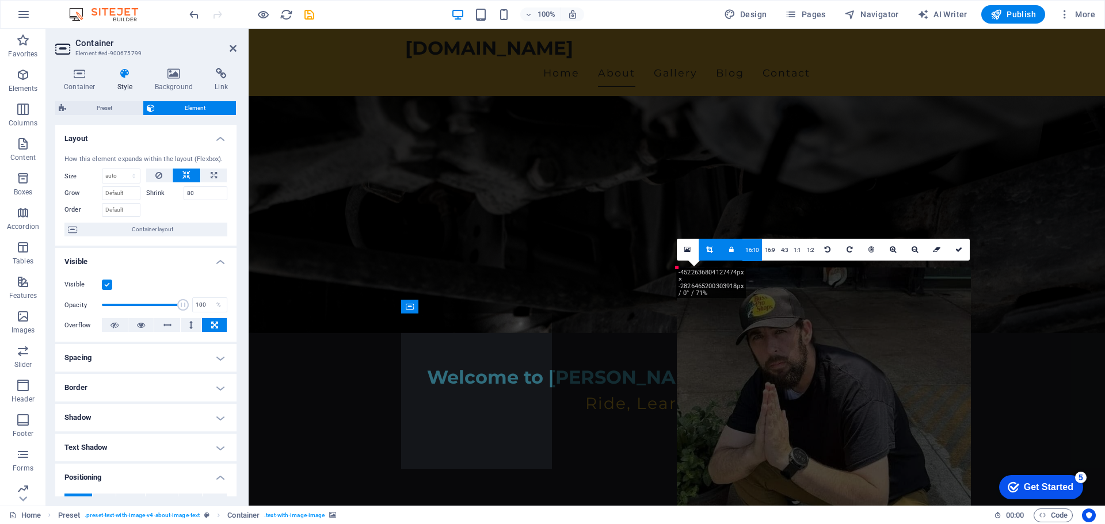
click at [691, 249] on link at bounding box center [688, 250] width 22 height 22
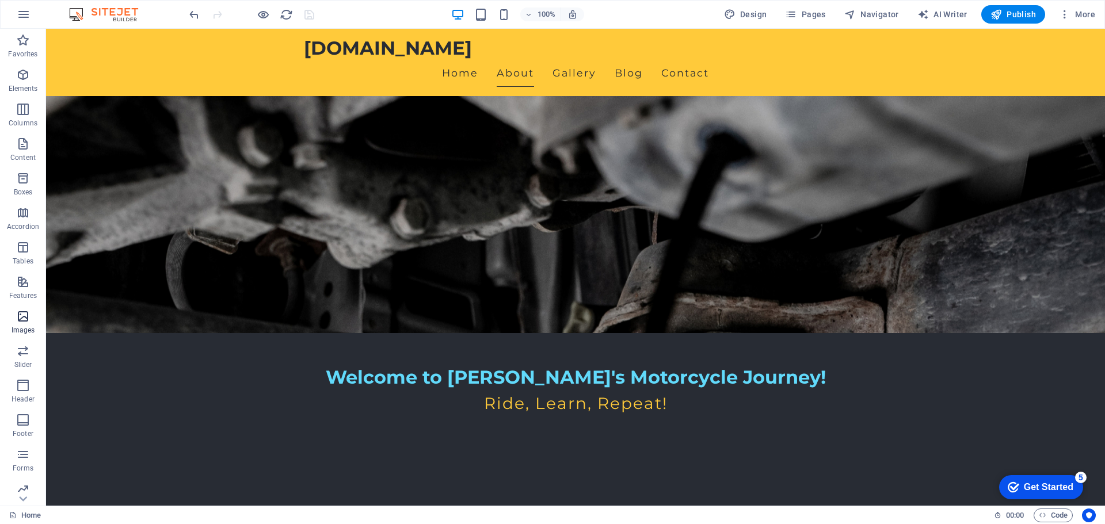
click at [29, 317] on icon "button" at bounding box center [23, 317] width 14 height 14
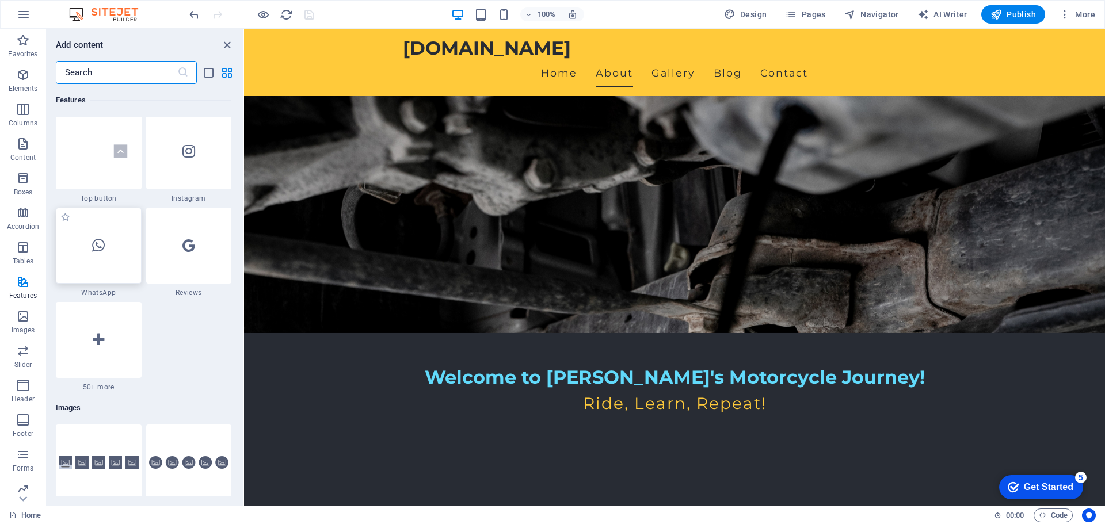
scroll to position [5492, 0]
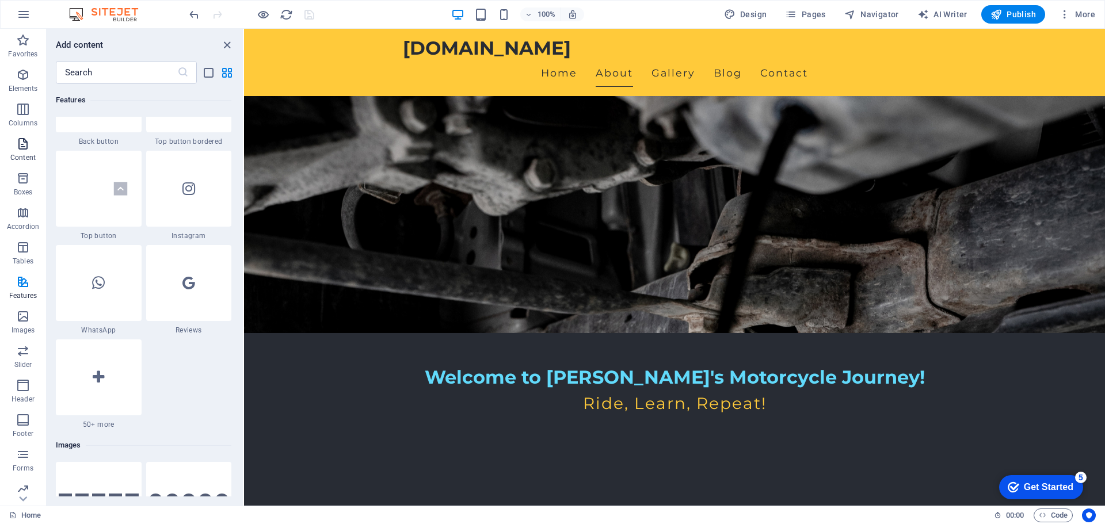
click at [24, 159] on p "Content" at bounding box center [22, 157] width 25 height 9
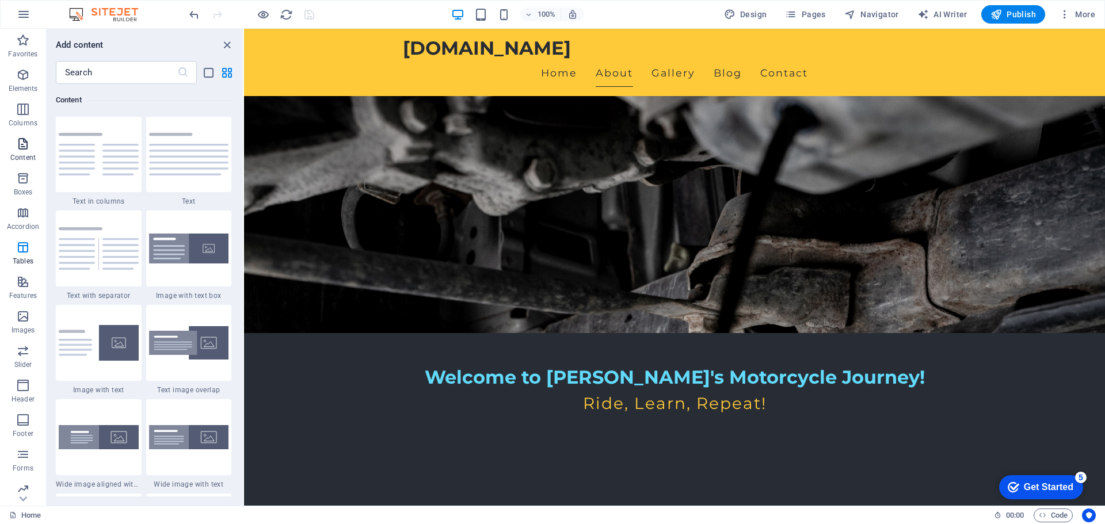
scroll to position [2014, 0]
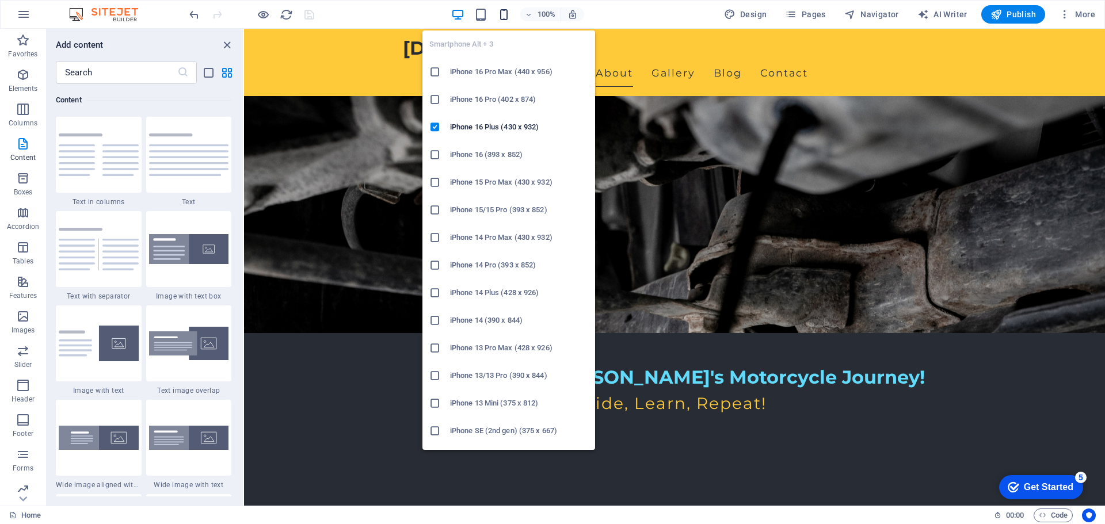
click at [501, 16] on icon "button" at bounding box center [503, 14] width 13 height 13
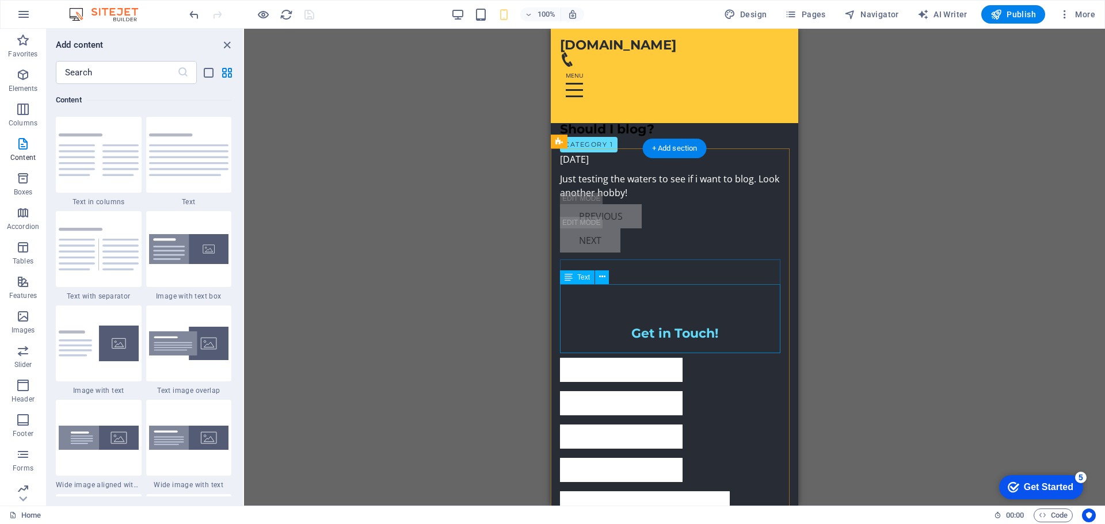
scroll to position [1727, 0]
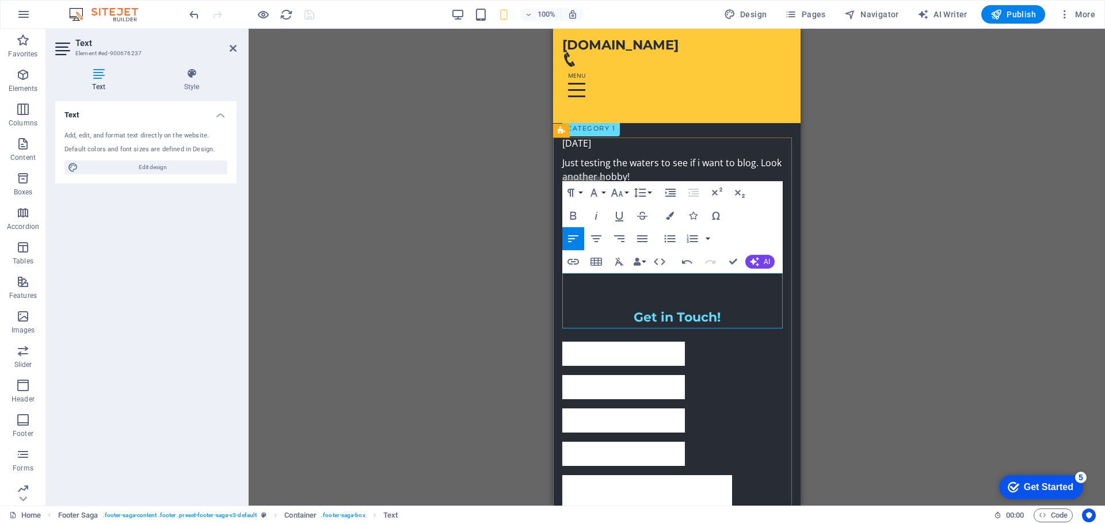
drag, startPoint x: 622, startPoint y: 307, endPoint x: 565, endPoint y: 279, distance: 64.1
drag, startPoint x: 588, startPoint y: 278, endPoint x: 603, endPoint y: 278, distance: 15.0
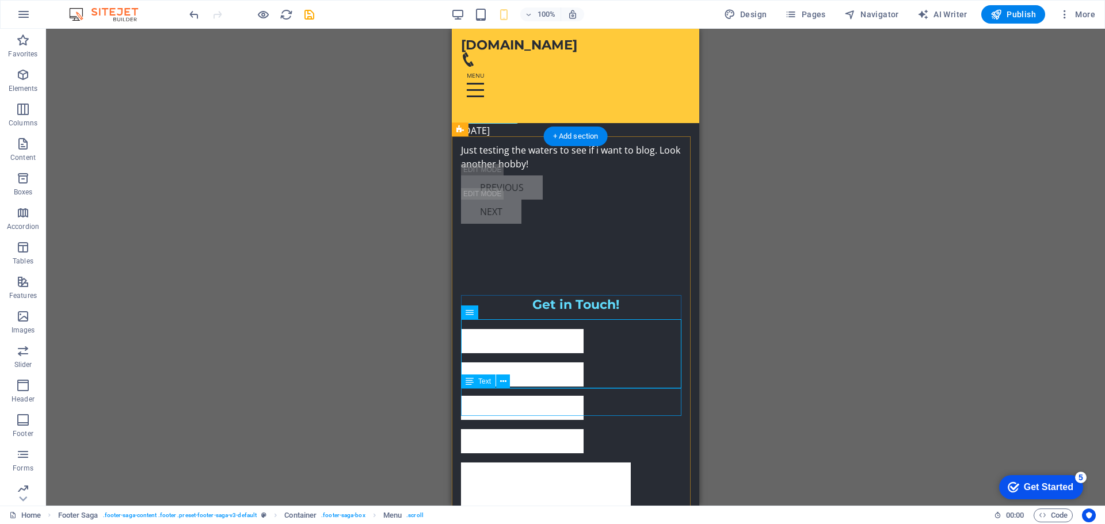
scroll to position [1751, 0]
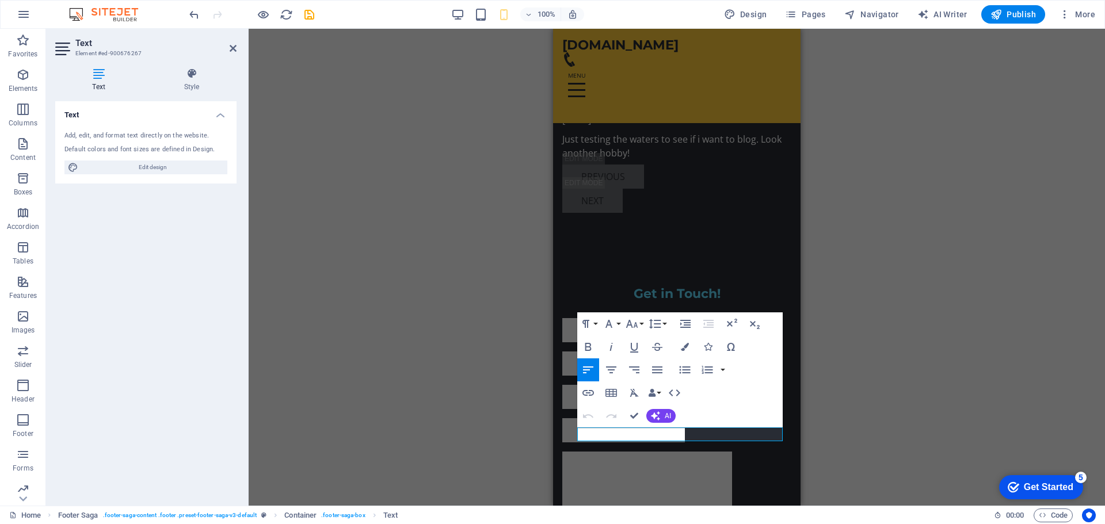
click at [842, 390] on div "H2 Banner Container Placeholder Preset Container Container Spacer H2 Text Space…" at bounding box center [677, 267] width 857 height 477
click at [862, 340] on div "H2 Banner Container Placeholder Preset Container Container Spacer H2 Text Space…" at bounding box center [677, 267] width 857 height 477
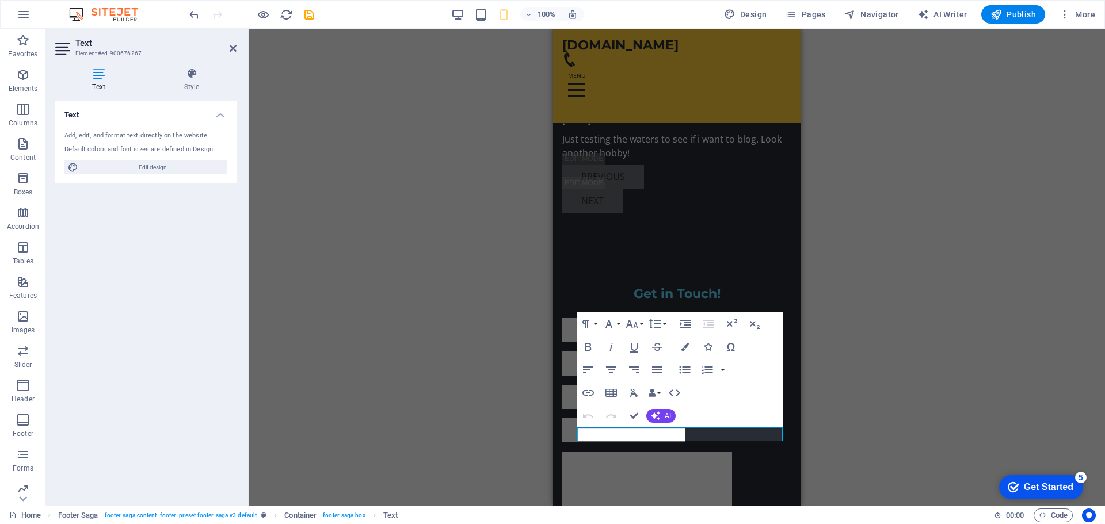
click at [485, 436] on div "H2 Banner Container Placeholder Preset Container Container Spacer H2 Text Space…" at bounding box center [677, 267] width 857 height 477
click at [698, 427] on div "Paragraph Format Normal Heading 1 Heading 2 Heading 3 Heading 4 Heading 5 Headi…" at bounding box center [680, 370] width 206 height 115
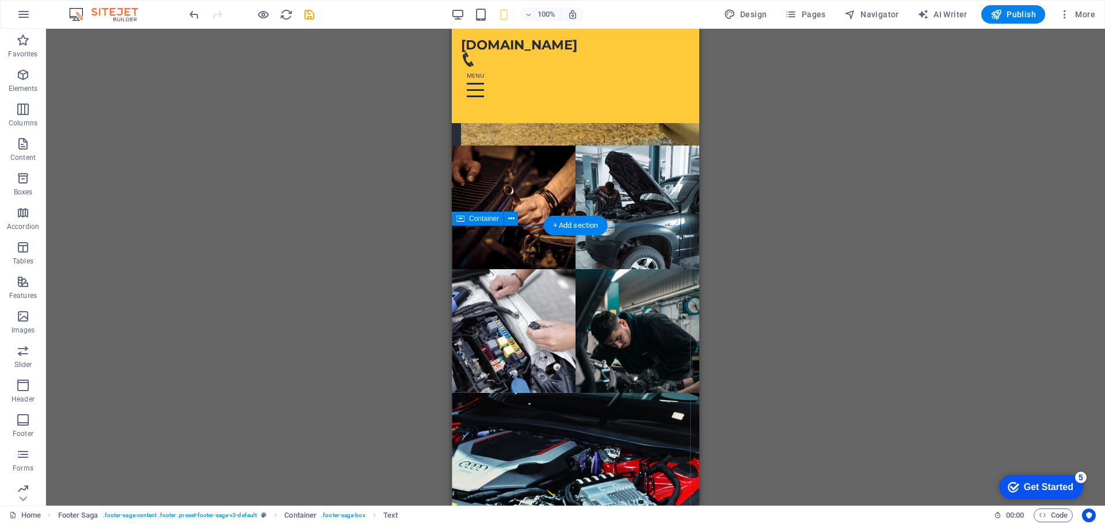
scroll to position [887, 0]
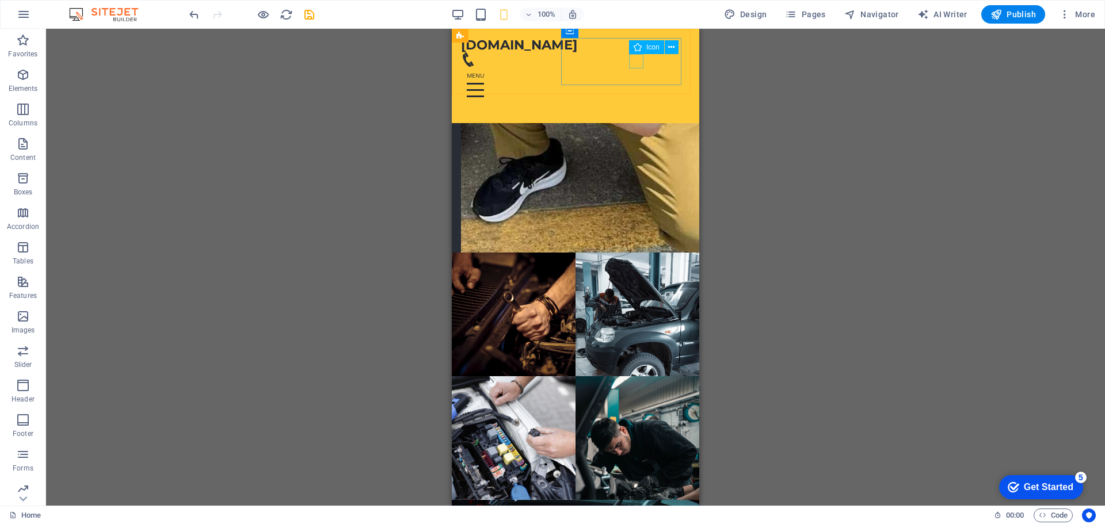
click at [640, 63] on figure at bounding box center [571, 59] width 220 height 14
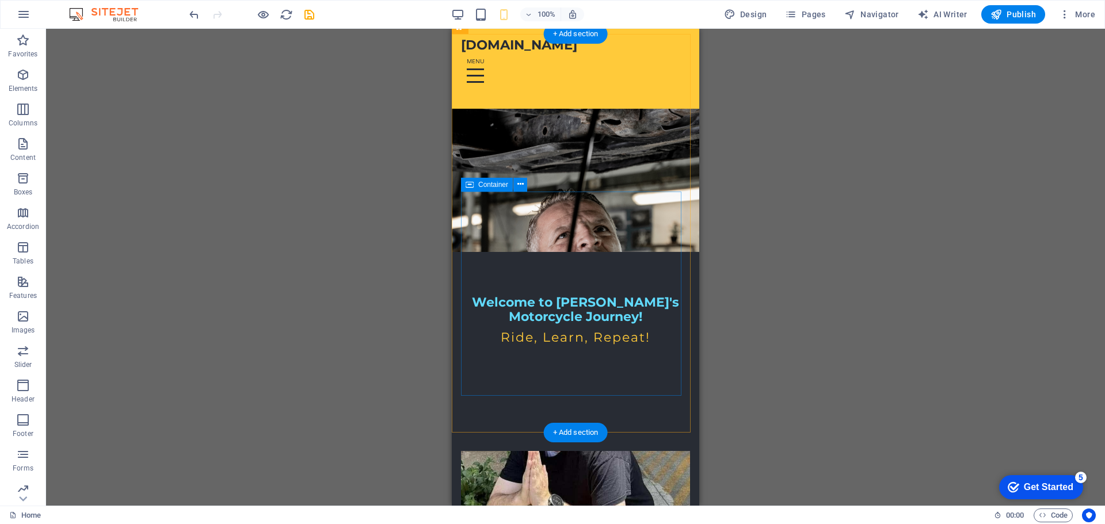
scroll to position [0, 0]
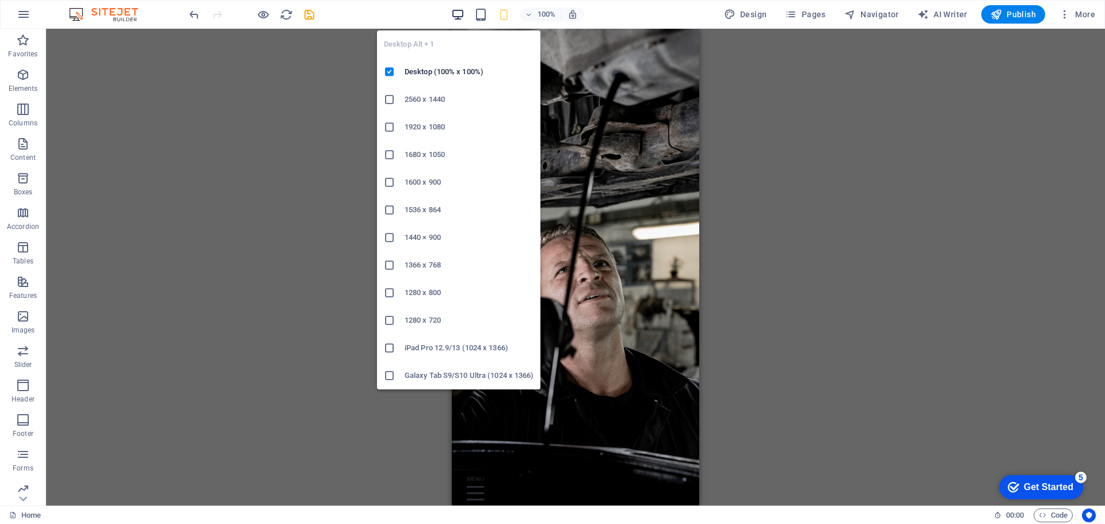
click at [462, 13] on icon "button" at bounding box center [457, 14] width 13 height 13
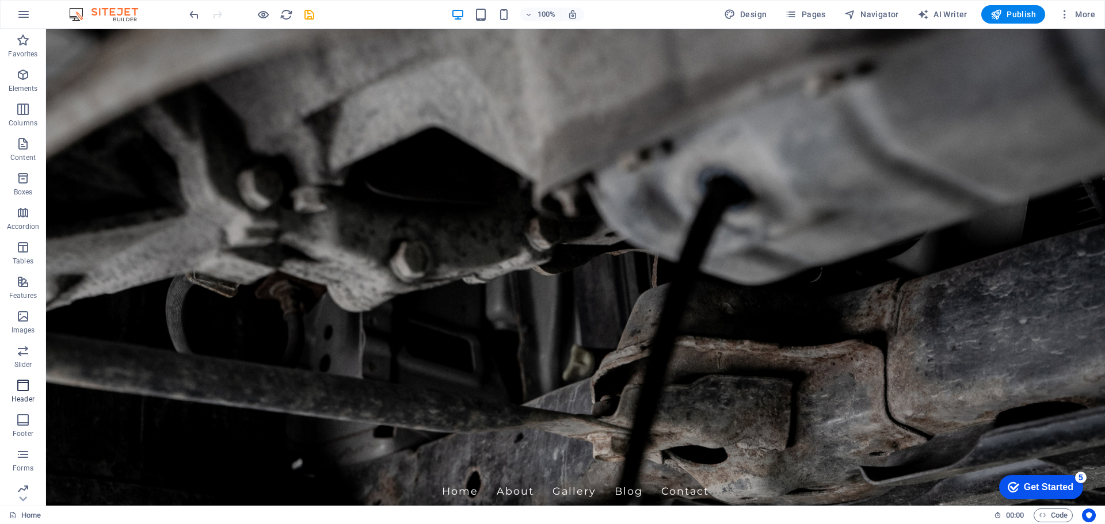
click at [26, 379] on icon "button" at bounding box center [23, 386] width 14 height 14
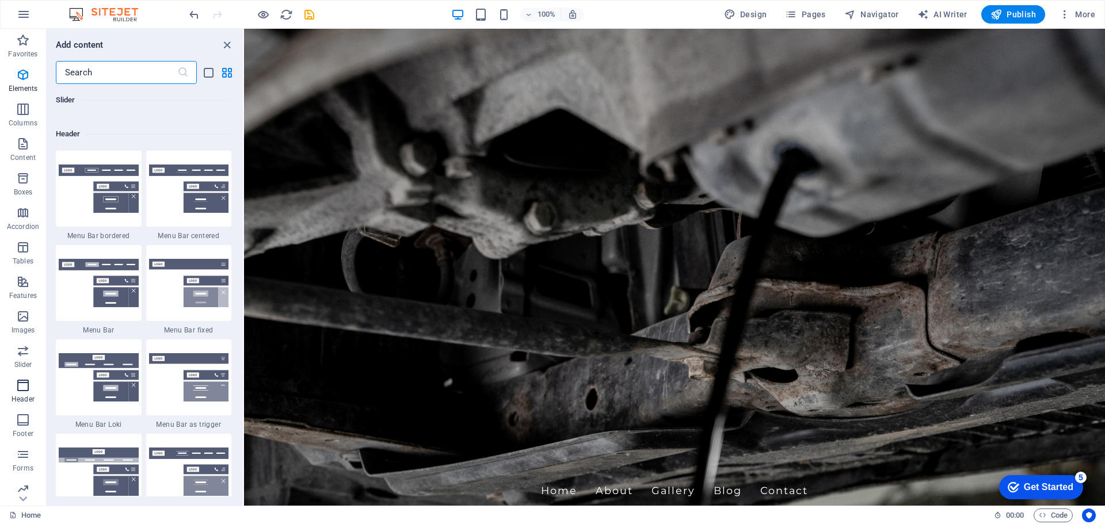
scroll to position [6933, 0]
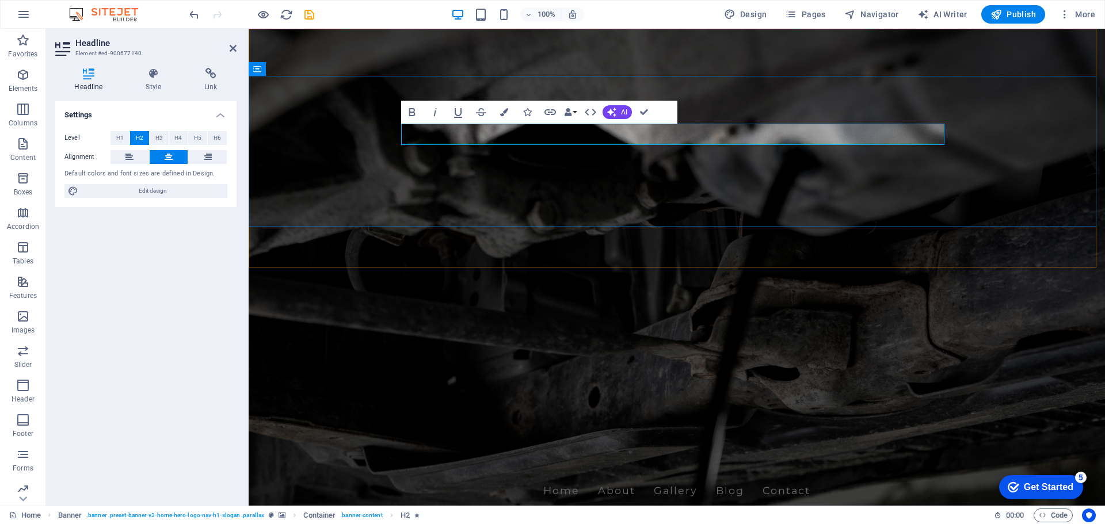
drag, startPoint x: 675, startPoint y: 132, endPoint x: 869, endPoint y: 130, distance: 193.5
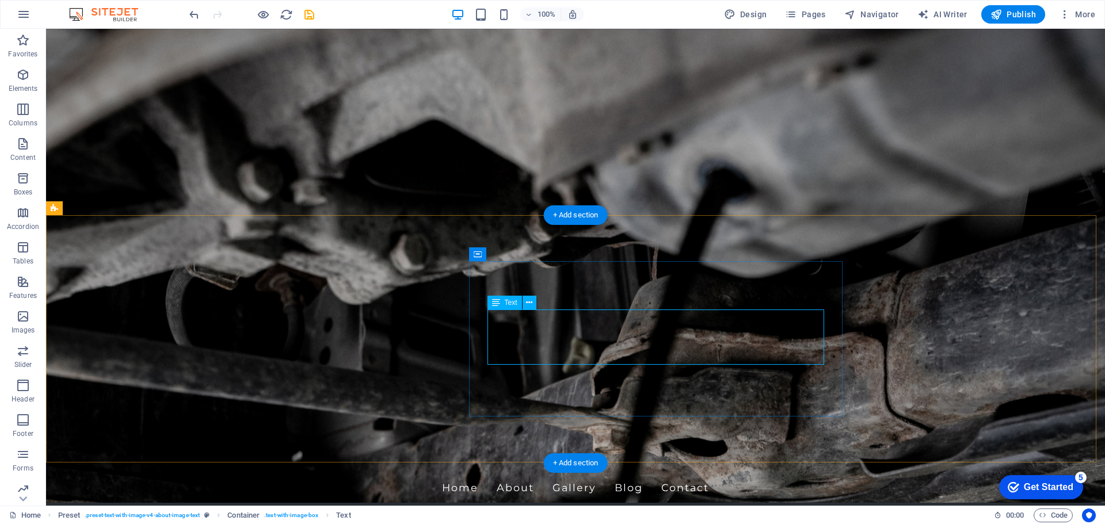
scroll to position [0, 0]
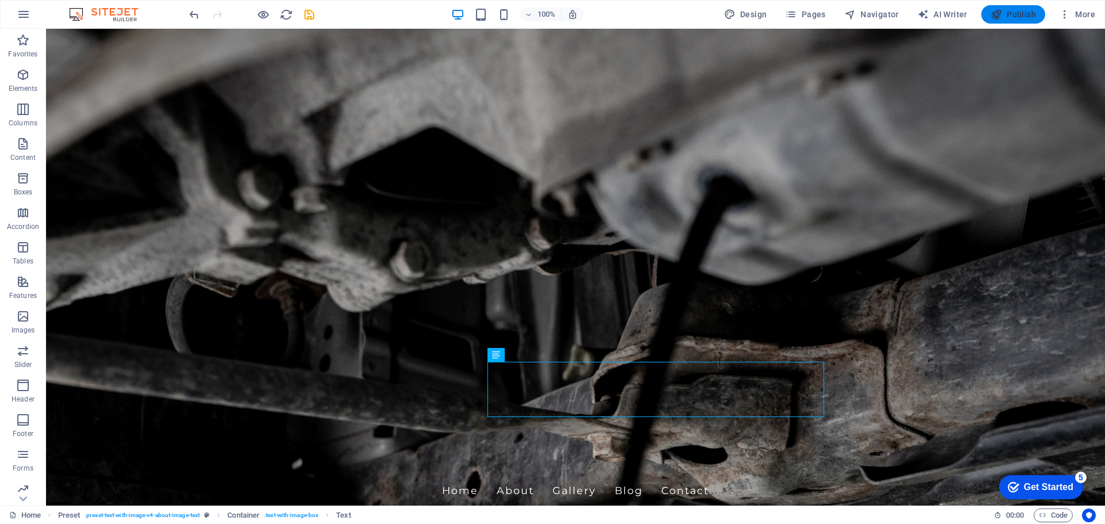
click at [1012, 19] on span "Publish" at bounding box center [1013, 15] width 45 height 12
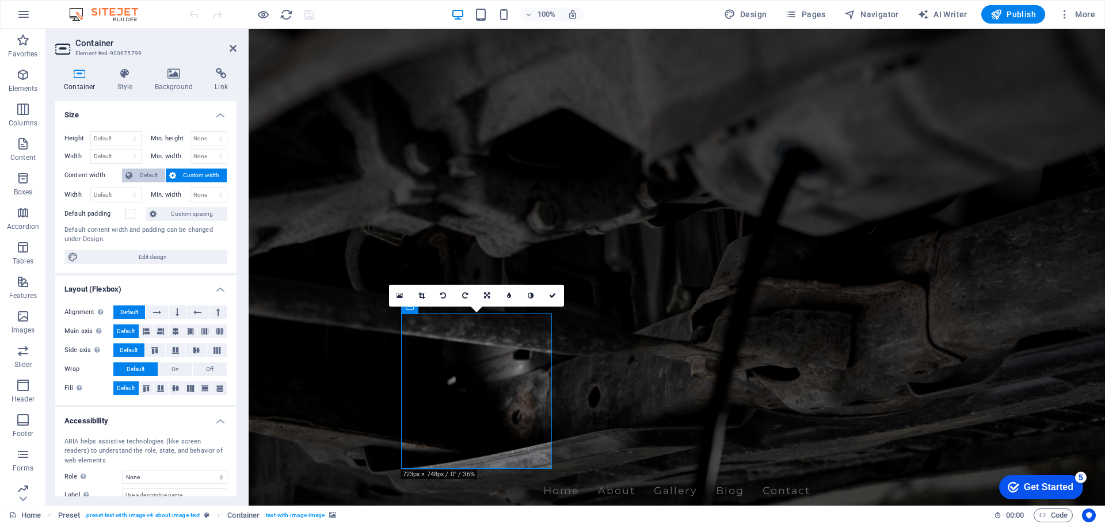
click at [150, 180] on span "Default" at bounding box center [149, 176] width 26 height 14
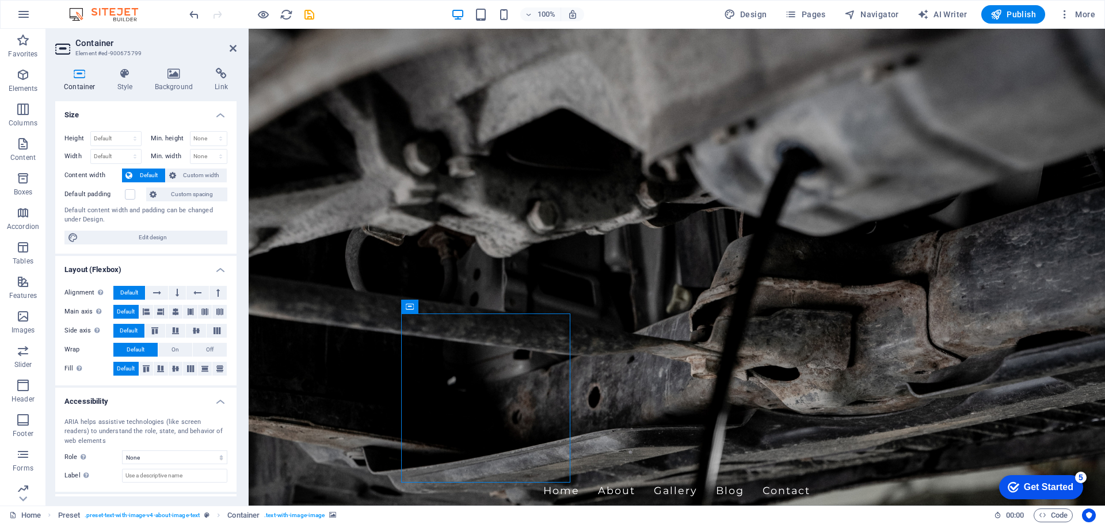
drag, startPoint x: 412, startPoint y: 415, endPoint x: 400, endPoint y: 424, distance: 14.7
drag, startPoint x: 410, startPoint y: 411, endPoint x: 402, endPoint y: 421, distance: 12.7
drag, startPoint x: 427, startPoint y: 432, endPoint x: 423, endPoint y: 389, distance: 43.4
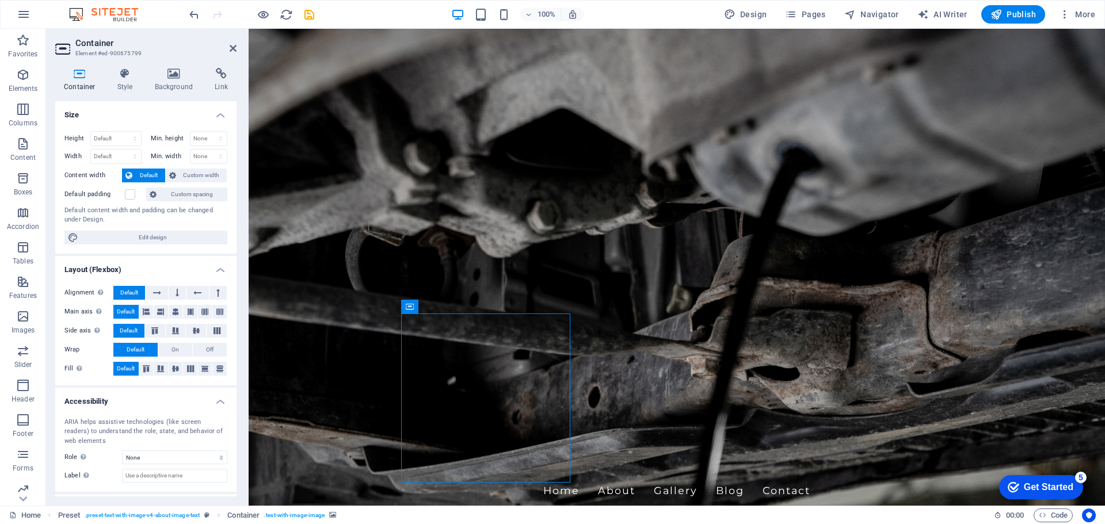
drag, startPoint x: 438, startPoint y: 356, endPoint x: 438, endPoint y: 397, distance: 40.3
click at [116, 136] on select "Default px rem % vh vw" at bounding box center [116, 139] width 50 height 14
click at [146, 111] on h4 "Size" at bounding box center [145, 111] width 181 height 21
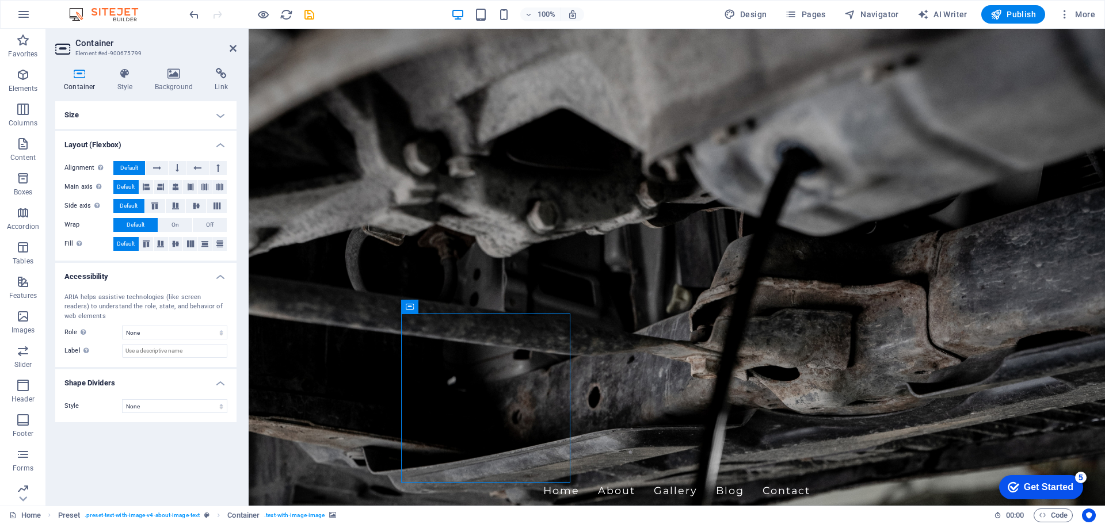
click at [142, 117] on h4 "Size" at bounding box center [145, 115] width 181 height 28
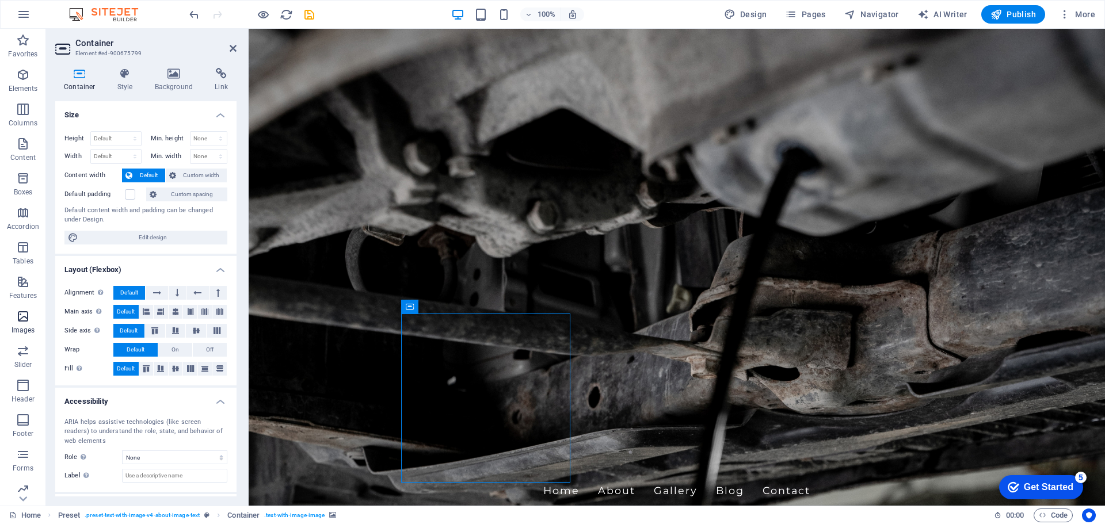
click at [28, 325] on span "Images" at bounding box center [23, 324] width 46 height 28
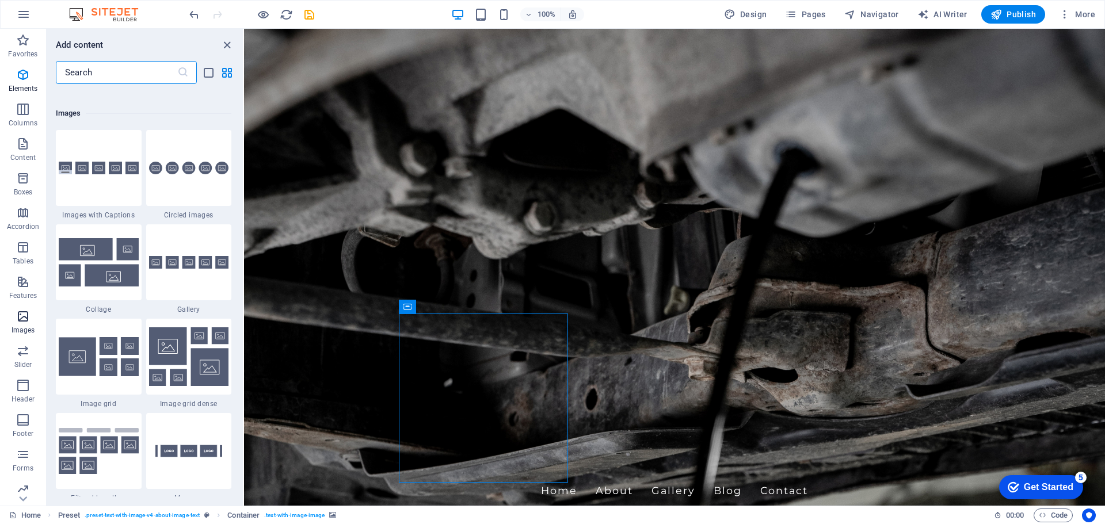
scroll to position [5838, 0]
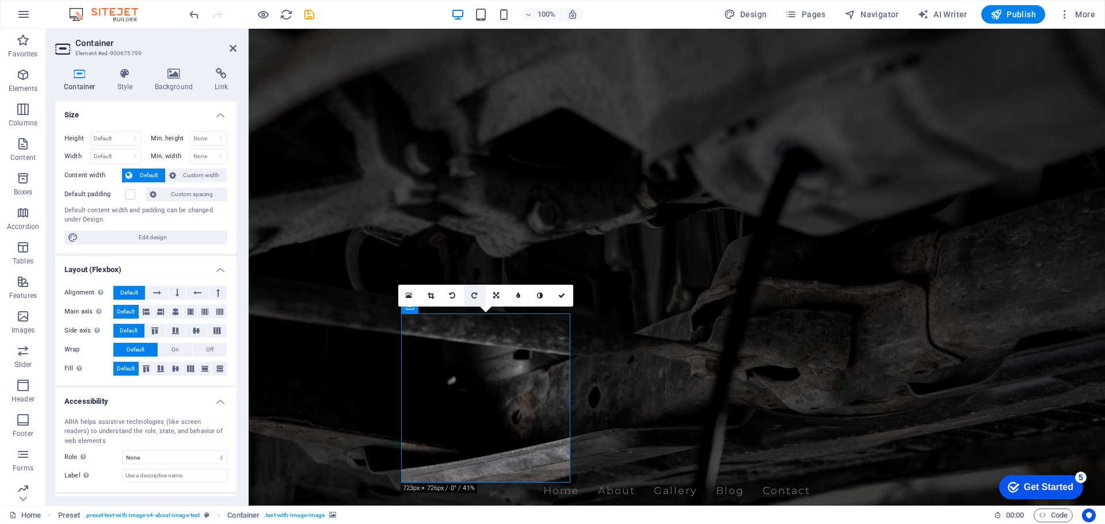
click at [478, 294] on link at bounding box center [475, 296] width 22 height 22
click at [430, 295] on icon at bounding box center [431, 295] width 6 height 7
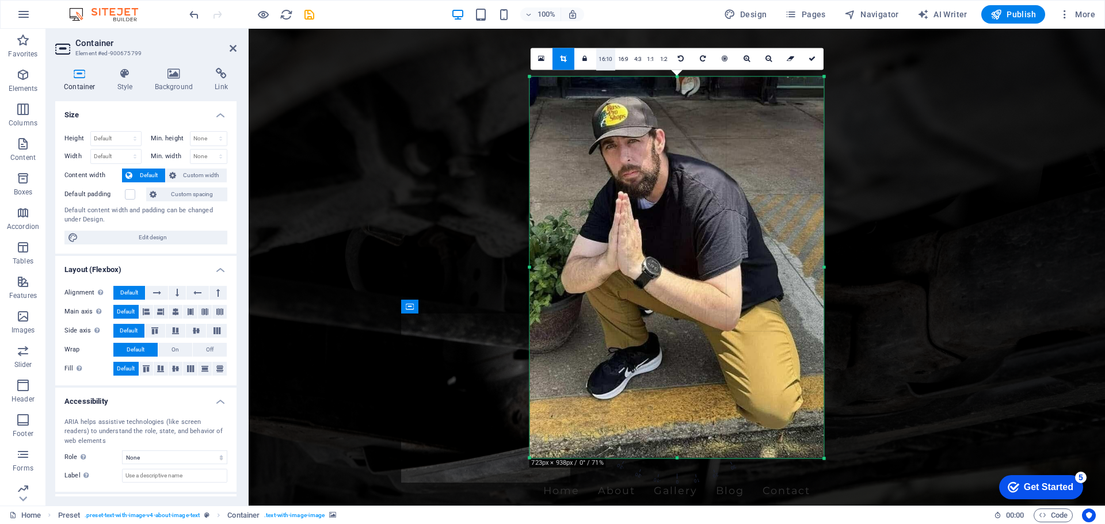
click at [608, 58] on link "16:10" at bounding box center [606, 59] width 20 height 22
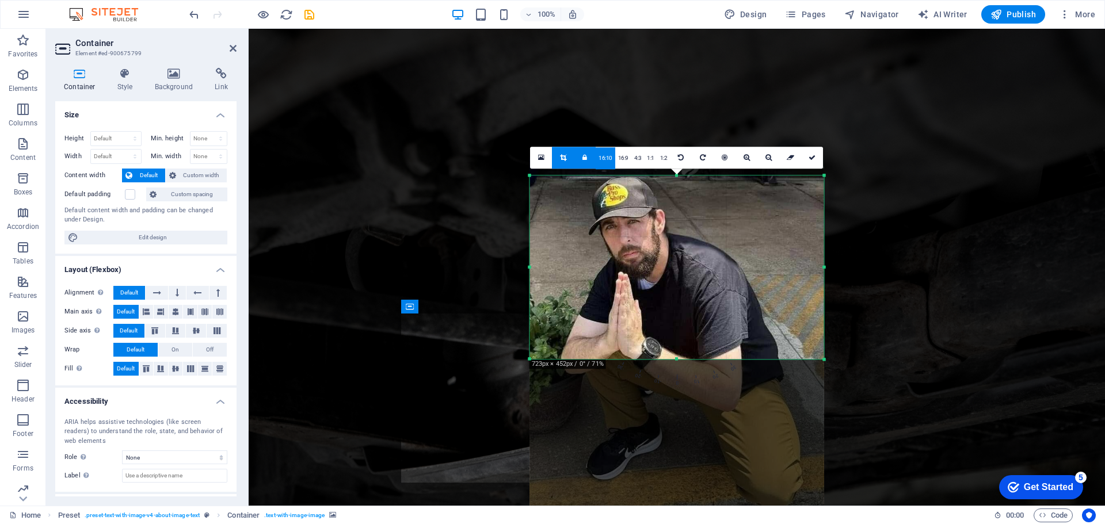
drag, startPoint x: 646, startPoint y: 275, endPoint x: 645, endPoint y: 256, distance: 18.4
click at [645, 256] on div at bounding box center [677, 348] width 294 height 382
click at [622, 161] on link "16:9" at bounding box center [623, 158] width 16 height 22
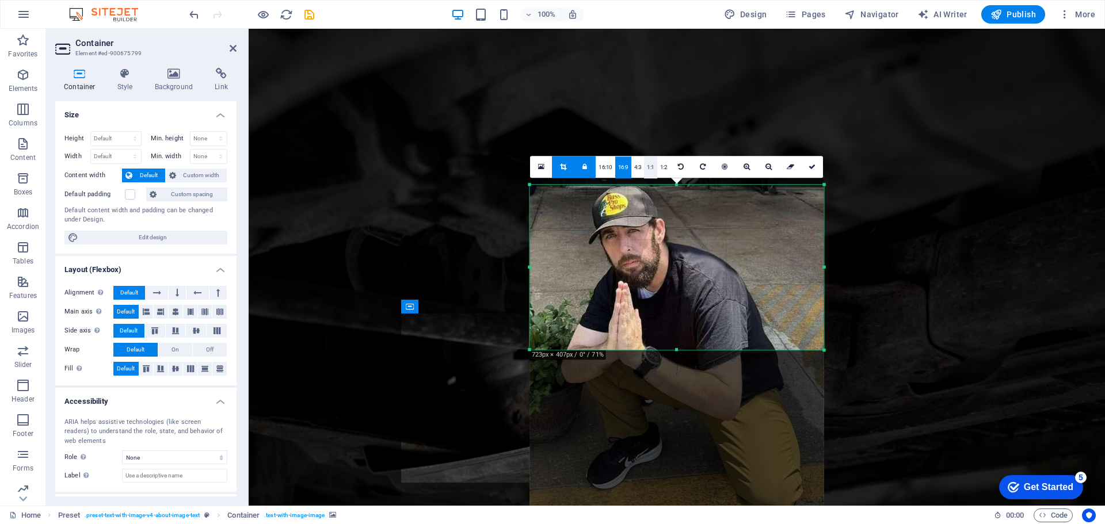
click at [654, 171] on link "1:1" at bounding box center [650, 168] width 13 height 22
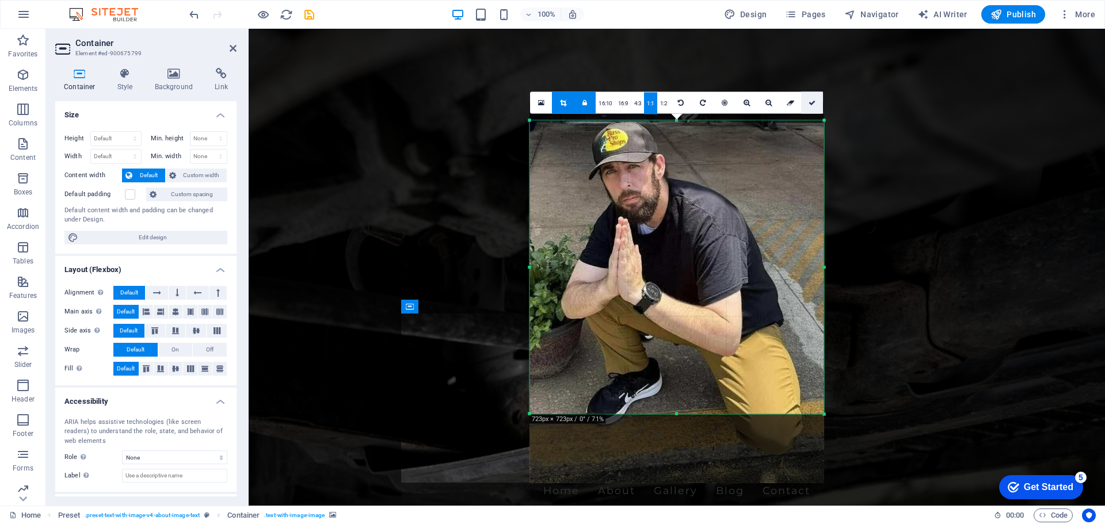
click at [813, 103] on icon at bounding box center [812, 102] width 7 height 7
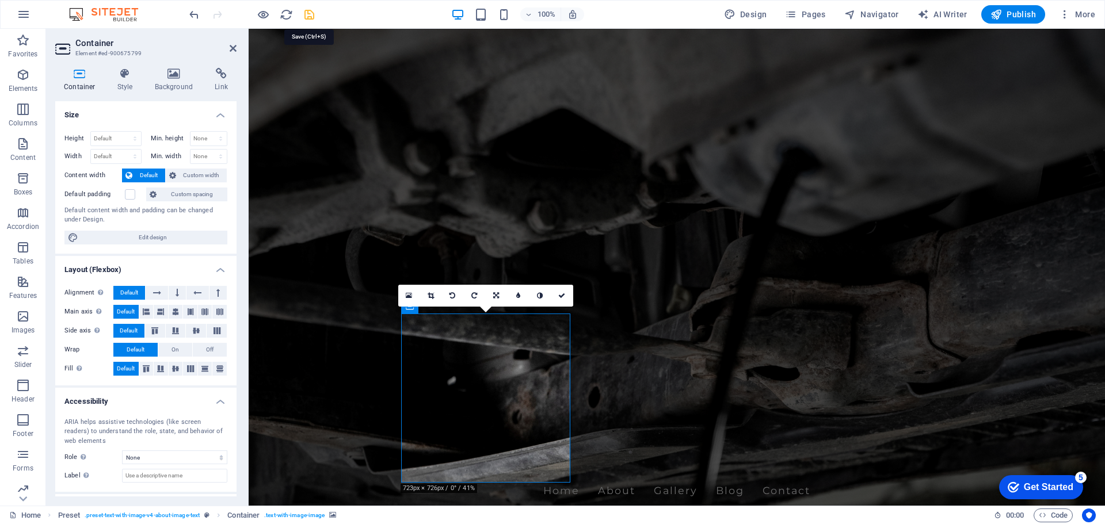
click at [310, 13] on icon "save" at bounding box center [309, 14] width 13 height 13
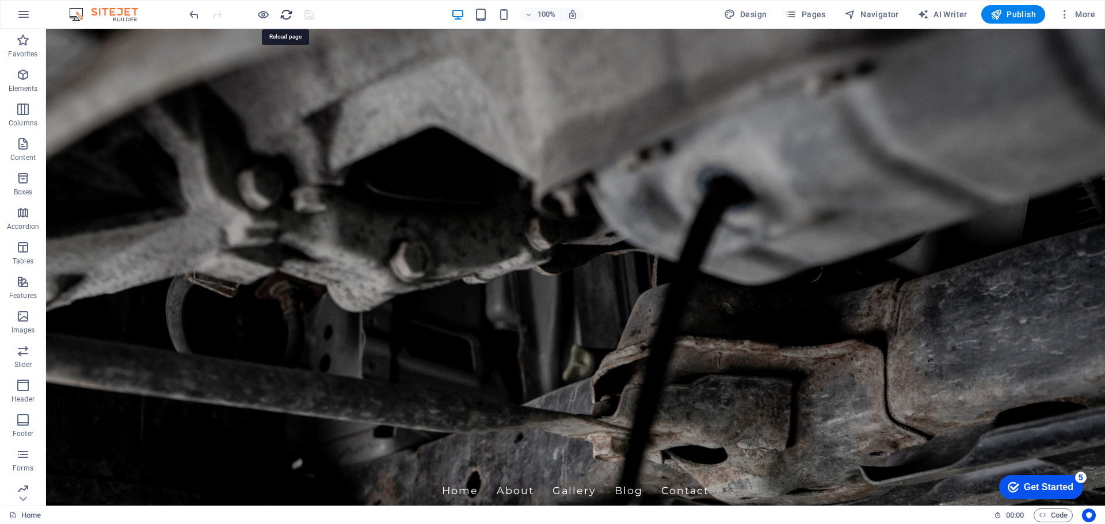
click at [284, 13] on icon "reload" at bounding box center [286, 14] width 13 height 13
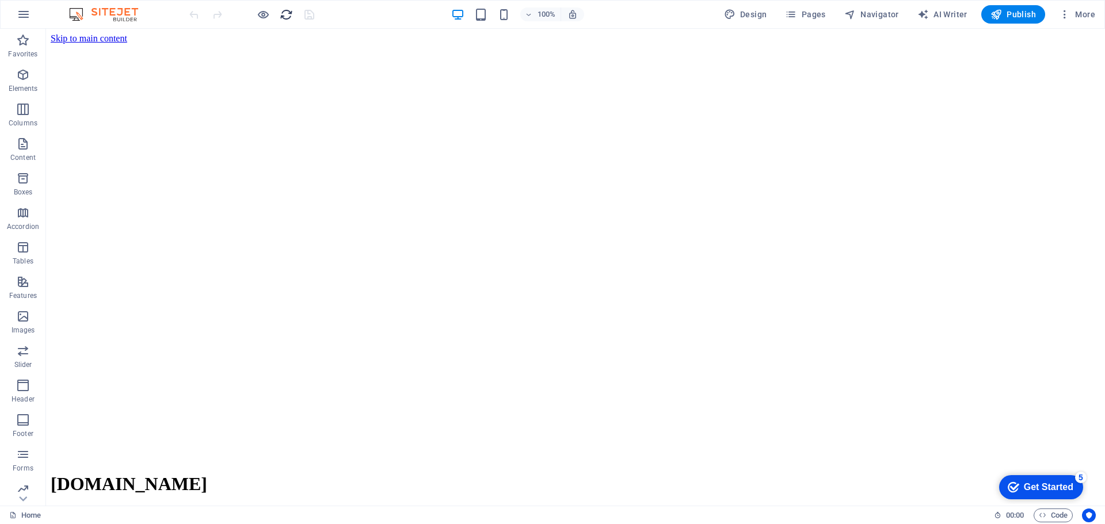
scroll to position [0, 0]
click at [260, 71] on h6 "Open preview website" at bounding box center [272, 72] width 77 height 14
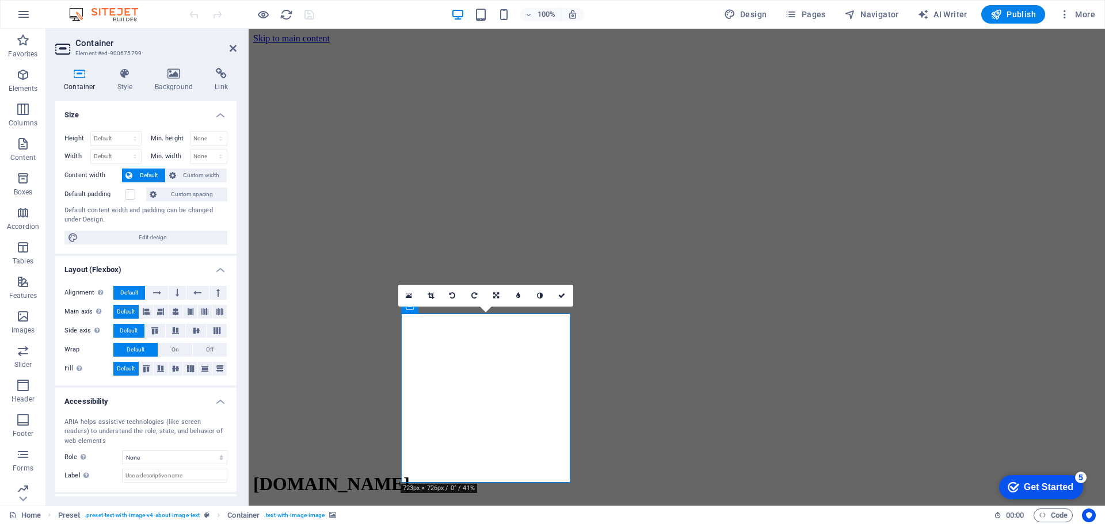
click at [431, 295] on icon at bounding box center [431, 295] width 6 height 7
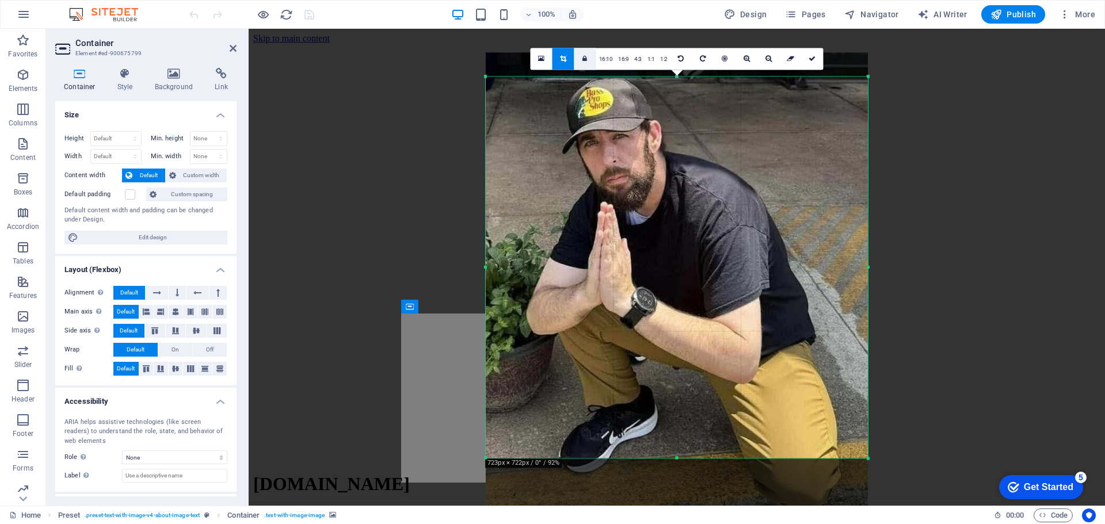
click at [591, 60] on link at bounding box center [586, 59] width 22 height 22
click at [812, 56] on icon at bounding box center [812, 58] width 7 height 7
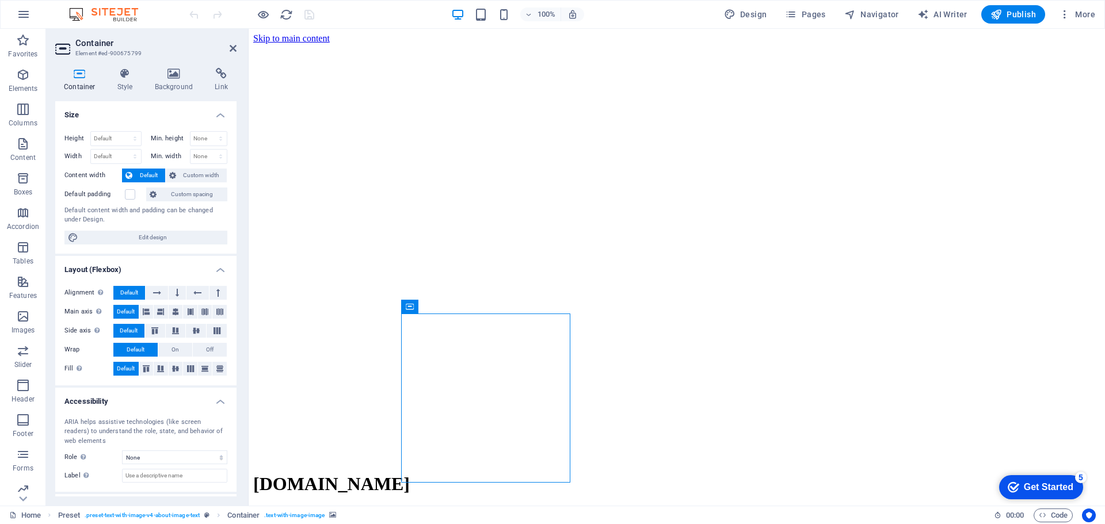
drag, startPoint x: 531, startPoint y: 412, endPoint x: 527, endPoint y: 435, distance: 22.9
drag, startPoint x: 525, startPoint y: 412, endPoint x: 526, endPoint y: 375, distance: 36.3
click at [461, 306] on icon at bounding box center [460, 307] width 6 height 12
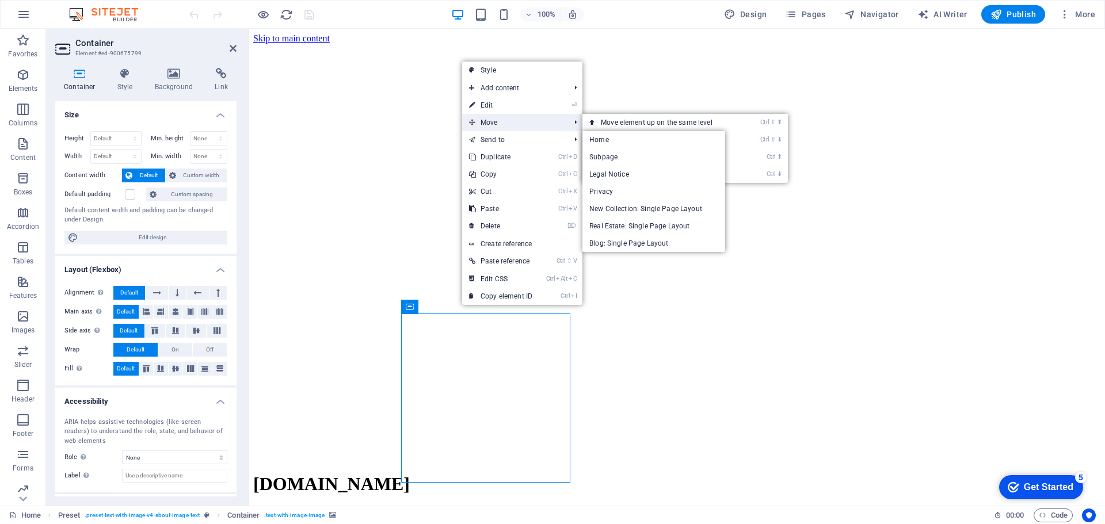
click at [493, 123] on span "Move" at bounding box center [513, 122] width 103 height 17
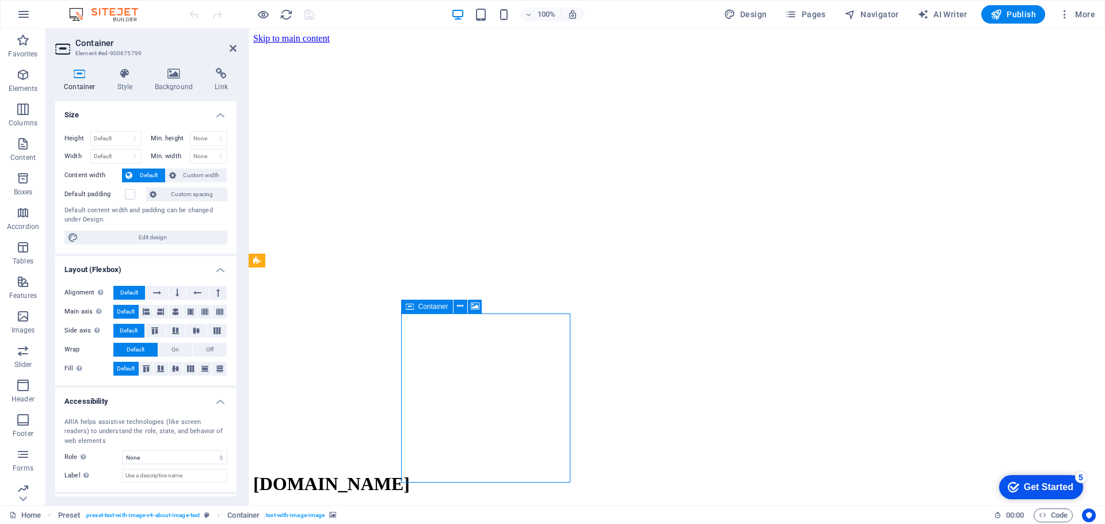
drag, startPoint x: 482, startPoint y: 406, endPoint x: 496, endPoint y: 377, distance: 32.2
drag, startPoint x: 497, startPoint y: 385, endPoint x: 508, endPoint y: 370, distance: 18.7
drag, startPoint x: 508, startPoint y: 378, endPoint x: 503, endPoint y: 423, distance: 44.6
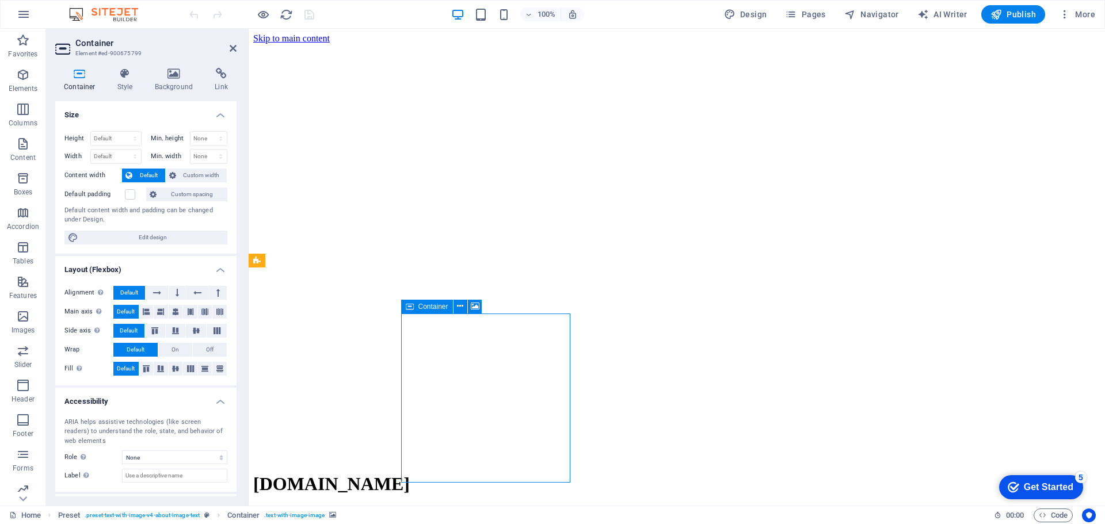
drag, startPoint x: 500, startPoint y: 457, endPoint x: 526, endPoint y: 435, distance: 34.3
click at [301, 260] on button at bounding box center [298, 261] width 14 height 14
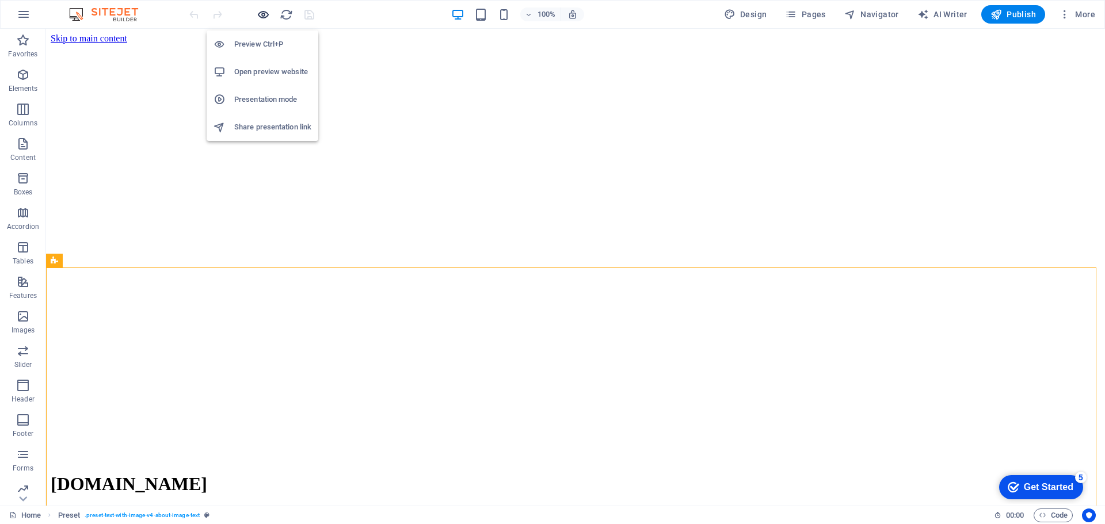
click at [263, 12] on icon "button" at bounding box center [263, 14] width 13 height 13
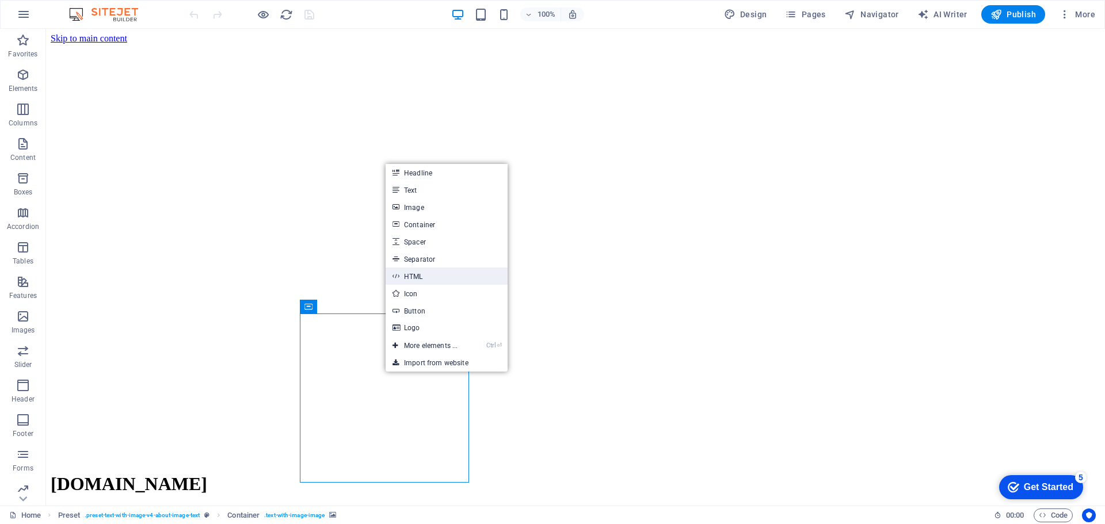
click at [417, 280] on link "HTML" at bounding box center [447, 276] width 122 height 17
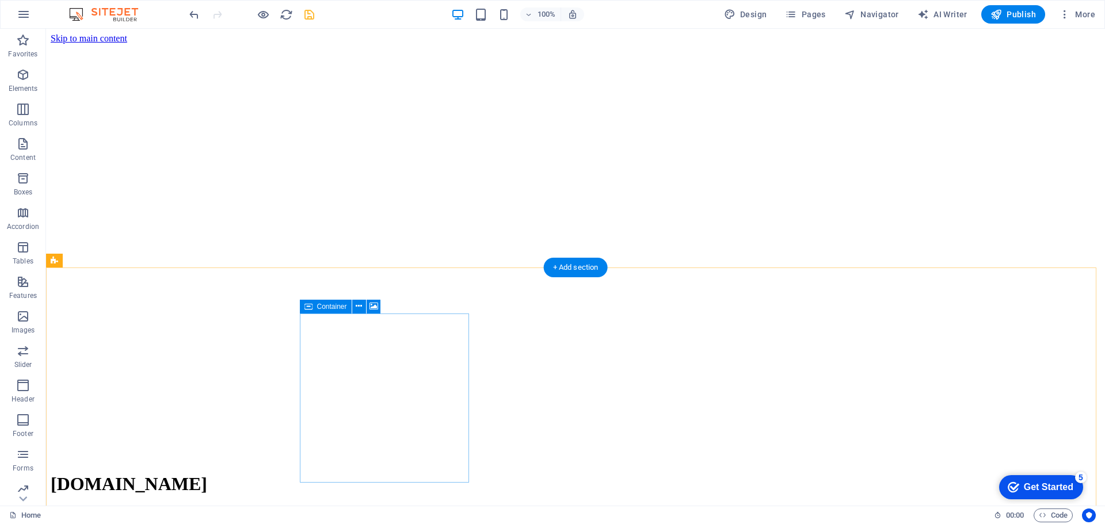
click at [372, 305] on icon at bounding box center [374, 307] width 9 height 12
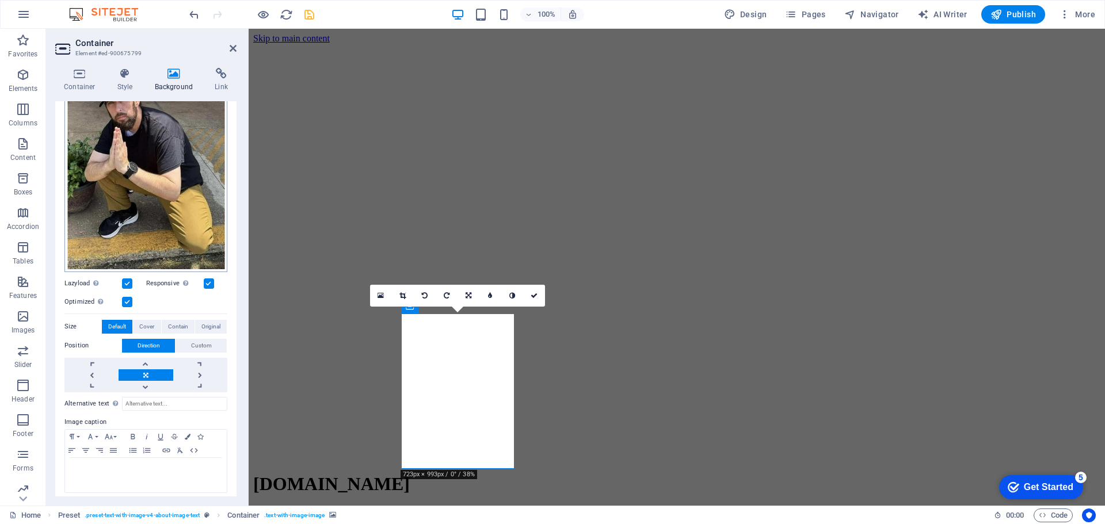
scroll to position [144, 0]
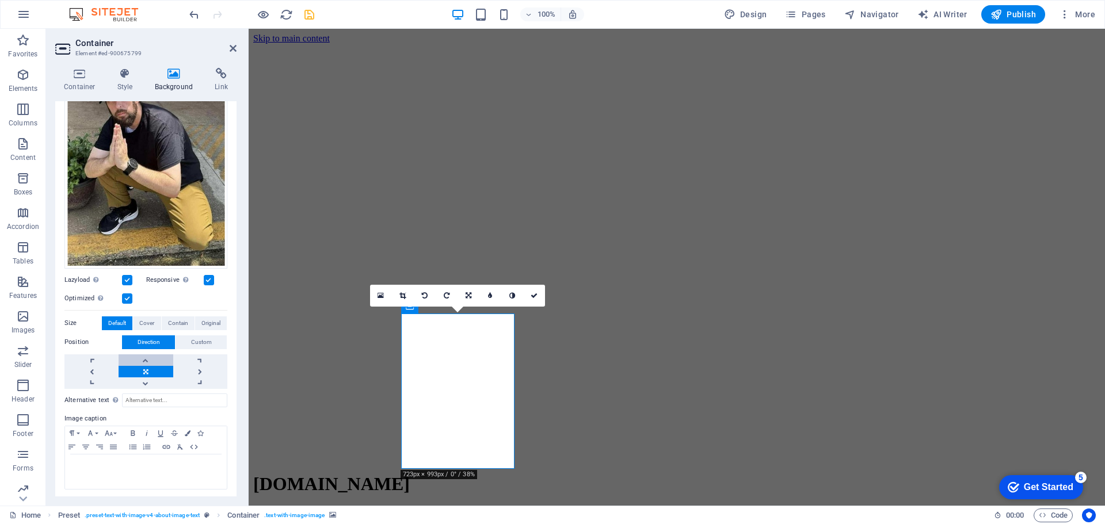
click at [152, 358] on link at bounding box center [146, 361] width 54 height 12
click at [151, 379] on link at bounding box center [146, 384] width 54 height 12
click at [147, 366] on link at bounding box center [146, 372] width 54 height 12
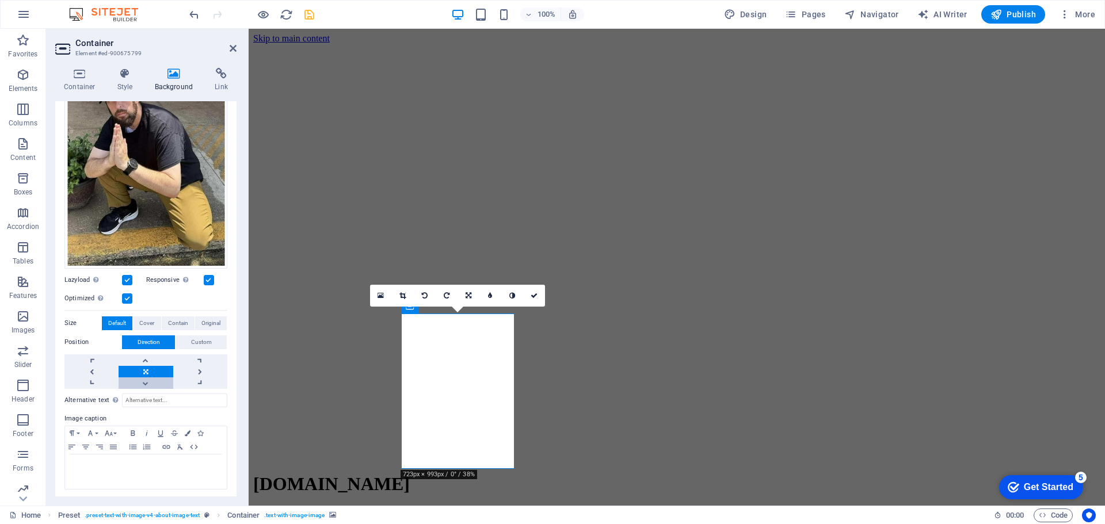
click at [146, 379] on link at bounding box center [146, 384] width 54 height 12
click at [144, 358] on link at bounding box center [146, 361] width 54 height 12
click at [469, 298] on icon at bounding box center [468, 295] width 7 height 7
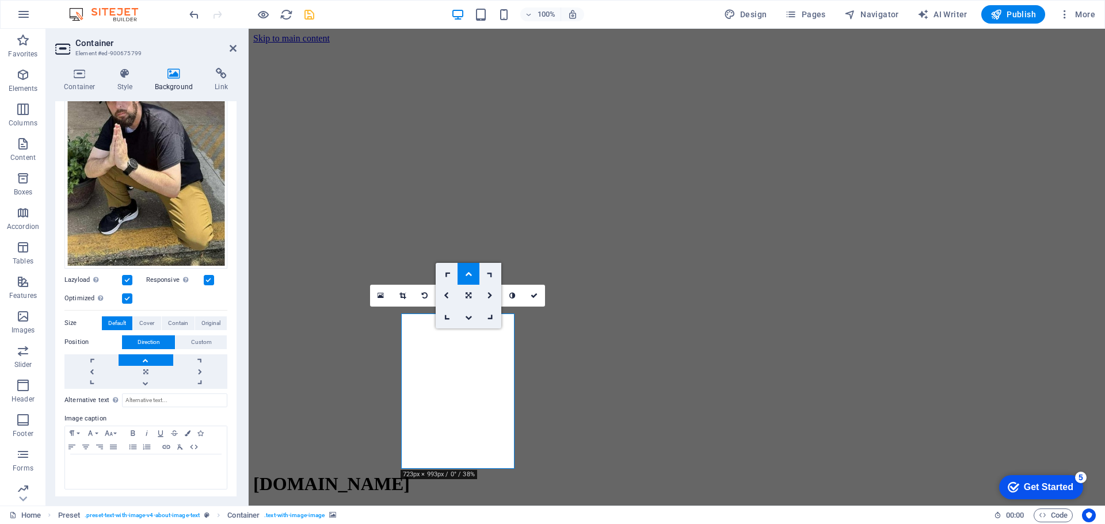
click at [491, 276] on icon at bounding box center [490, 274] width 10 height 10
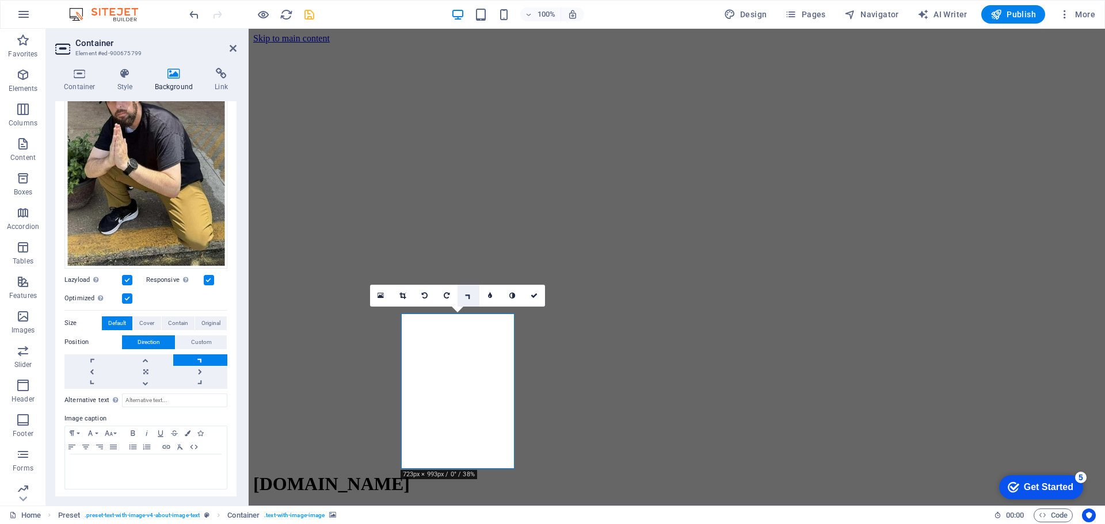
click at [465, 296] on icon at bounding box center [468, 296] width 10 height 10
click at [466, 296] on icon at bounding box center [469, 295] width 6 height 7
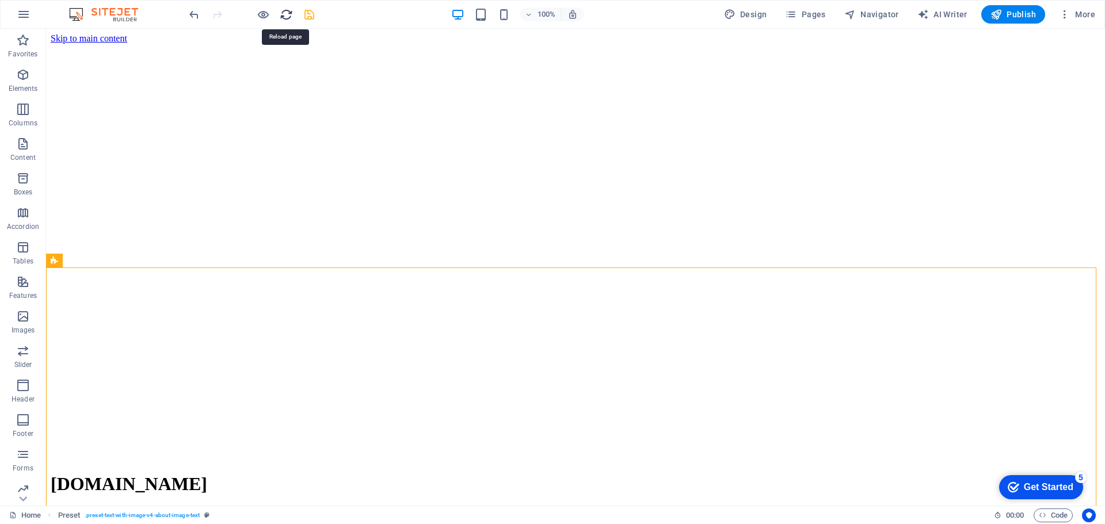
click at [283, 15] on icon "reload" at bounding box center [286, 14] width 13 height 13
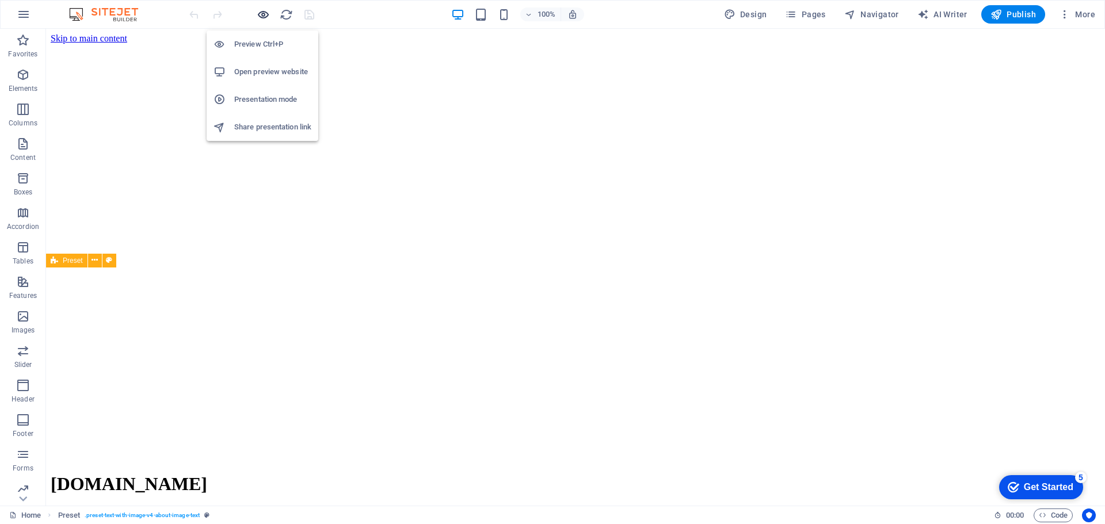
click at [260, 18] on icon "button" at bounding box center [263, 14] width 13 height 13
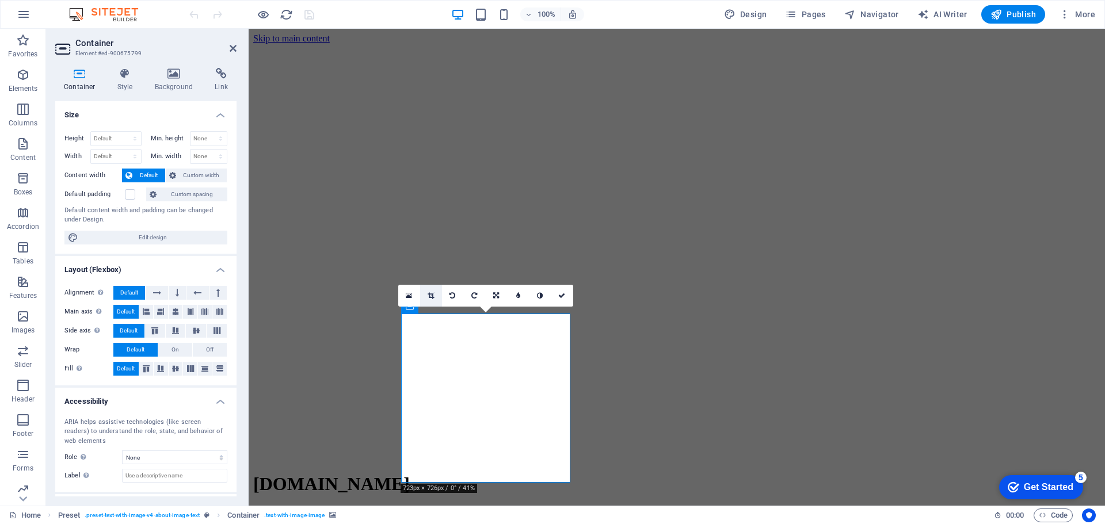
click at [428, 295] on icon at bounding box center [431, 295] width 6 height 7
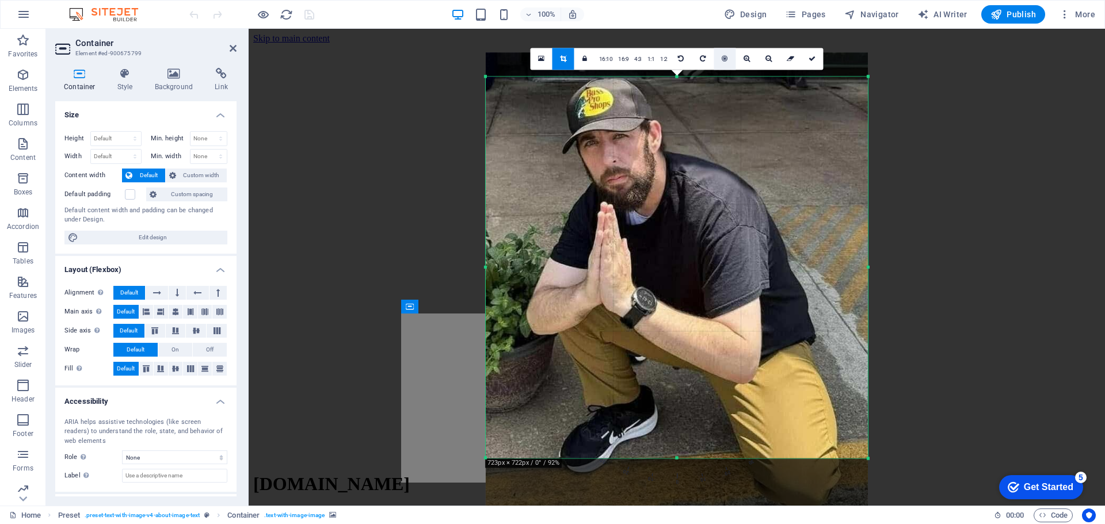
click at [731, 58] on link at bounding box center [725, 59] width 22 height 22
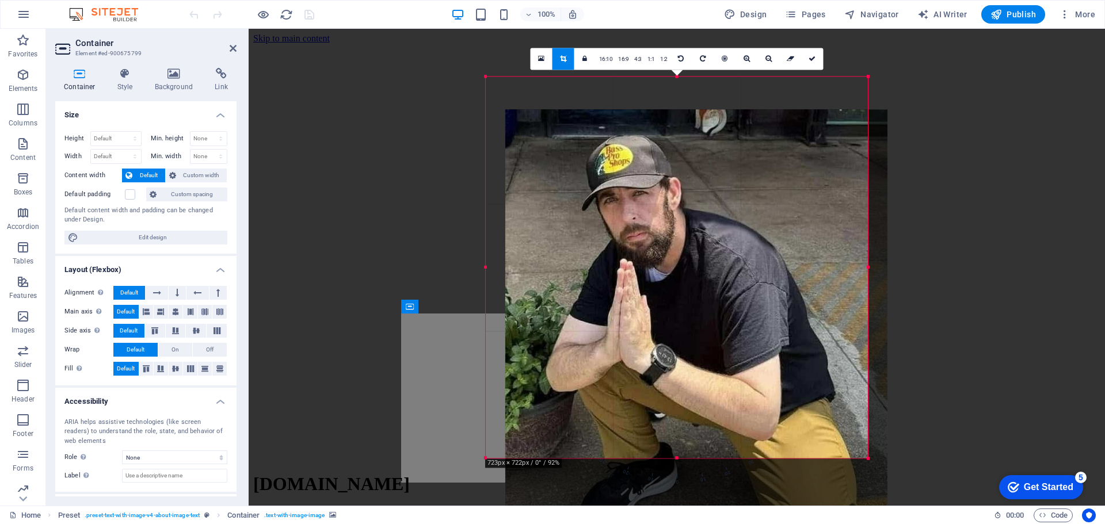
drag, startPoint x: 701, startPoint y: 114, endPoint x: 725, endPoint y: 196, distance: 85.3
click at [725, 196] on div at bounding box center [696, 358] width 382 height 496
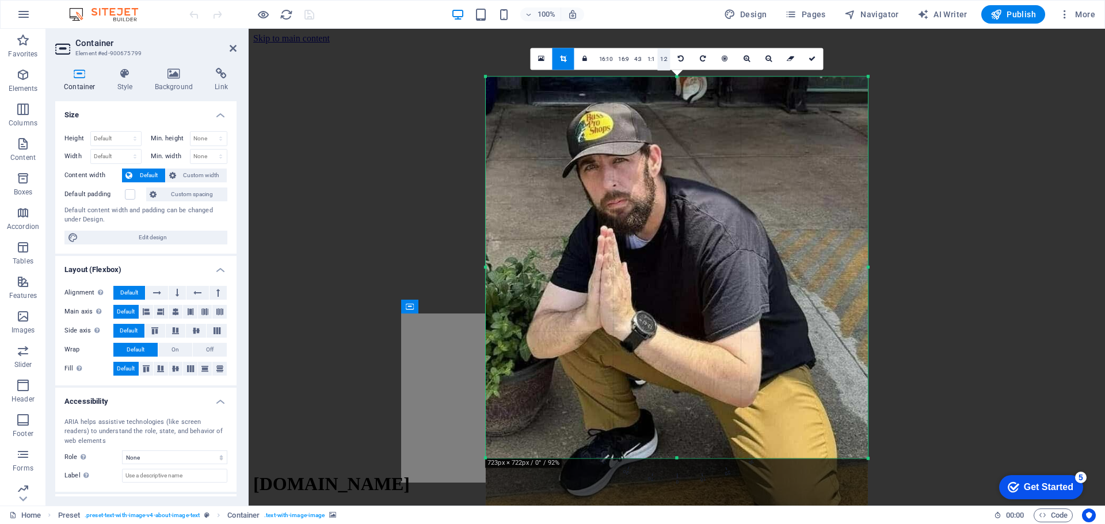
click at [666, 58] on link "1:2" at bounding box center [663, 59] width 13 height 22
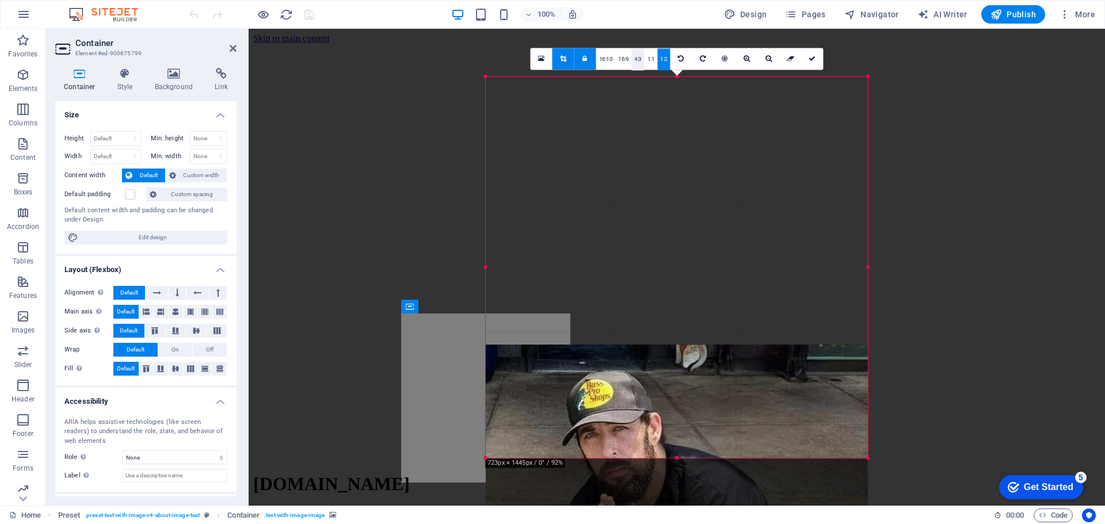
click at [641, 58] on link "4:3" at bounding box center [638, 59] width 13 height 22
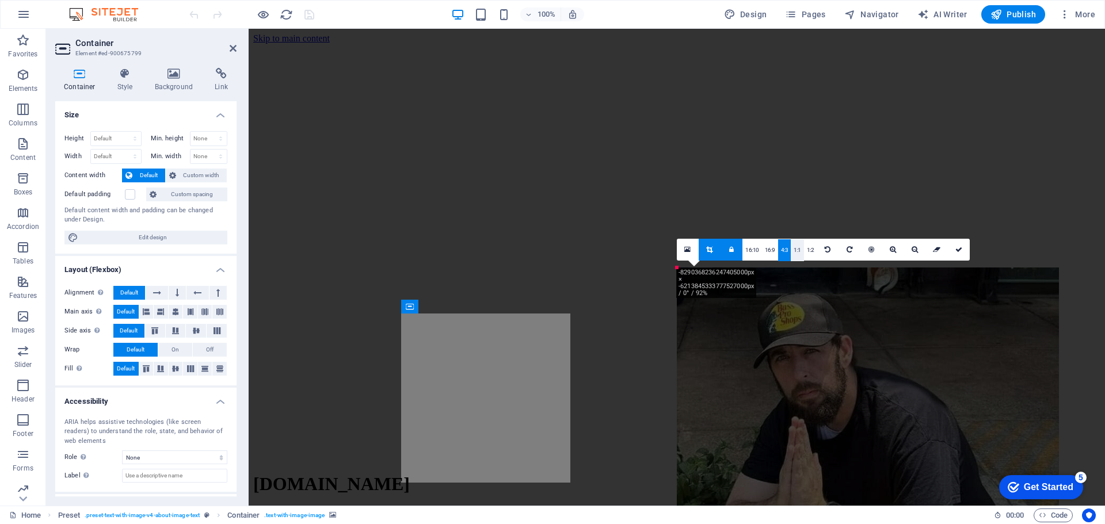
click at [794, 256] on link "1:1" at bounding box center [797, 250] width 13 height 22
click at [770, 257] on link "16:9" at bounding box center [770, 250] width 16 height 22
click at [752, 253] on link "16:10" at bounding box center [753, 250] width 20 height 22
click at [732, 253] on icon at bounding box center [731, 249] width 5 height 7
click at [748, 252] on link "16:10" at bounding box center [753, 250] width 20 height 22
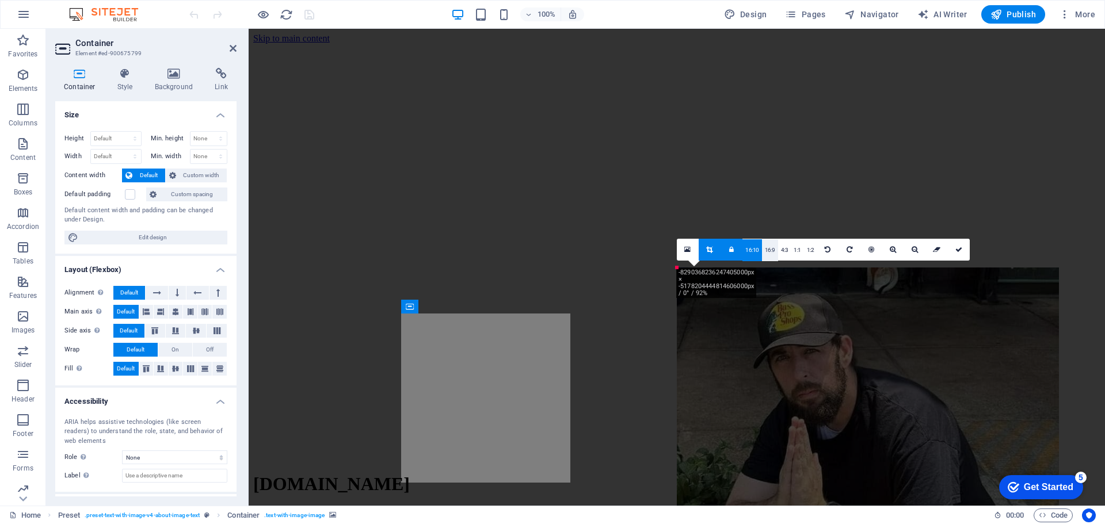
click at [774, 252] on link "16:9" at bounding box center [770, 250] width 16 height 22
click at [957, 246] on icon at bounding box center [959, 249] width 7 height 7
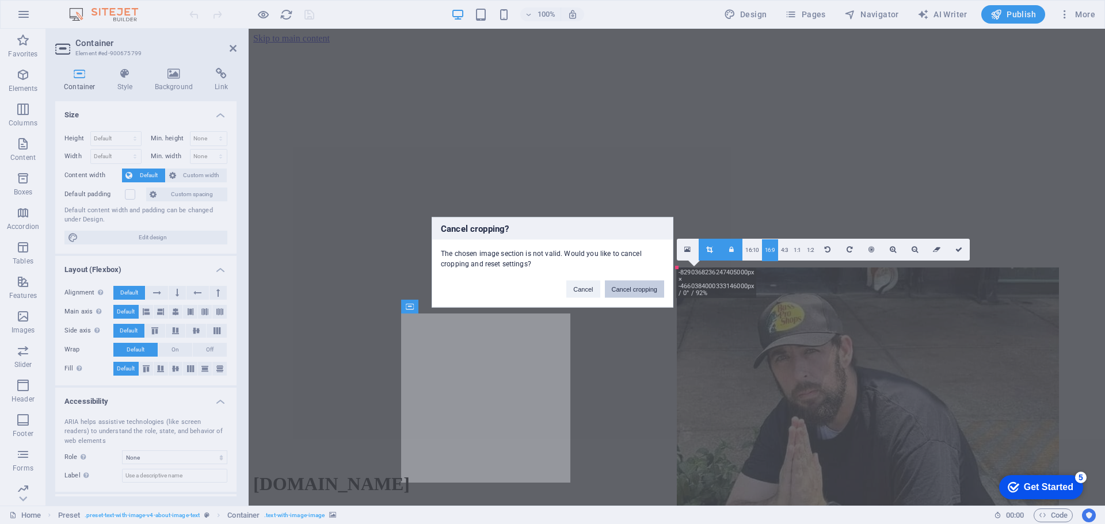
click at [638, 291] on button "Cancel cropping" at bounding box center [635, 288] width 60 height 17
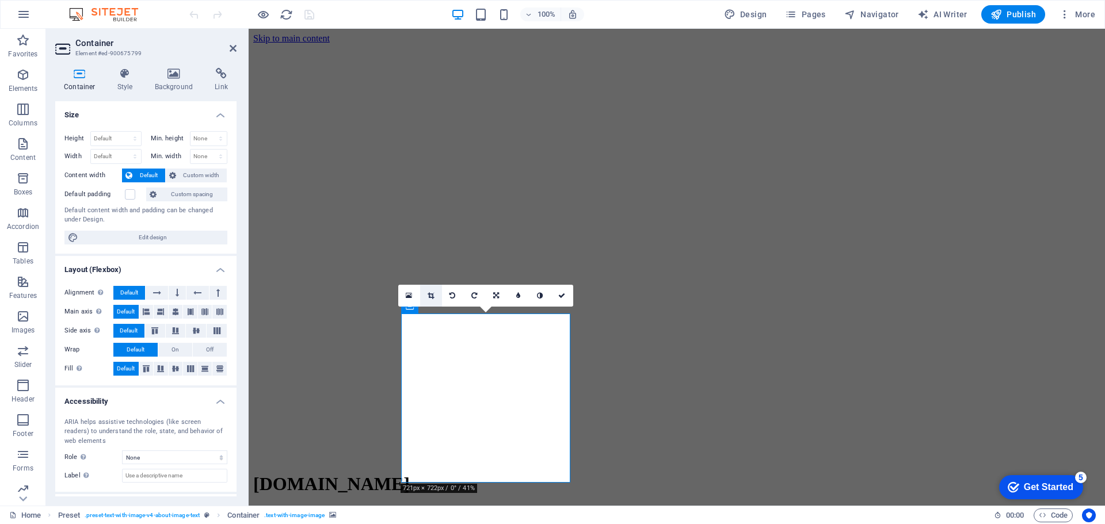
click at [432, 295] on icon at bounding box center [431, 295] width 6 height 7
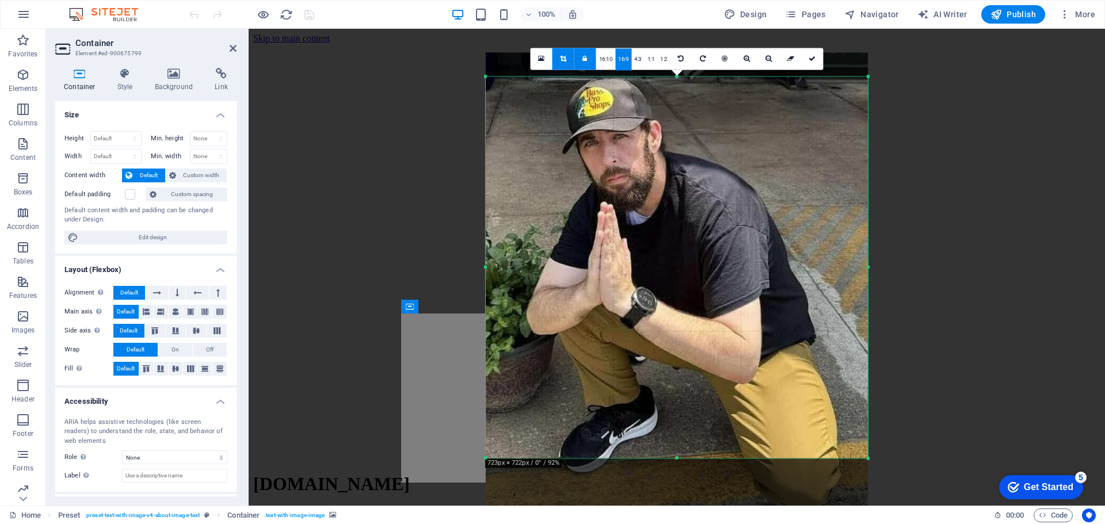
click at [587, 62] on icon at bounding box center [585, 58] width 5 height 7
click at [566, 62] on icon at bounding box center [563, 58] width 6 height 7
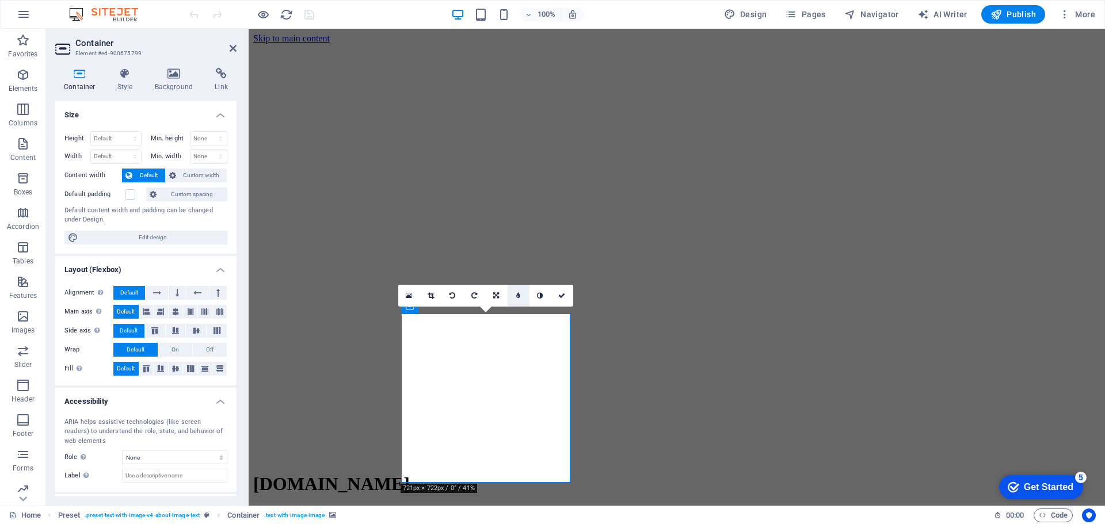
click at [519, 296] on icon at bounding box center [518, 295] width 4 height 7
click at [517, 296] on link at bounding box center [510, 296] width 22 height 22
click at [565, 295] on icon at bounding box center [561, 295] width 7 height 7
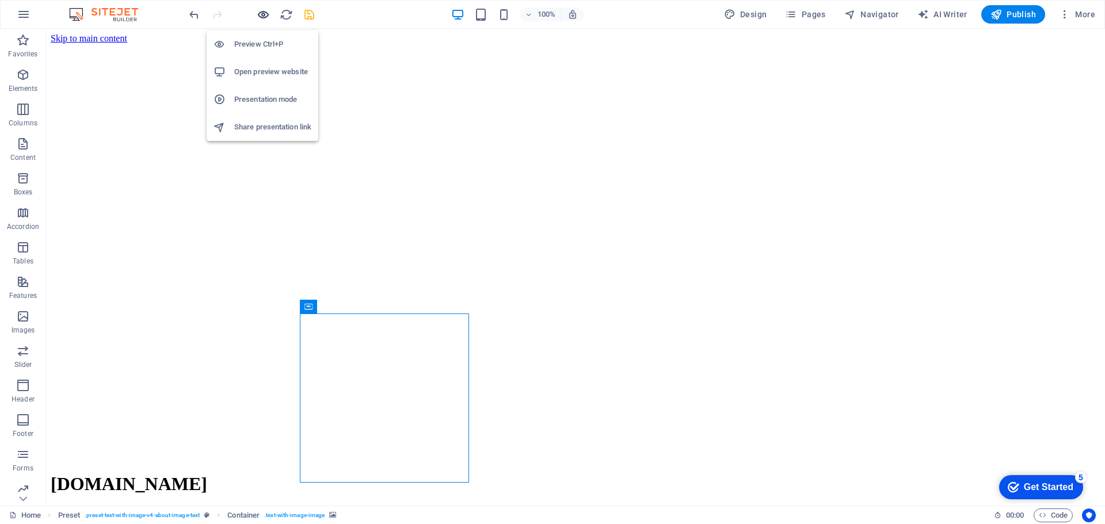
click at [263, 13] on icon "button" at bounding box center [263, 14] width 13 height 13
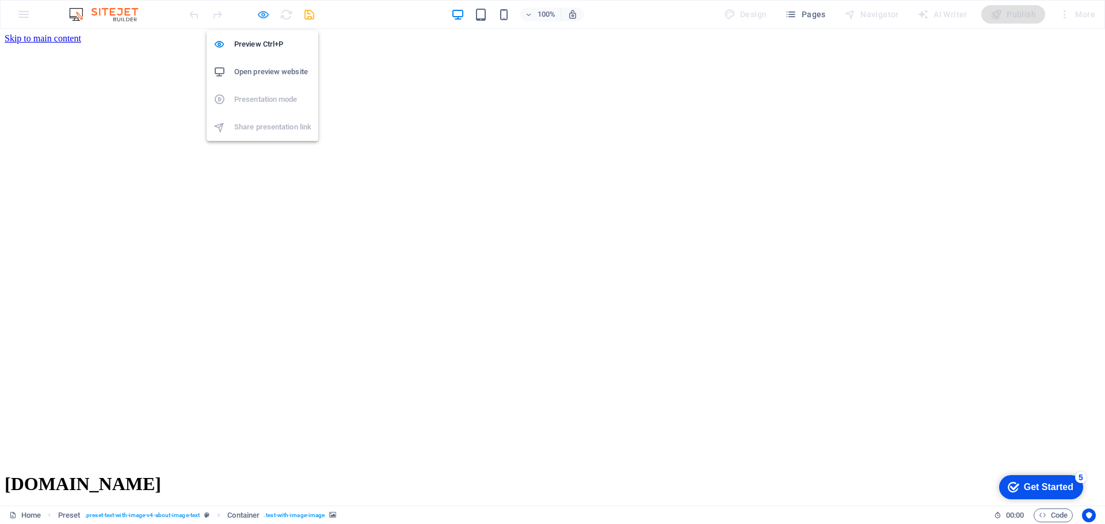
click at [260, 16] on icon "button" at bounding box center [263, 14] width 13 height 13
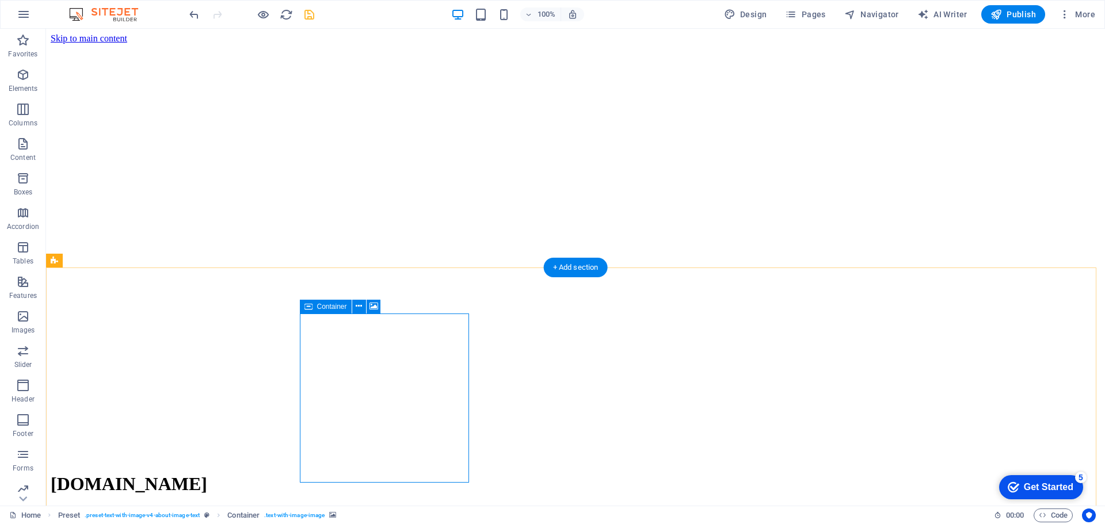
click at [358, 309] on icon at bounding box center [359, 307] width 6 height 12
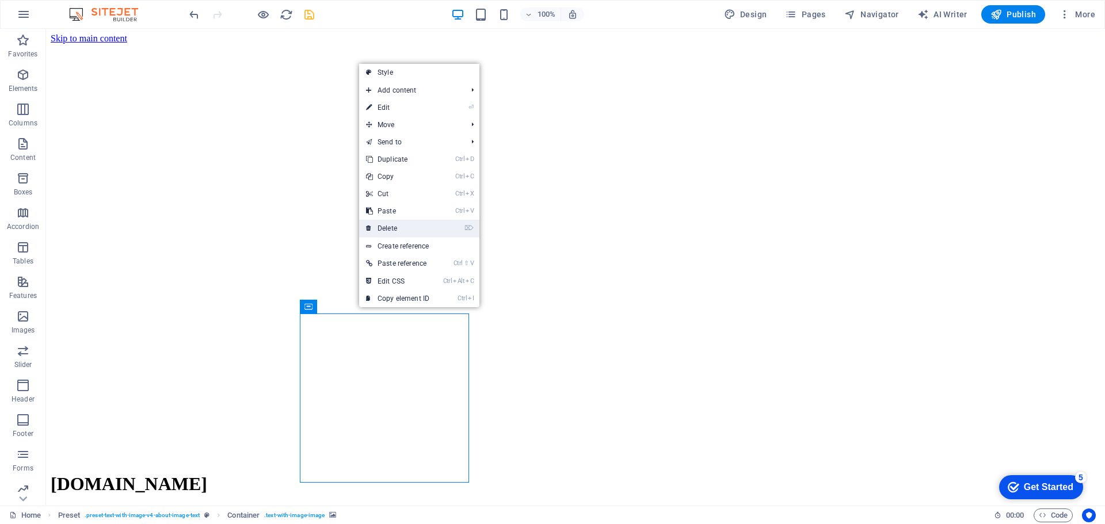
click at [388, 231] on link "⌦ Delete" at bounding box center [397, 228] width 77 height 17
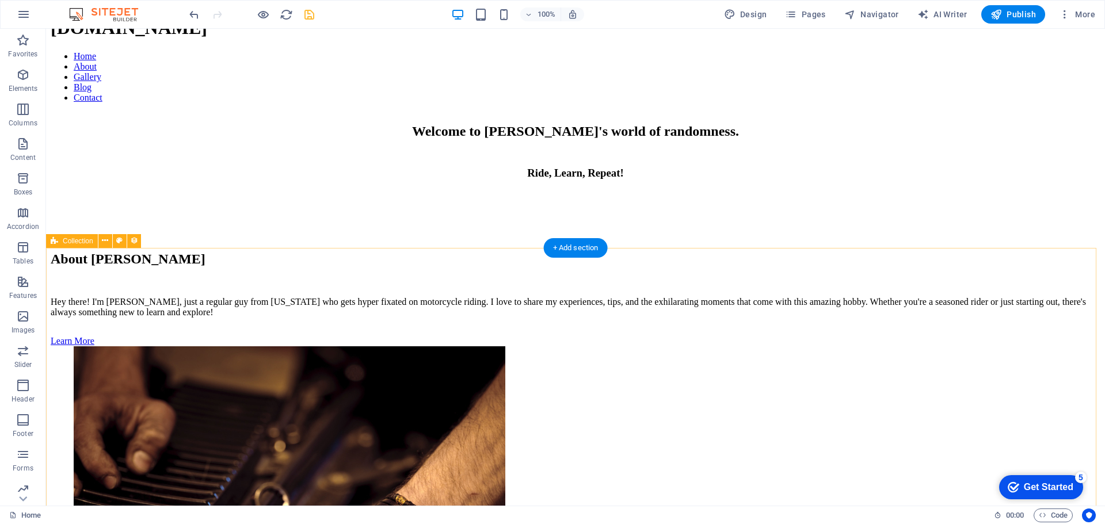
scroll to position [461, 0]
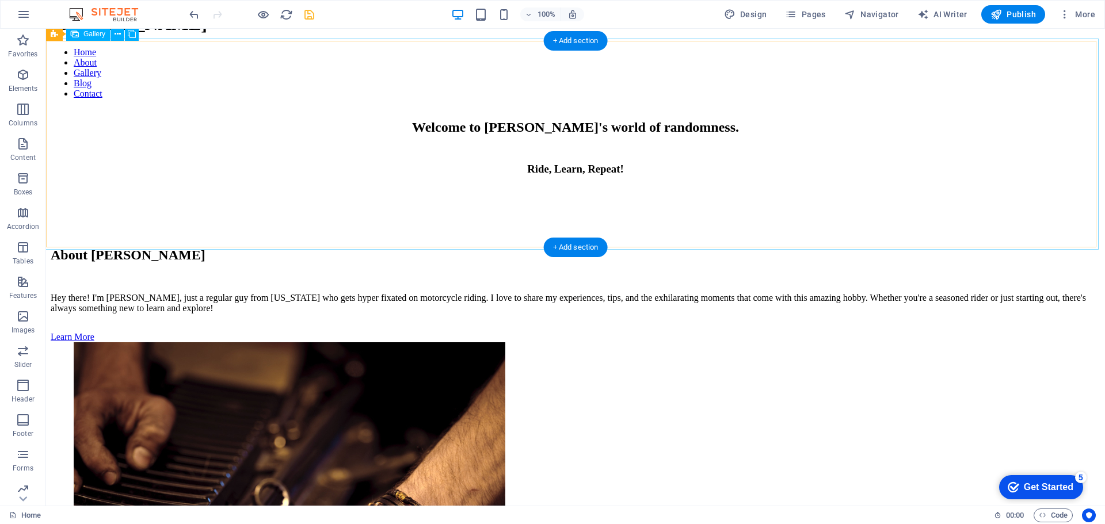
select select "px"
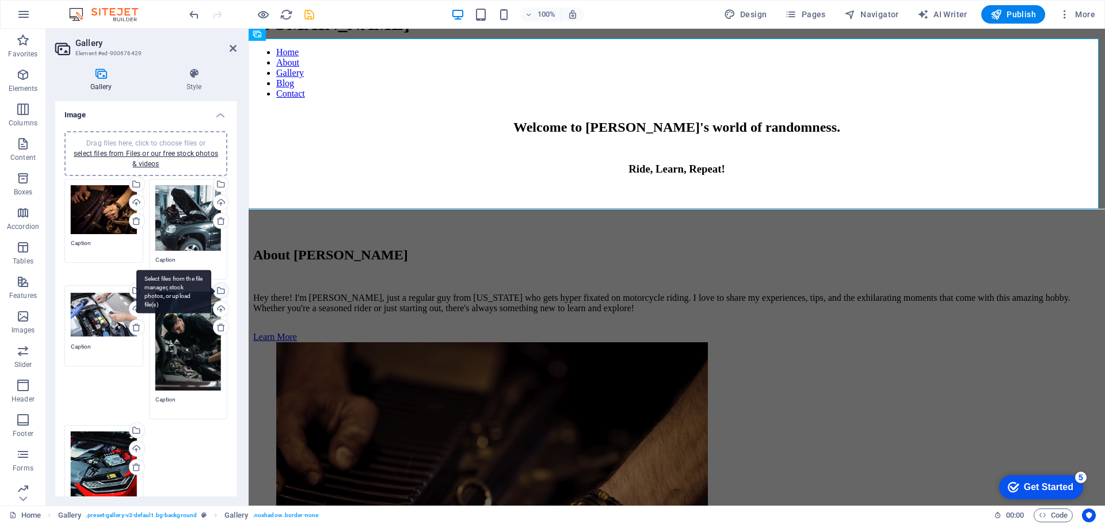
click at [218, 290] on div "Select files from the file manager, stock photos, or upload file(s)" at bounding box center [219, 291] width 17 height 17
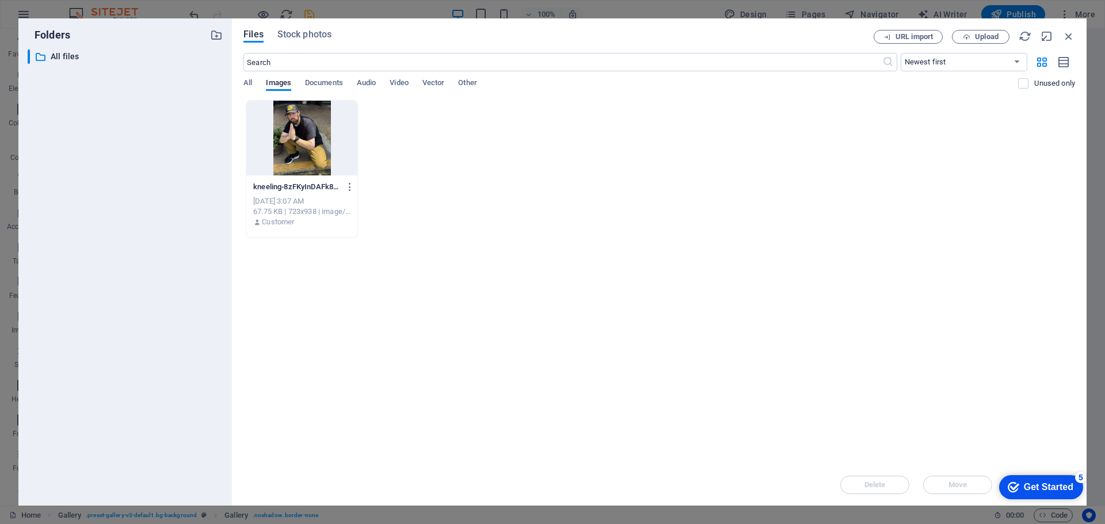
click at [302, 153] on div at bounding box center [301, 138] width 111 height 75
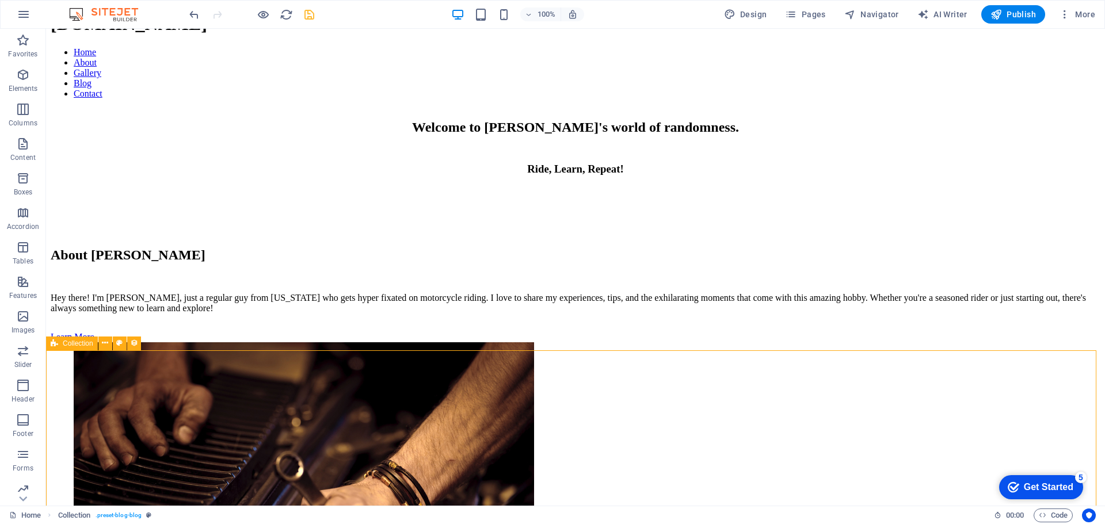
drag, startPoint x: 587, startPoint y: 358, endPoint x: 790, endPoint y: 426, distance: 214.5
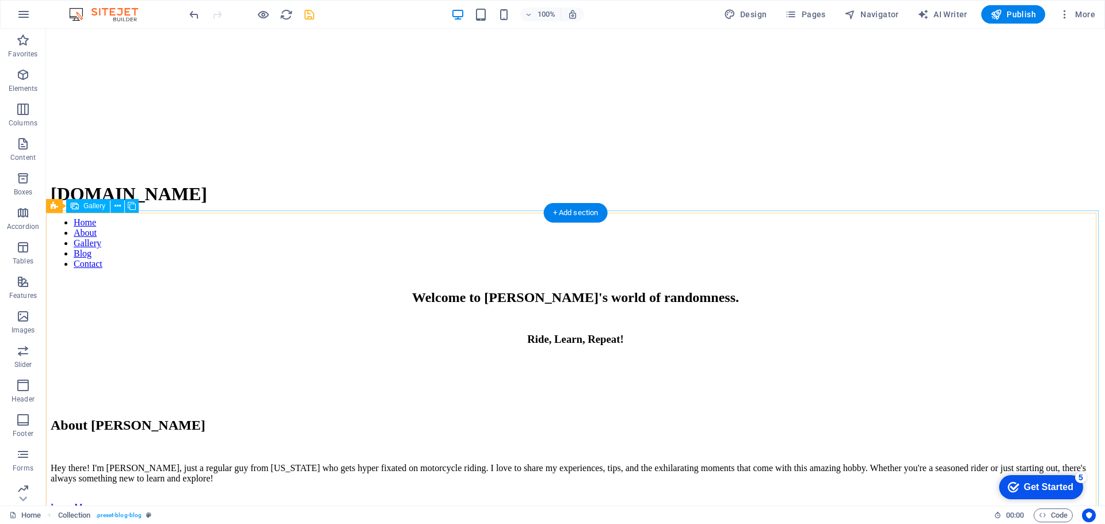
scroll to position [288, 0]
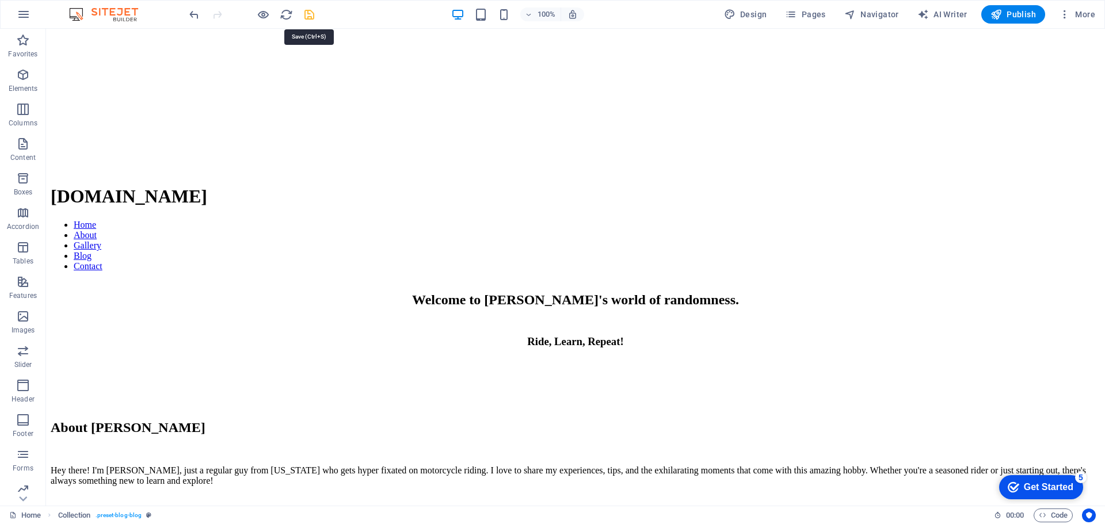
click at [309, 14] on icon "save" at bounding box center [309, 14] width 13 height 13
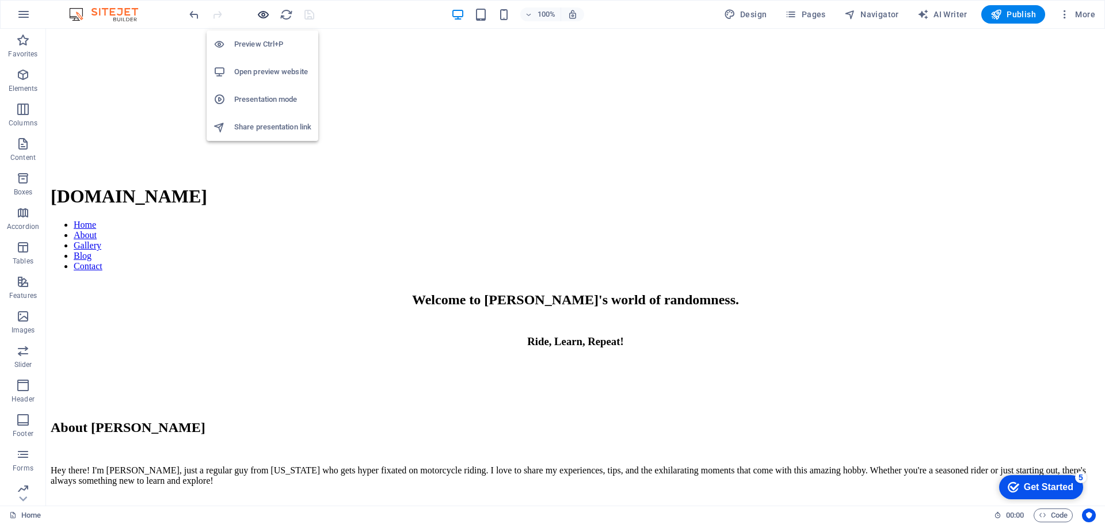
click at [263, 14] on icon "button" at bounding box center [263, 14] width 13 height 13
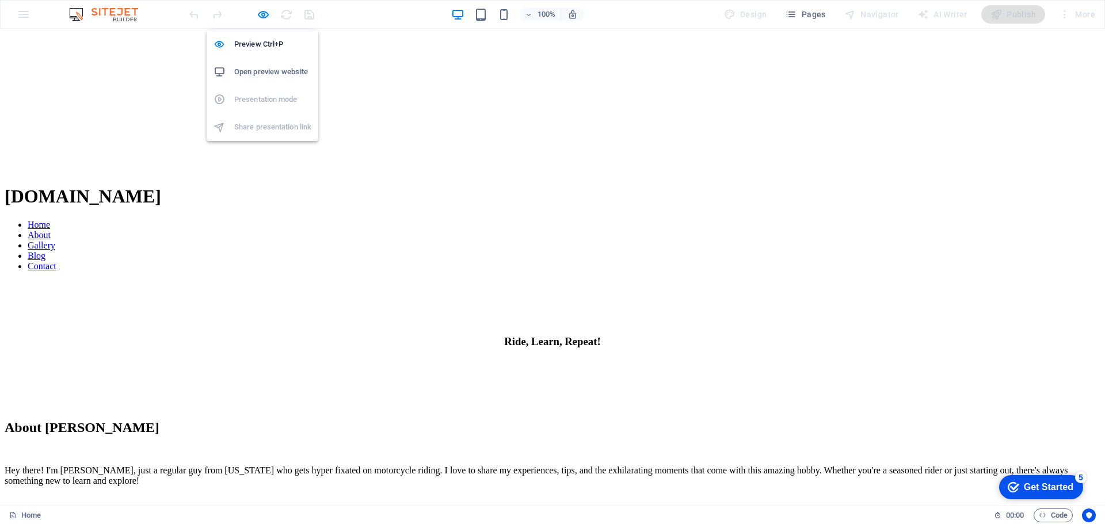
click at [272, 71] on h6 "Open preview website" at bounding box center [272, 72] width 77 height 14
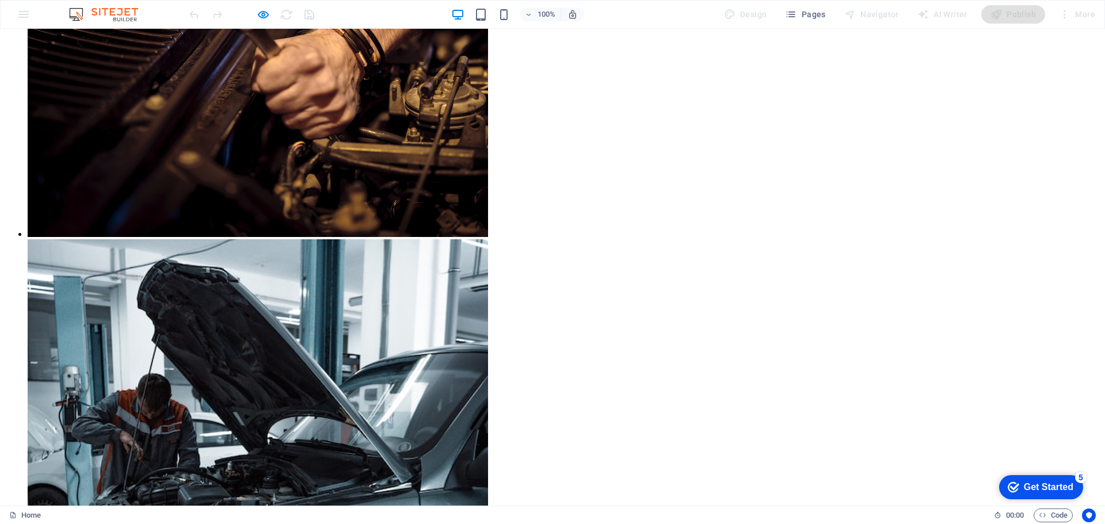
scroll to position [1036, 0]
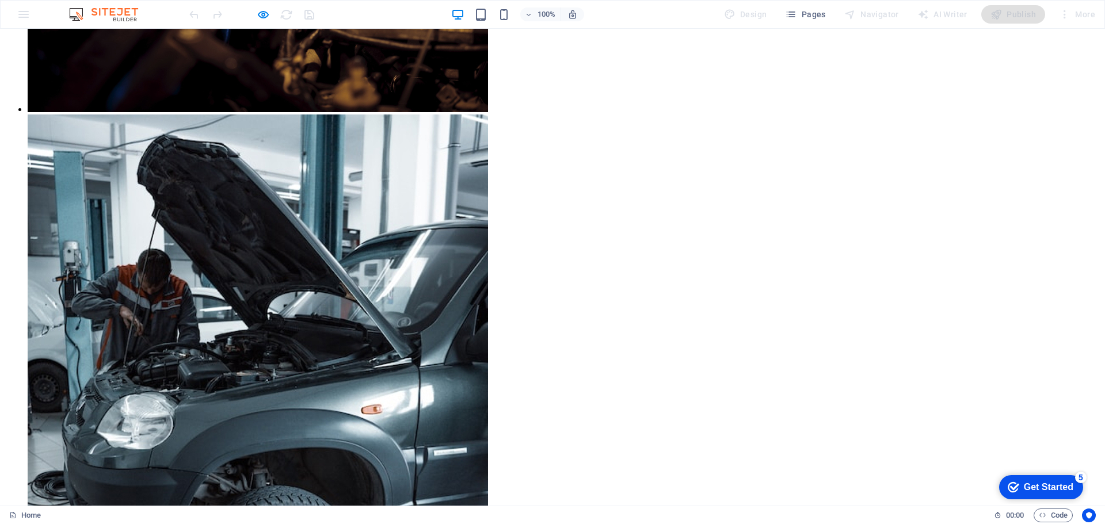
drag, startPoint x: 339, startPoint y: 208, endPoint x: 296, endPoint y: 206, distance: 42.6
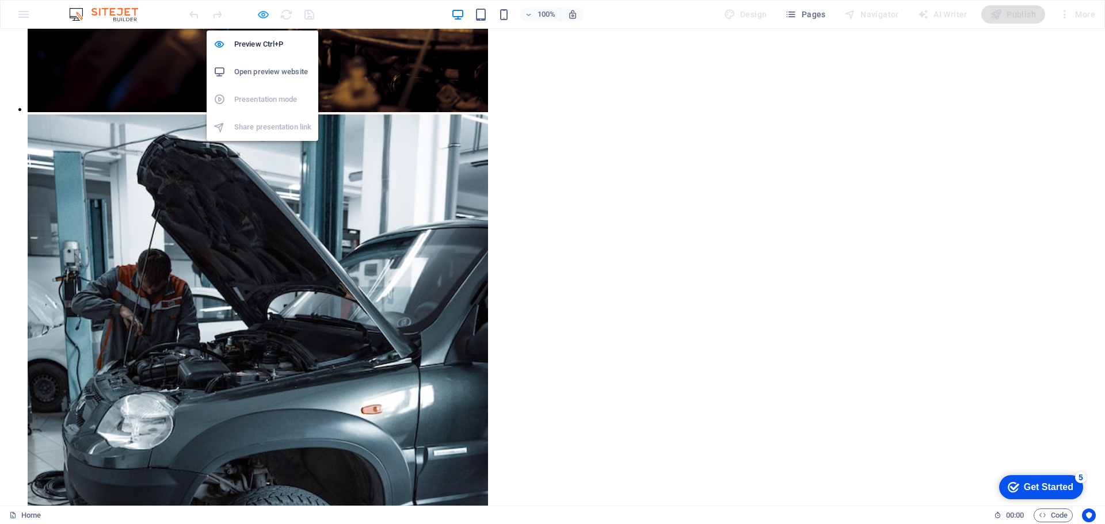
click at [266, 15] on icon "button" at bounding box center [263, 14] width 13 height 13
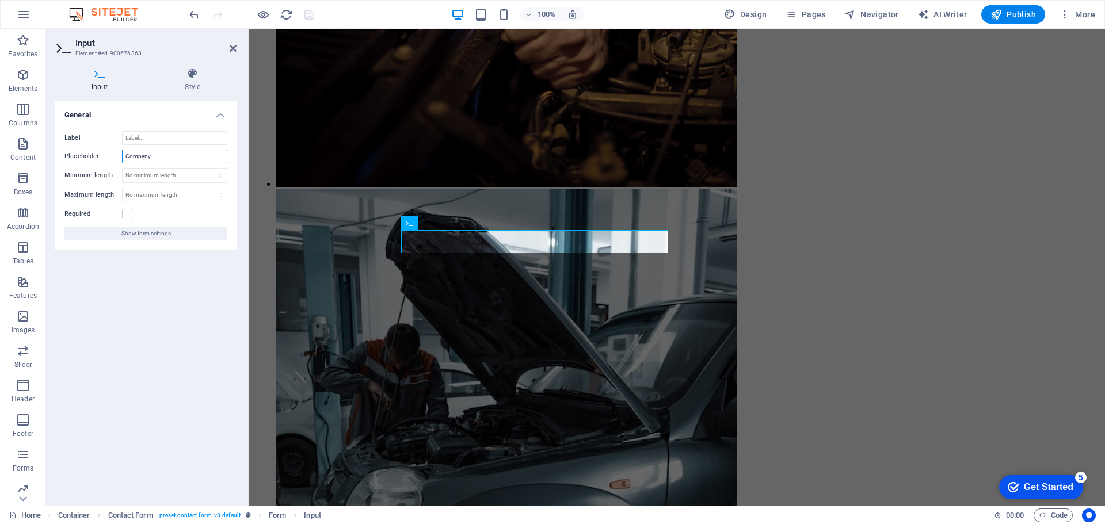
drag, startPoint x: 160, startPoint y: 159, endPoint x: 112, endPoint y: 153, distance: 48.8
click at [112, 153] on div "Placeholder Company" at bounding box center [145, 157] width 163 height 14
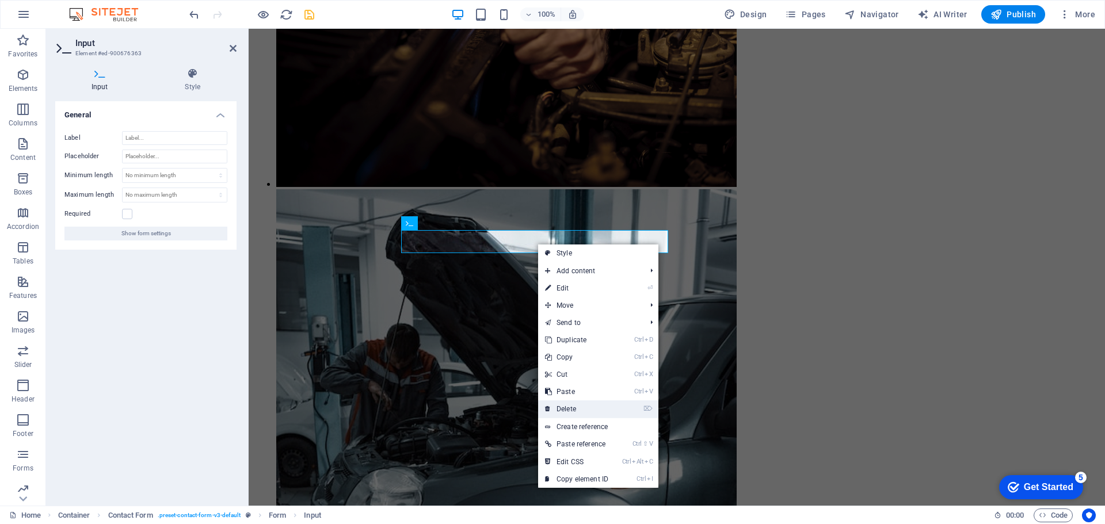
click at [588, 403] on link "⌦ Delete" at bounding box center [576, 409] width 77 height 17
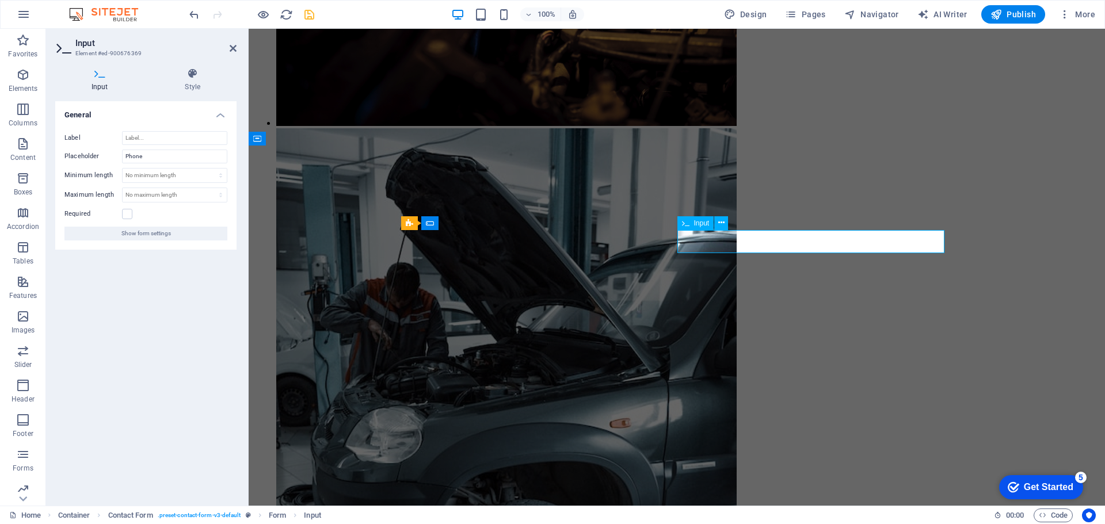
scroll to position [961, 0]
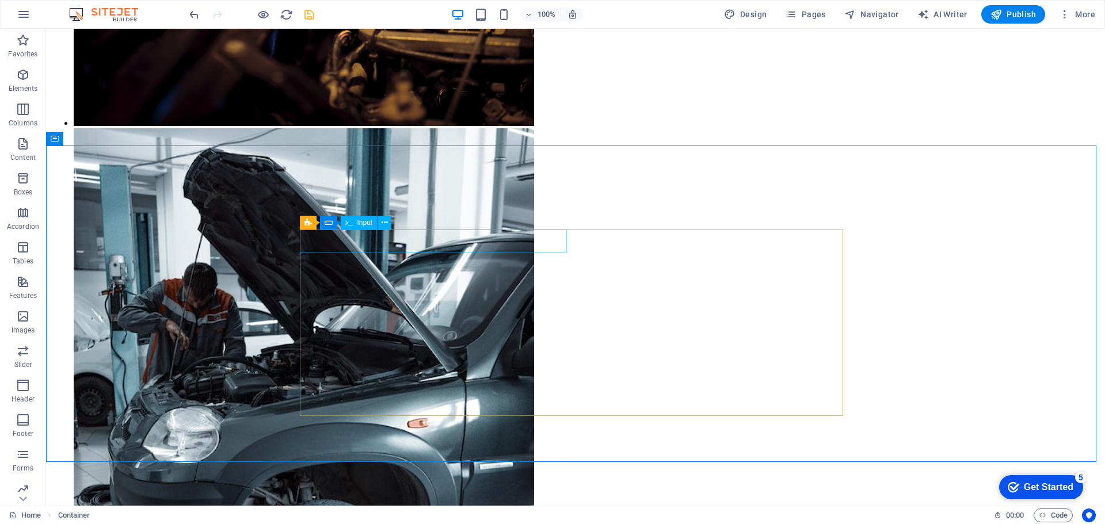
click at [364, 225] on span "Input" at bounding box center [366, 222] width 16 height 7
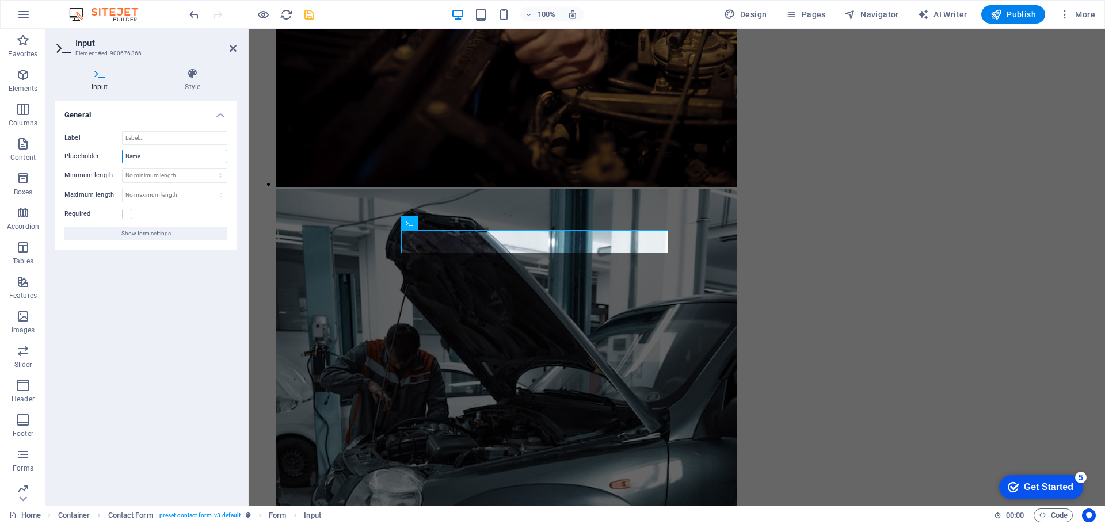
drag, startPoint x: 142, startPoint y: 157, endPoint x: 120, endPoint y: 157, distance: 21.9
click at [120, 157] on div "Placeholder Name" at bounding box center [145, 157] width 163 height 14
type input "Q"
type input "W"
type input "What's is your name?"
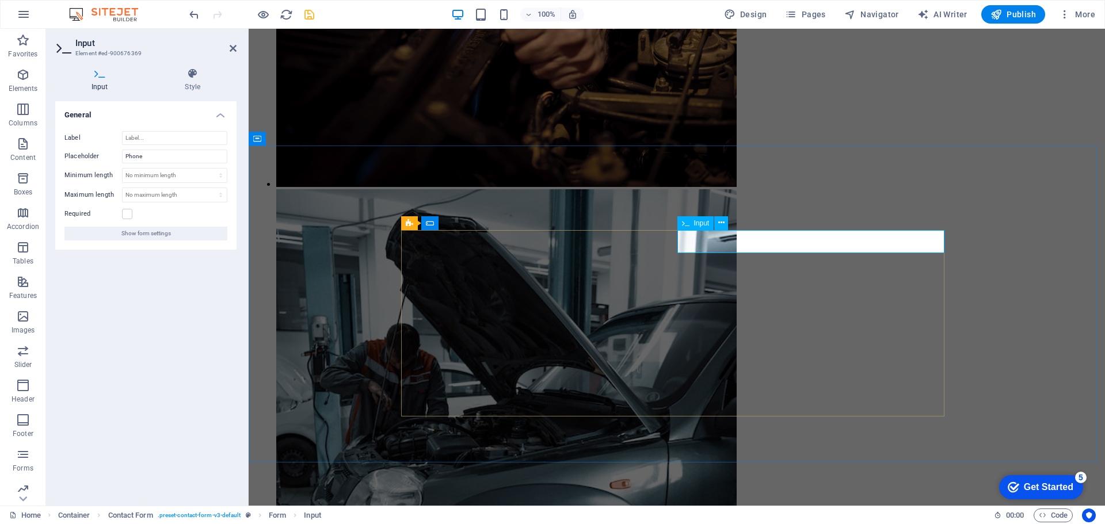
drag, startPoint x: 166, startPoint y: 159, endPoint x: 117, endPoint y: 157, distance: 49.0
click at [119, 158] on div "Placeholder Phone" at bounding box center [145, 157] width 163 height 14
type input "Want to share your phone number?"
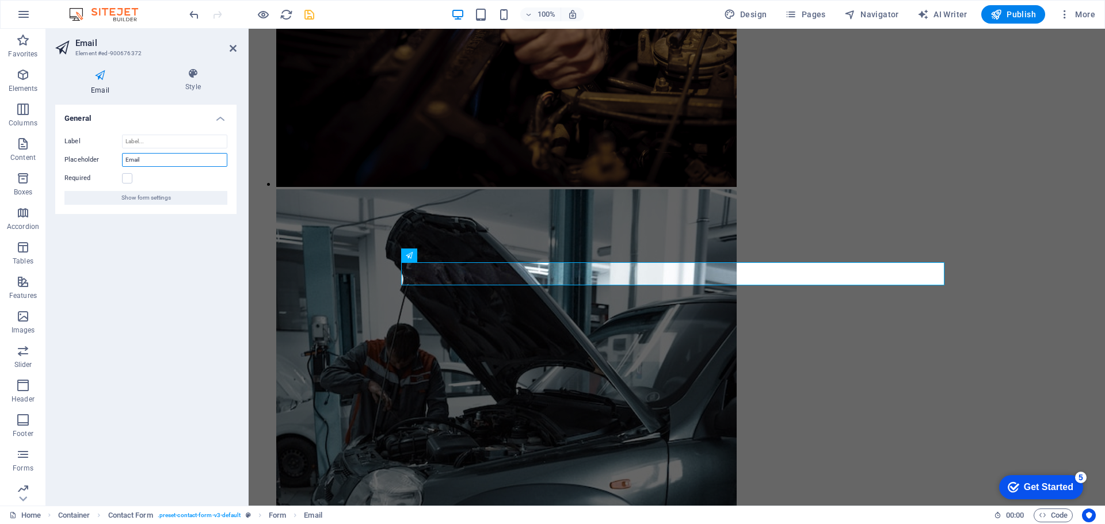
drag, startPoint x: 161, startPoint y: 162, endPoint x: 86, endPoint y: 160, distance: 74.3
click at [87, 160] on div "Placeholder Email" at bounding box center [145, 160] width 163 height 14
type input "h"
type input "what's your email address?"
click at [126, 178] on label at bounding box center [127, 178] width 10 height 10
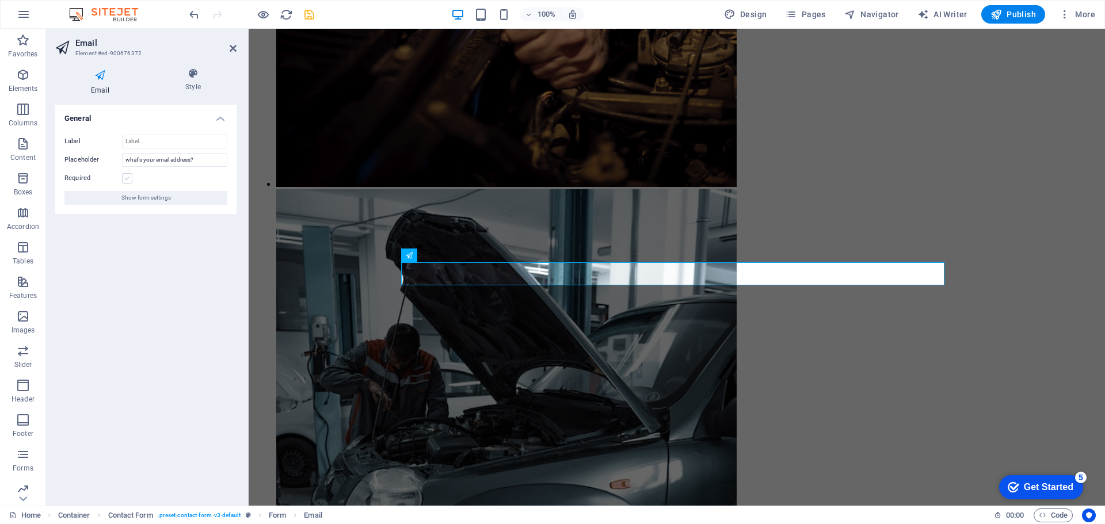
click at [0, 0] on input "Required" at bounding box center [0, 0] width 0 height 0
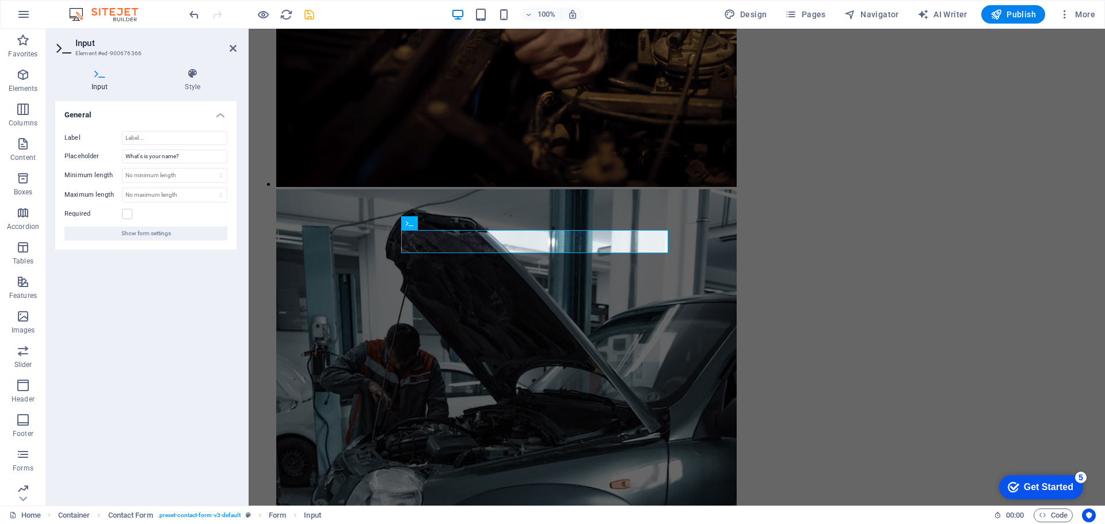
click at [132, 216] on div "Required" at bounding box center [145, 214] width 163 height 14
click at [128, 214] on label at bounding box center [127, 214] width 10 height 10
click at [0, 0] on input "Required" at bounding box center [0, 0] width 0 height 0
click at [180, 176] on select "No minimum length chars" at bounding box center [175, 176] width 104 height 14
select select "characters"
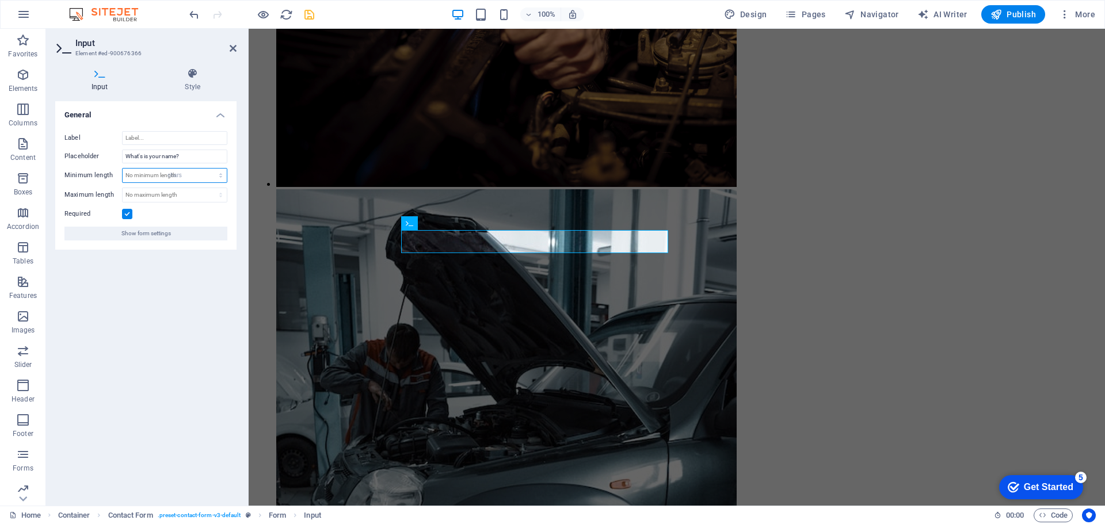
click at [211, 169] on select "No minimum length chars" at bounding box center [175, 176] width 104 height 14
type input "1"
click at [181, 191] on select "No maximum length chars" at bounding box center [175, 195] width 104 height 14
select select "characters"
click at [211, 188] on select "No maximum length chars" at bounding box center [175, 195] width 104 height 14
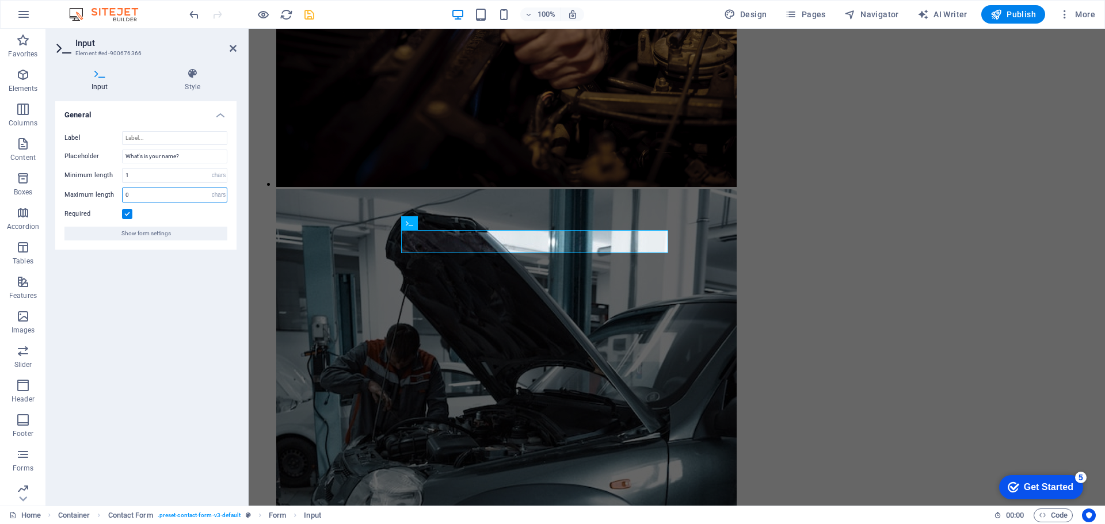
click at [173, 197] on input "0" at bounding box center [175, 195] width 104 height 14
type input "0"
type input "25"
click at [204, 287] on div "General Label Placeholder What's is your name? Minimum length 1 No minimum leng…" at bounding box center [145, 299] width 181 height 396
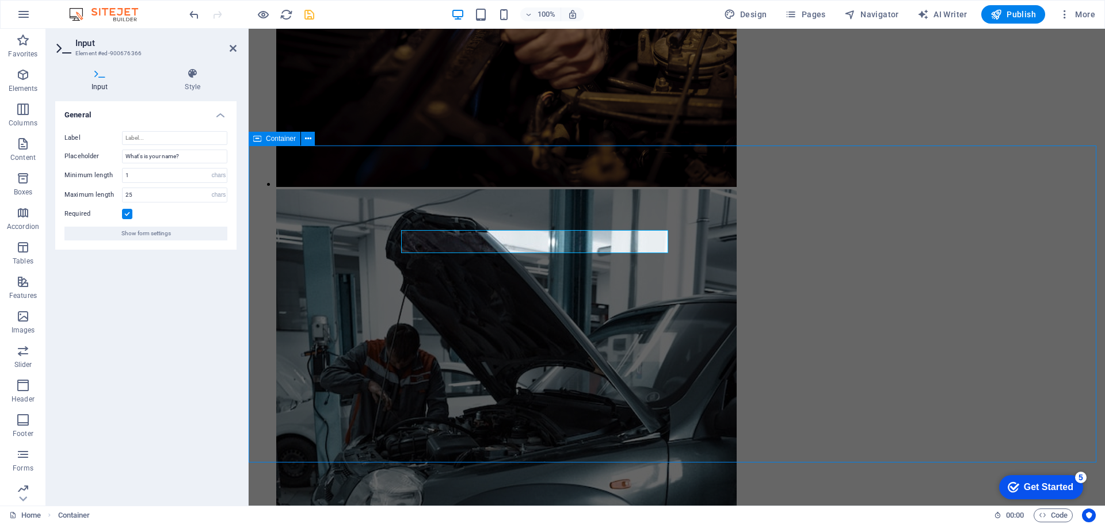
scroll to position [1022, 0]
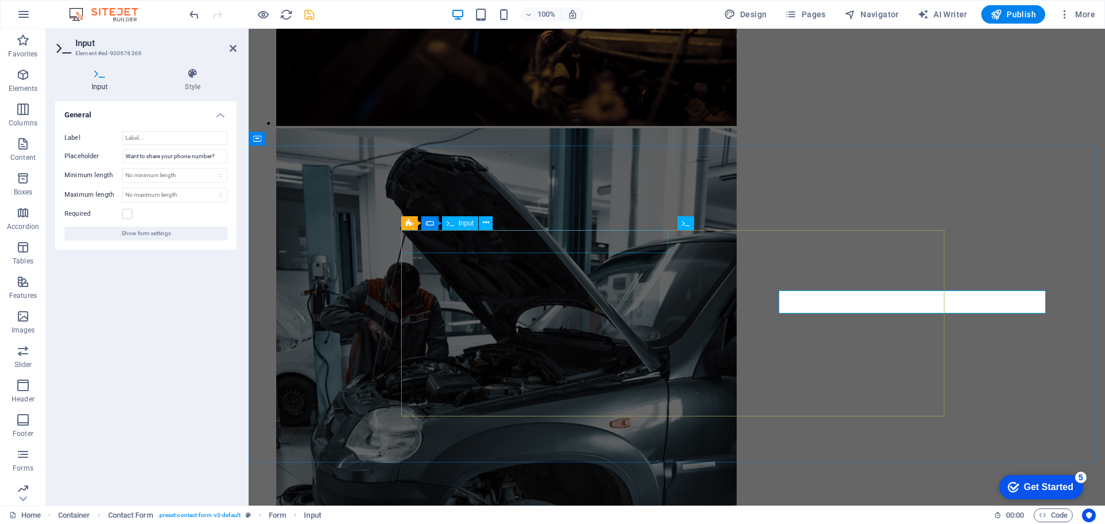
scroll to position [961, 0]
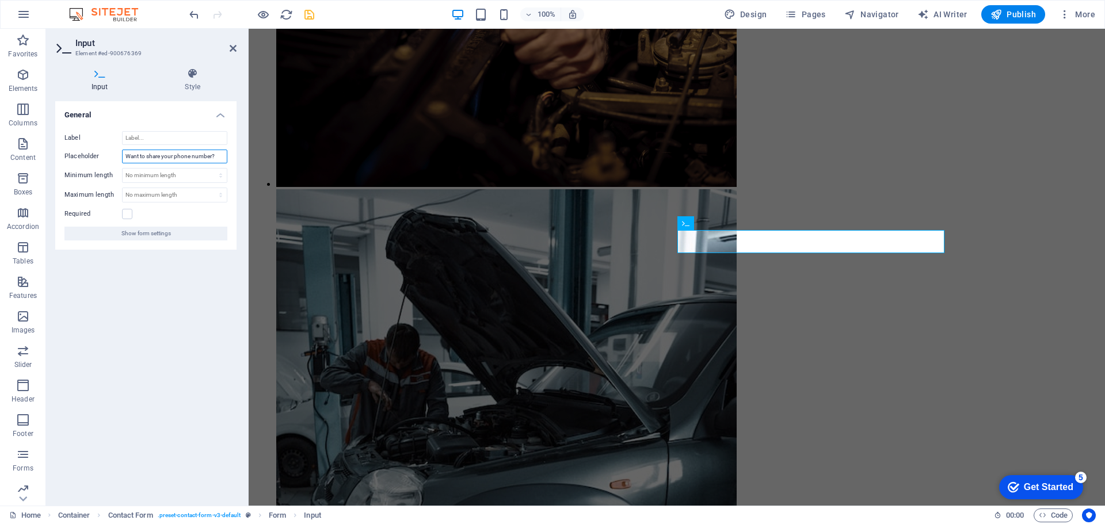
click at [222, 154] on input "Want to share your phone number?" at bounding box center [174, 157] width 105 height 14
type input "Want to share your phone number? Input here."
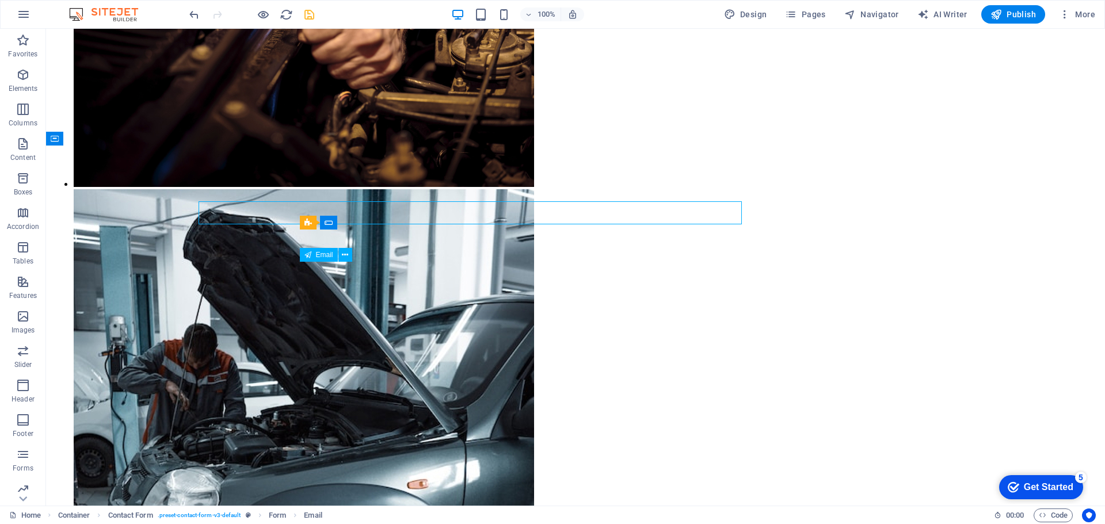
scroll to position [1022, 0]
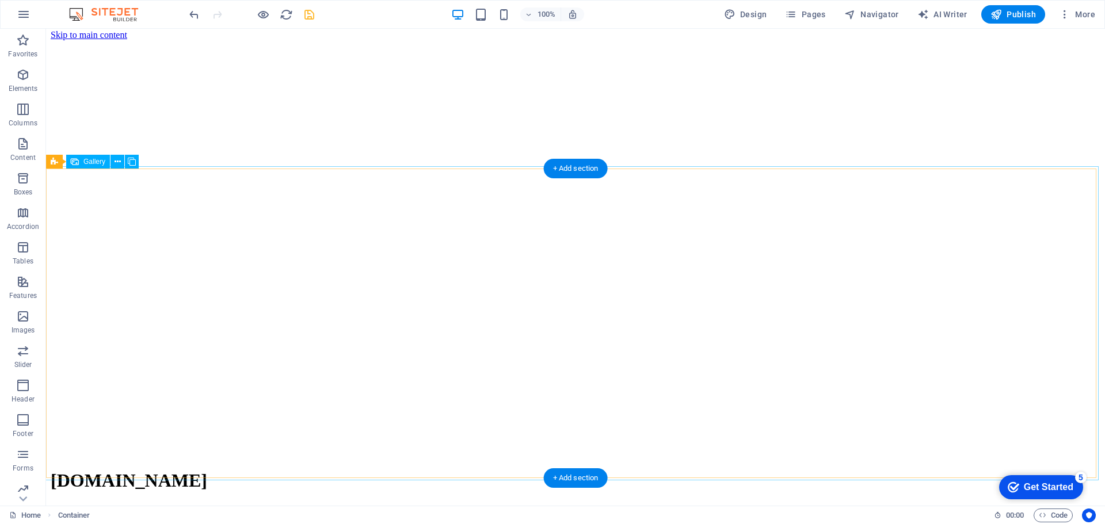
scroll to position [0, 0]
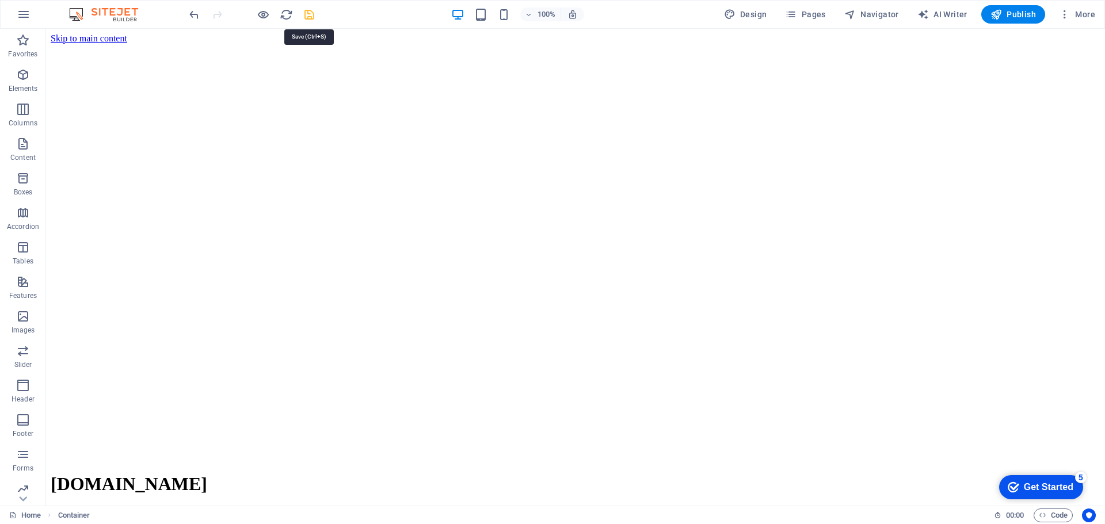
click at [309, 18] on icon "save" at bounding box center [309, 14] width 13 height 13
click at [1010, 13] on span "Publish" at bounding box center [1013, 15] width 45 height 12
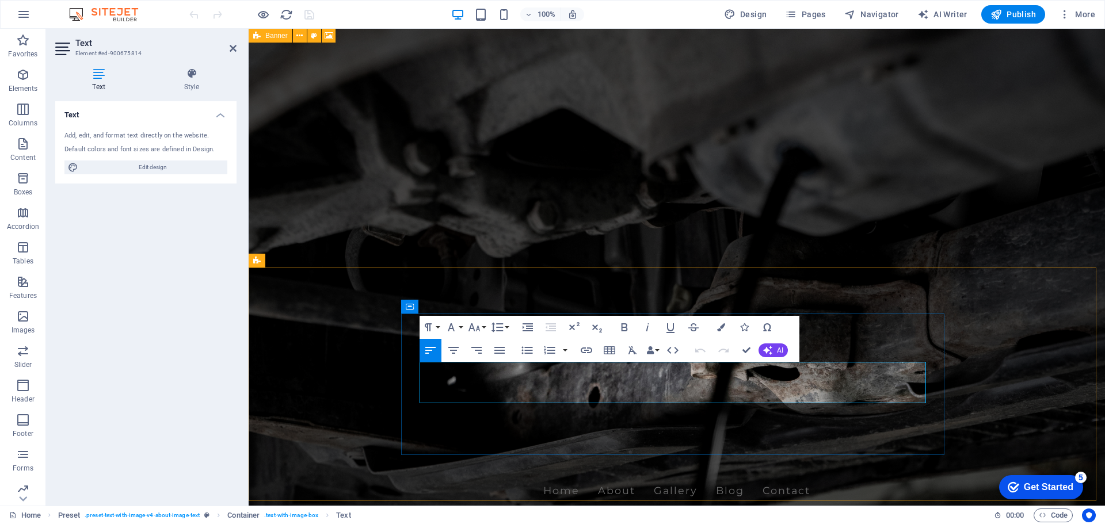
drag, startPoint x: 748, startPoint y: 370, endPoint x: 819, endPoint y: 368, distance: 70.8
drag, startPoint x: 904, startPoint y: 384, endPoint x: 922, endPoint y: 382, distance: 18.5
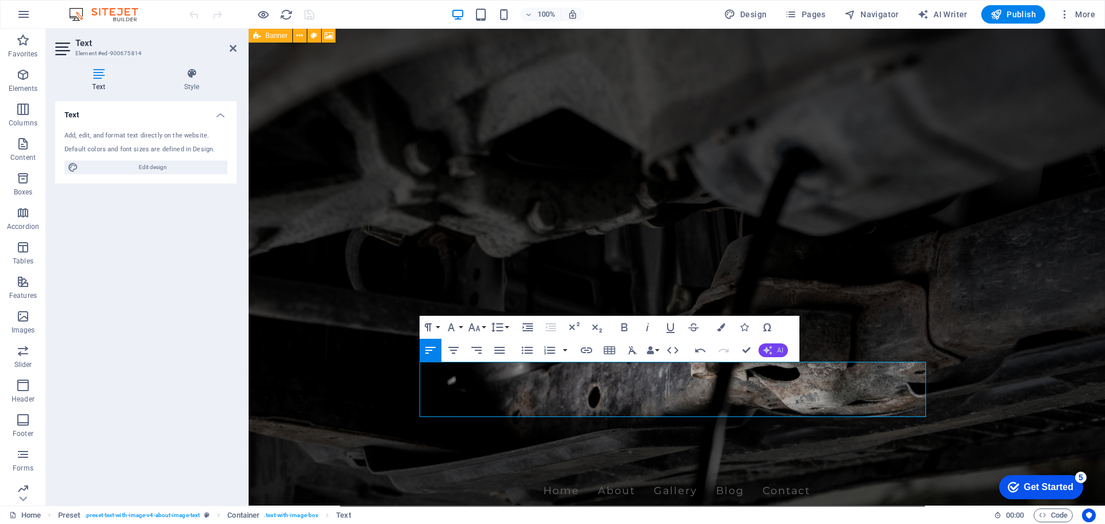
drag, startPoint x: 774, startPoint y: 348, endPoint x: 500, endPoint y: 349, distance: 274.0
click at [774, 348] on button "AI" at bounding box center [773, 351] width 29 height 14
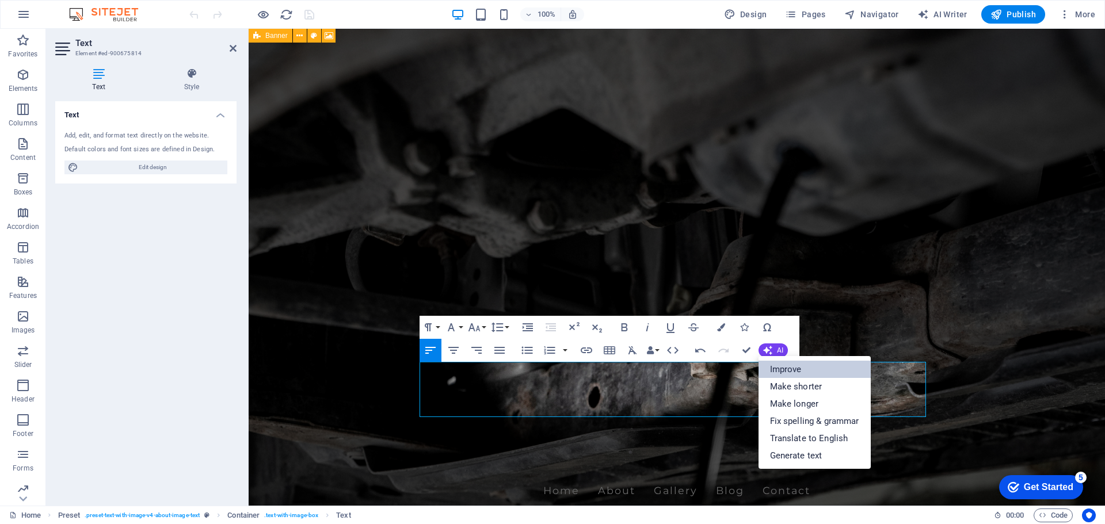
click at [784, 370] on link "Improve" at bounding box center [815, 369] width 112 height 17
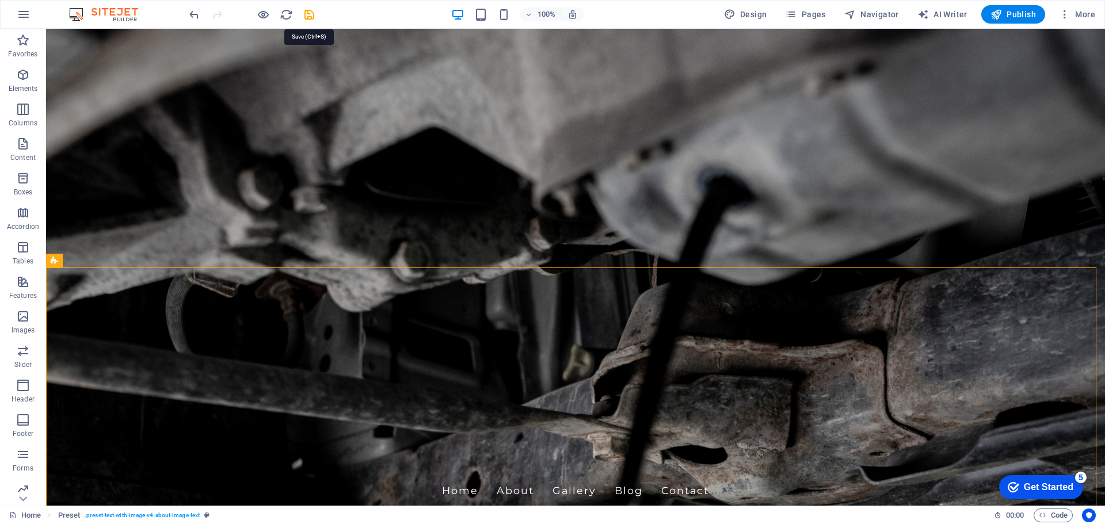
click at [305, 16] on icon "save" at bounding box center [309, 14] width 13 height 13
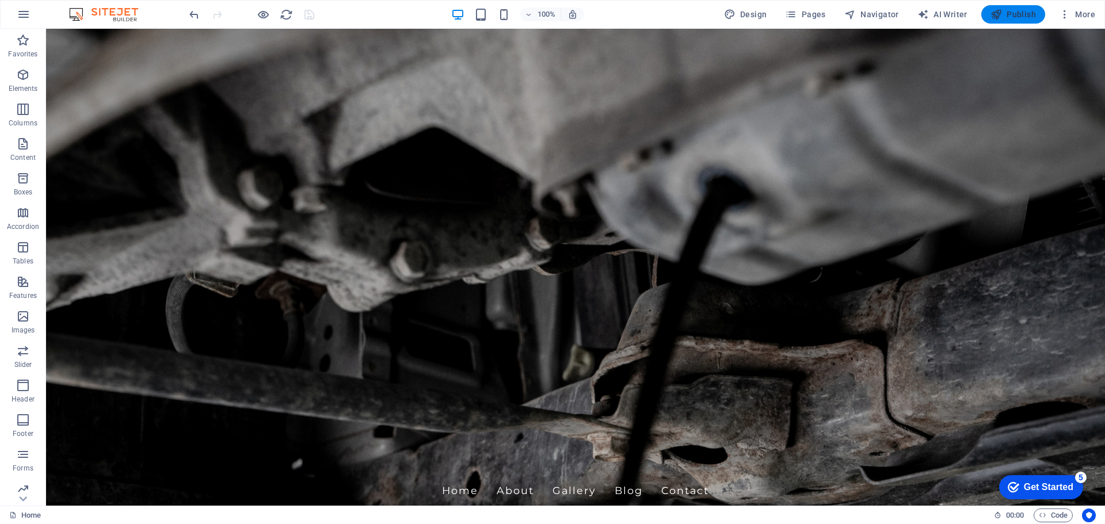
click at [1010, 13] on span "Publish" at bounding box center [1013, 15] width 45 height 12
